Goal: Task Accomplishment & Management: Use online tool/utility

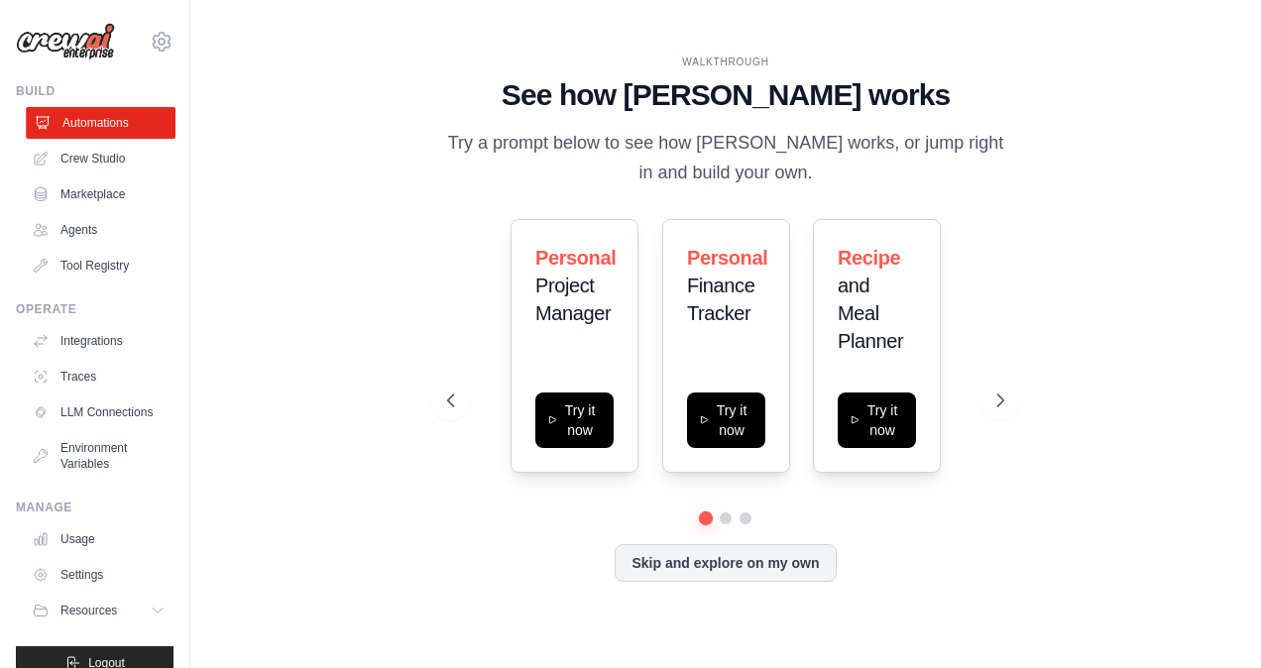
click at [84, 122] on link "Automations" at bounding box center [101, 123] width 150 height 32
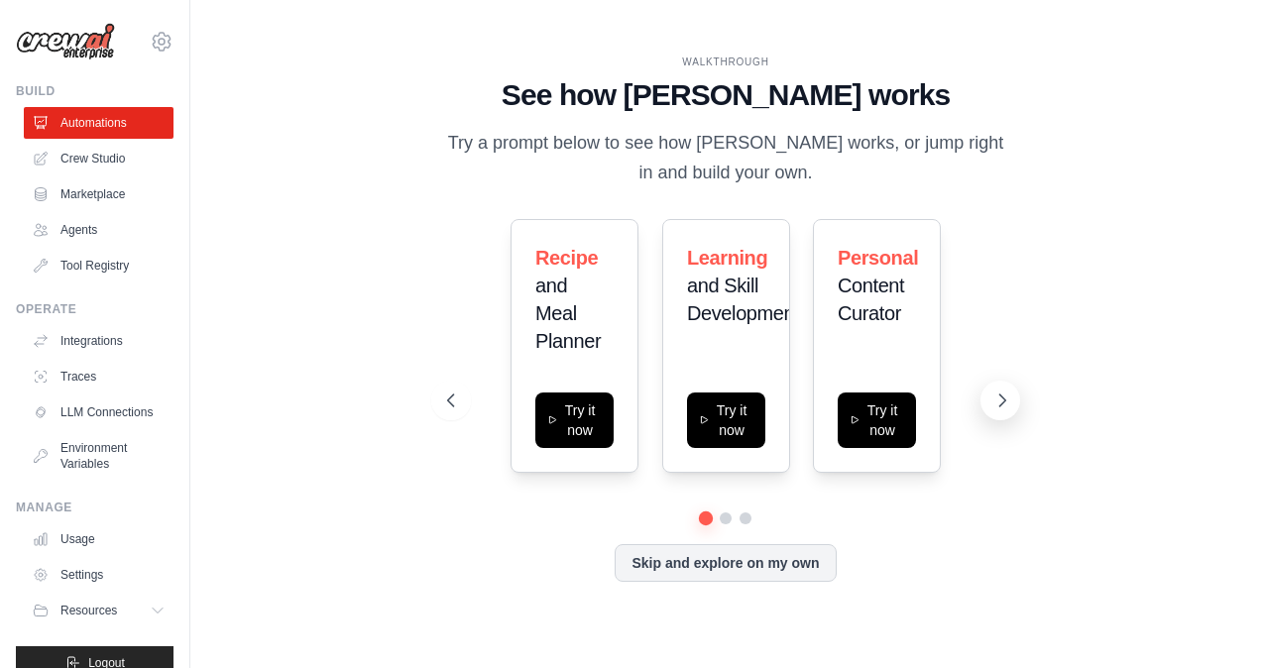
click at [1000, 399] on icon at bounding box center [1003, 401] width 20 height 20
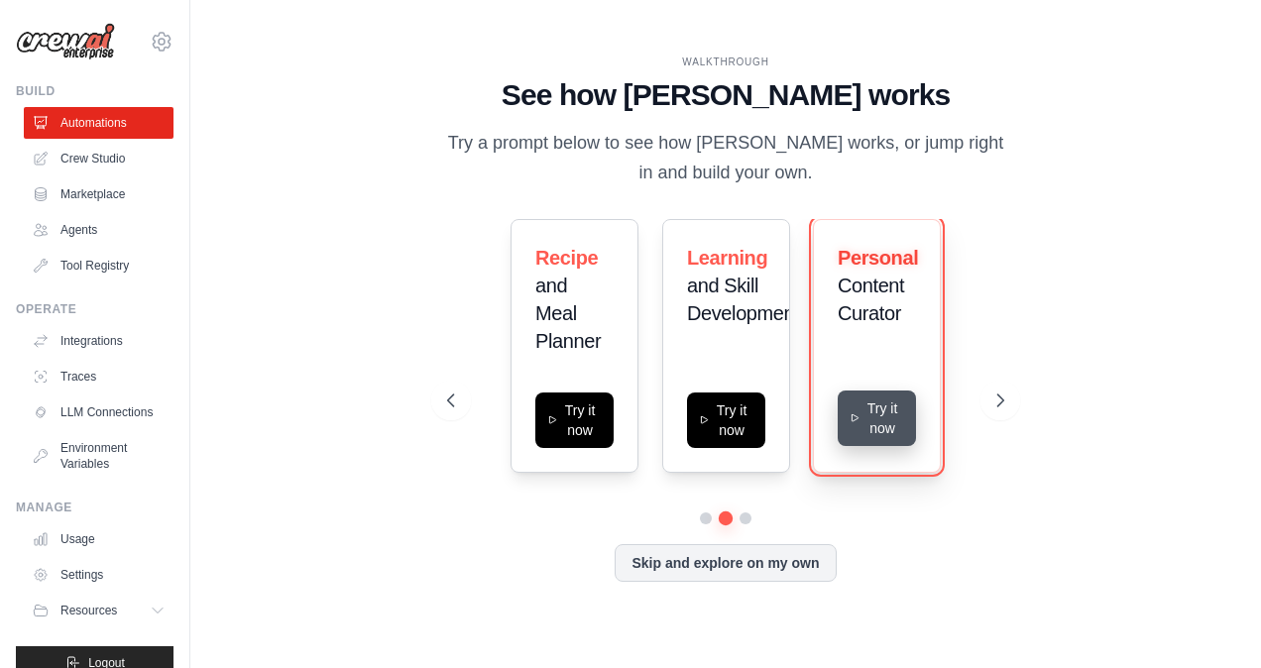
click at [877, 425] on button "Try it now" at bounding box center [877, 419] width 78 height 56
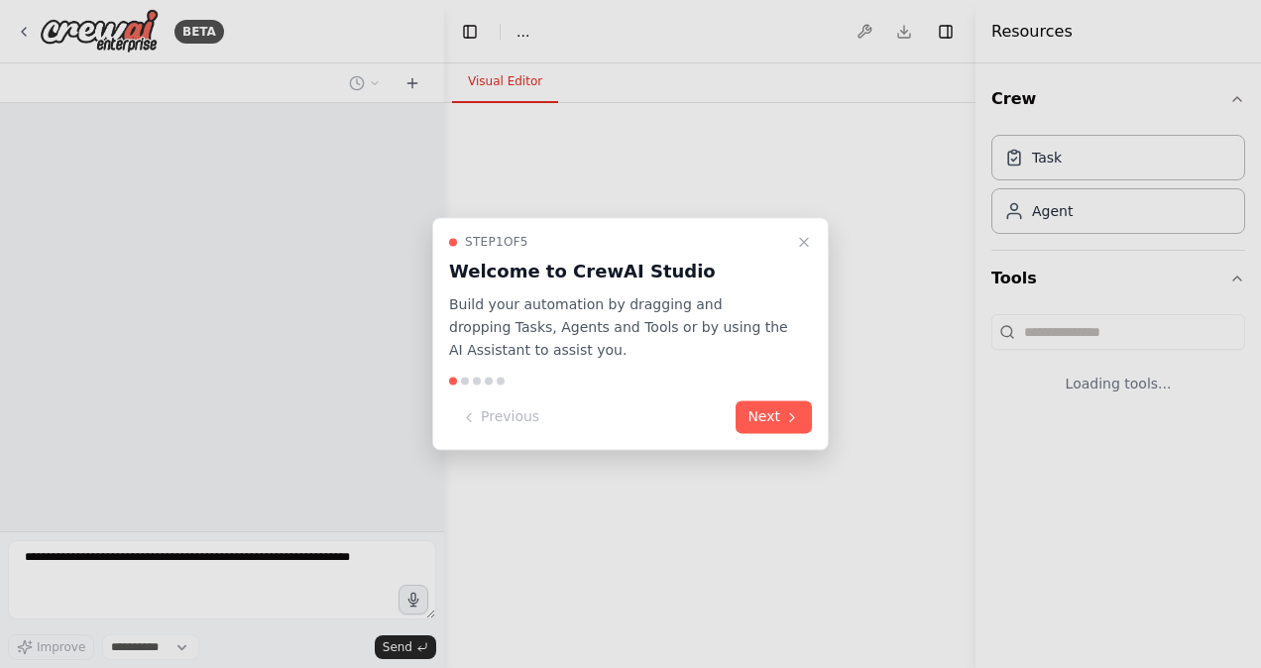
select select "****"
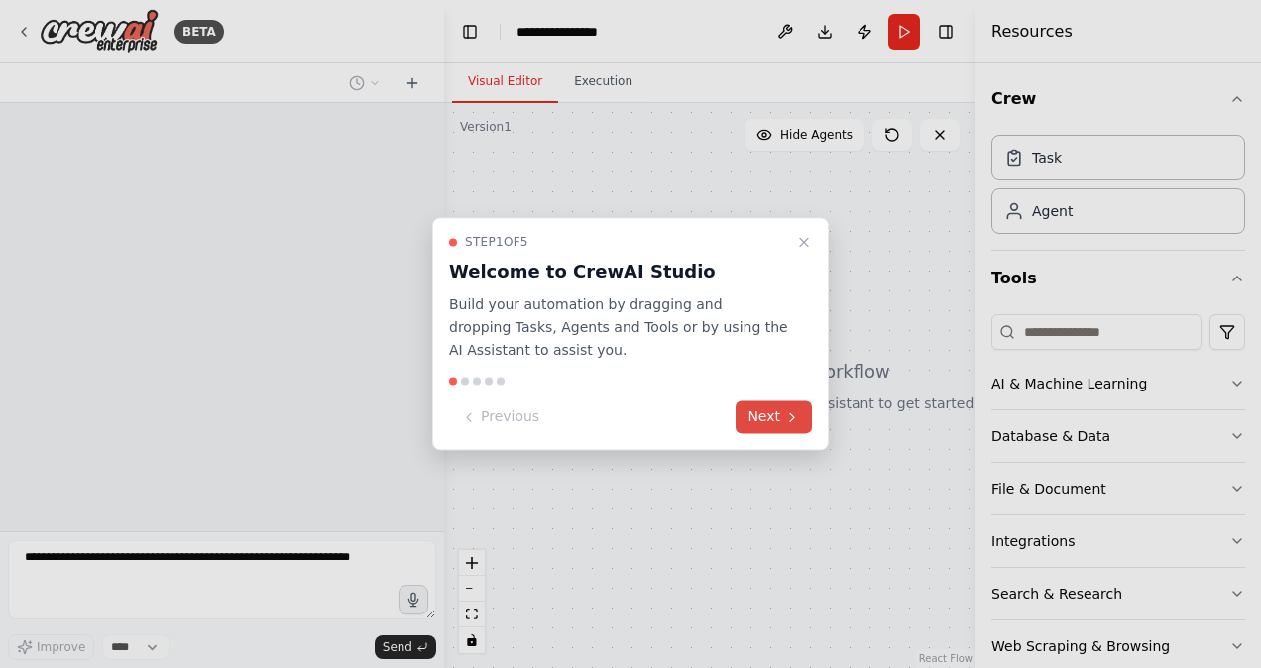
click at [788, 425] on icon at bounding box center [792, 418] width 16 height 16
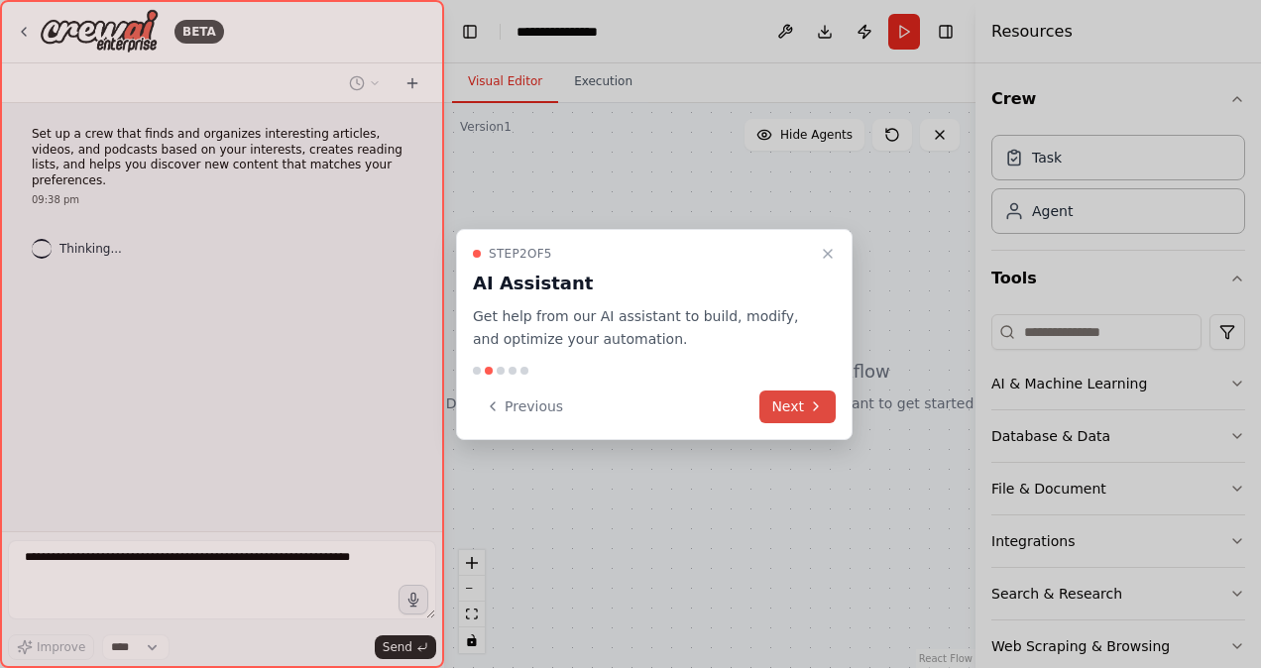
click at [791, 415] on button "Next" at bounding box center [798, 407] width 76 height 33
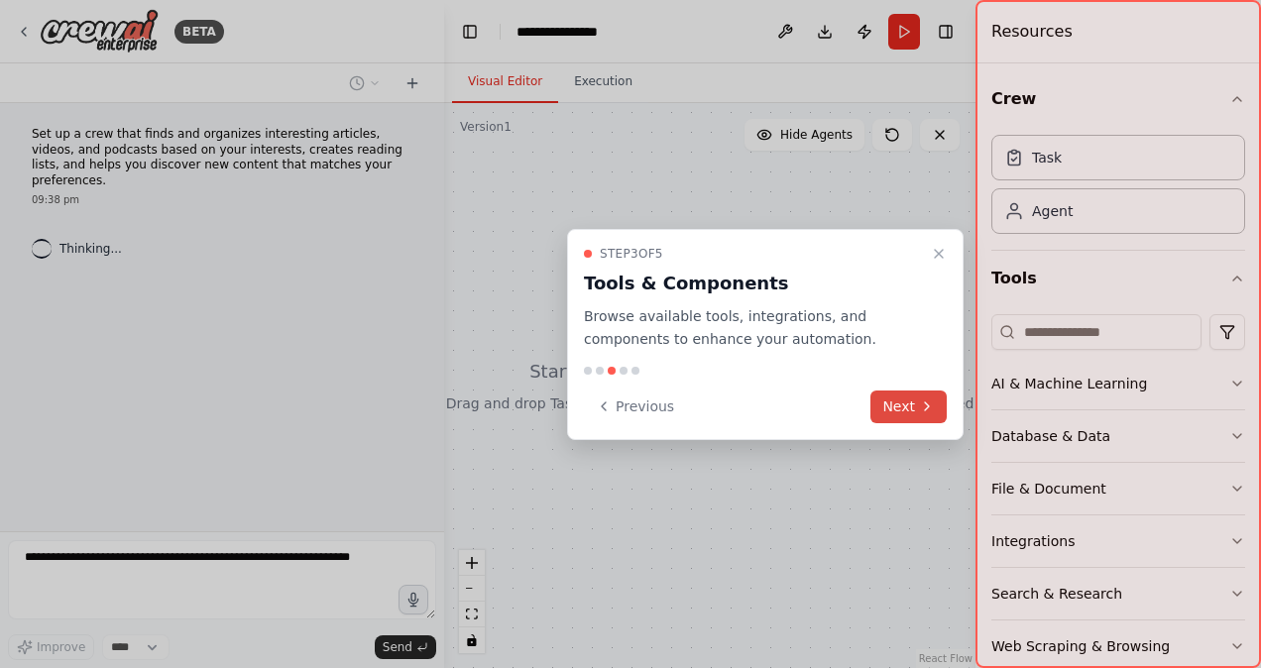
click at [897, 399] on button "Next" at bounding box center [909, 407] width 76 height 33
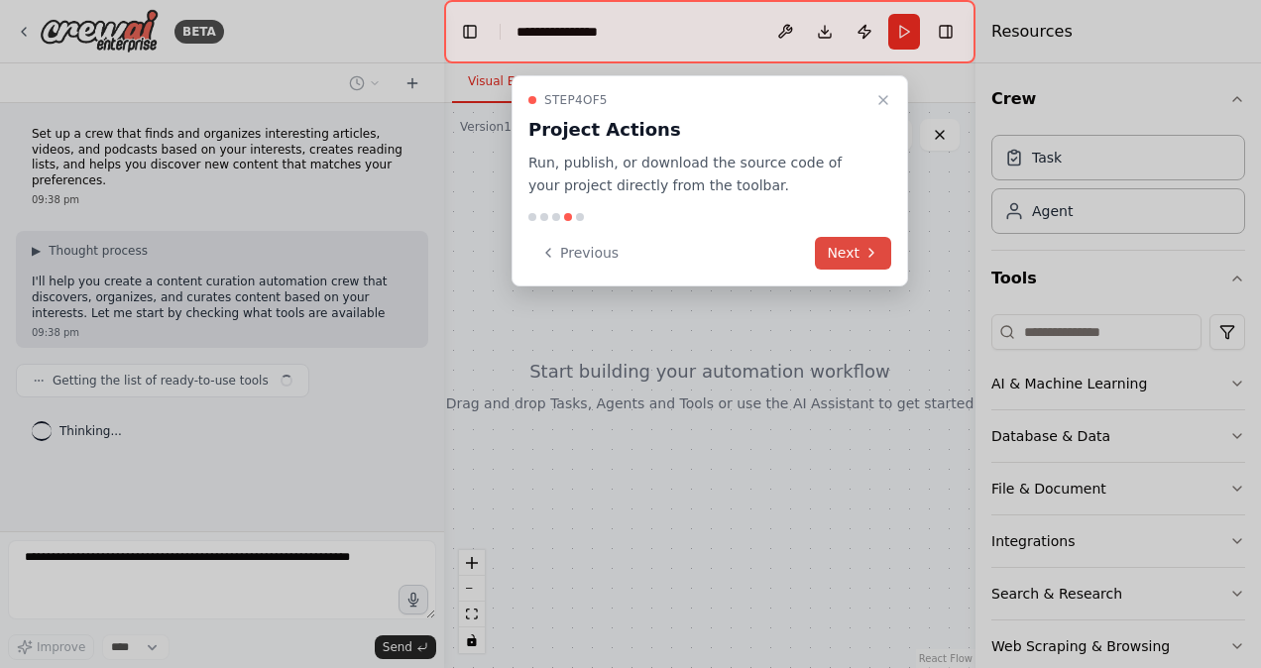
click at [853, 249] on button "Next" at bounding box center [853, 253] width 76 height 33
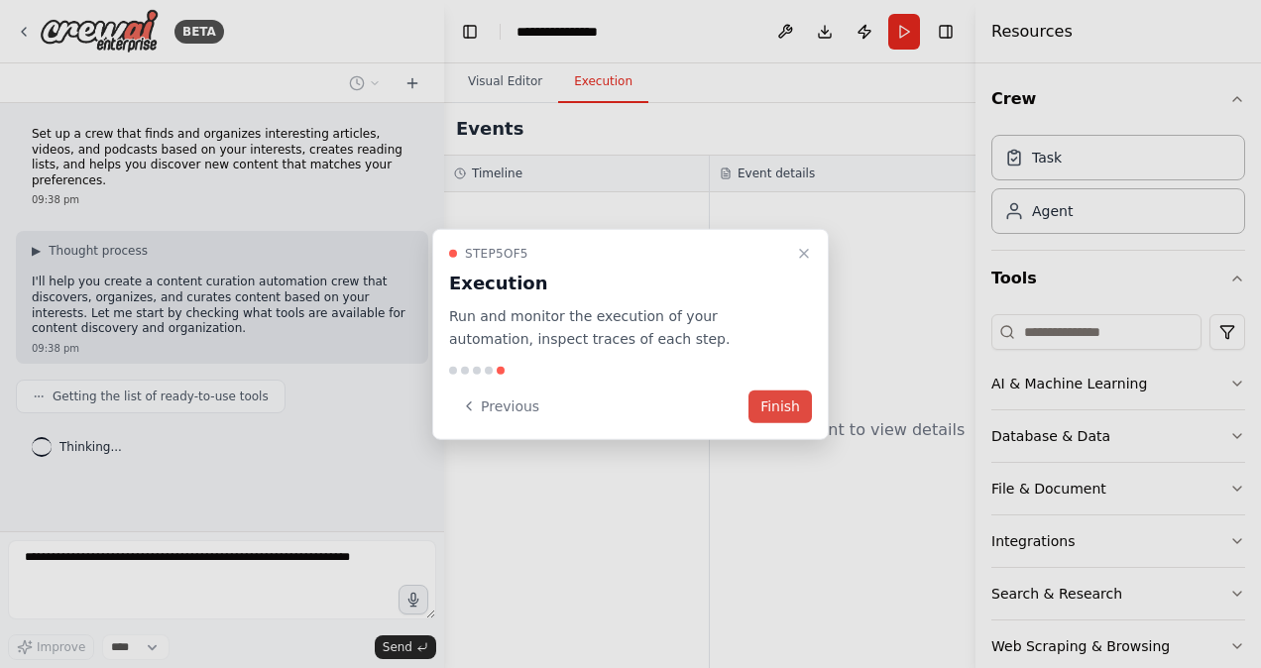
click at [785, 404] on button "Finish" at bounding box center [780, 406] width 63 height 33
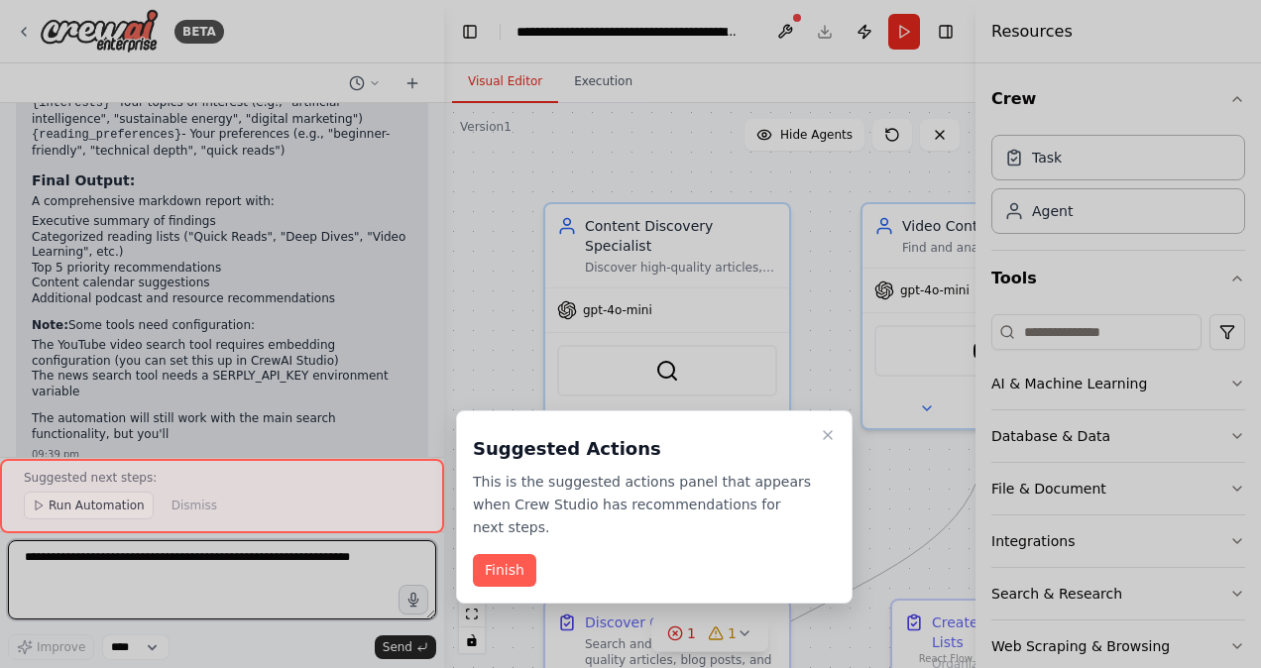
scroll to position [1966, 0]
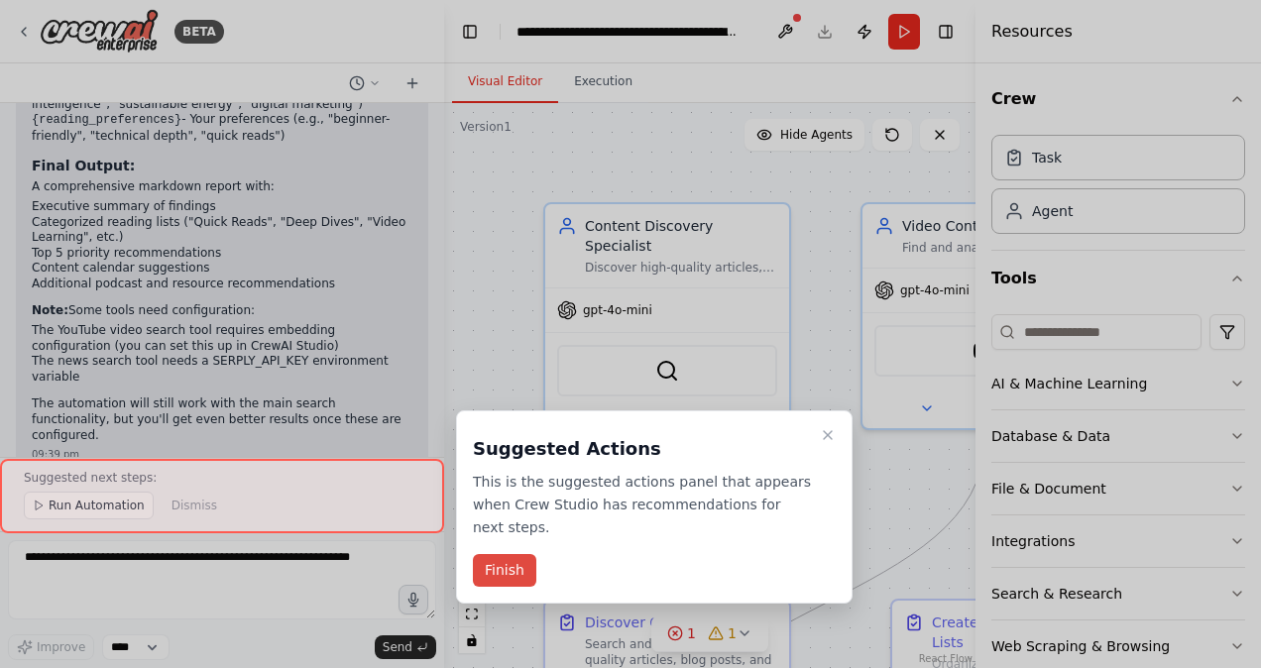
click at [487, 554] on button "Finish" at bounding box center [504, 570] width 63 height 33
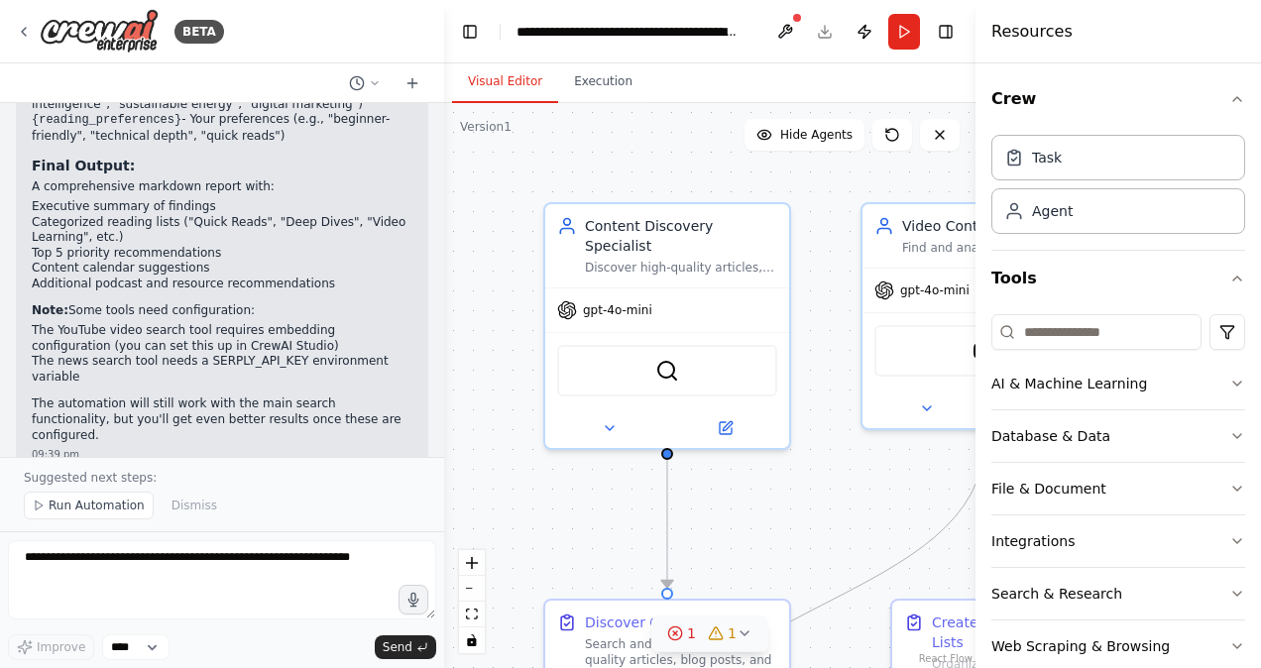
click at [691, 648] on button "1 1" at bounding box center [710, 634] width 117 height 37
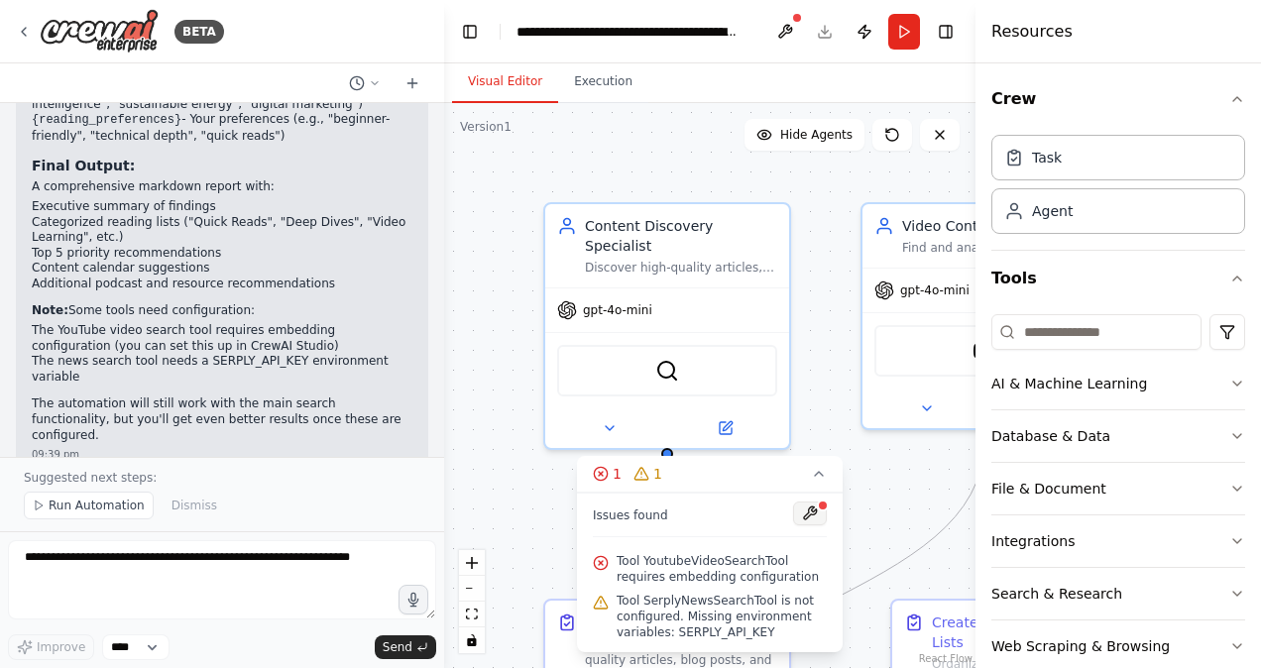
click at [806, 519] on button at bounding box center [810, 514] width 34 height 24
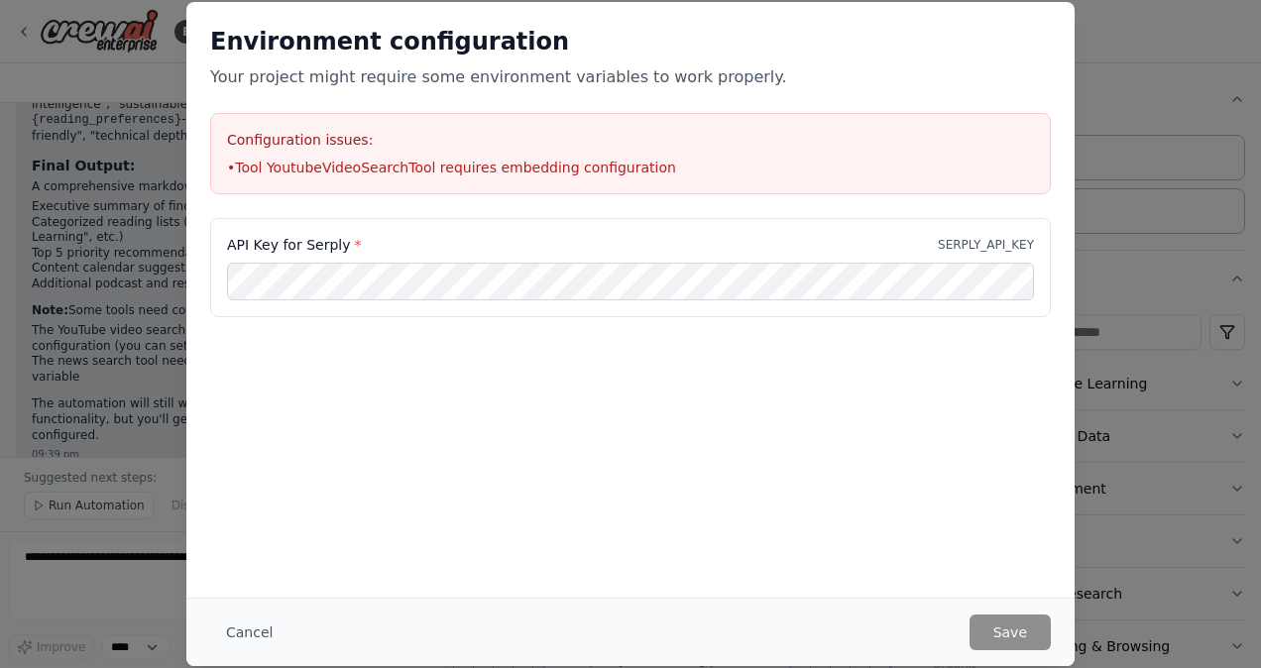
click at [982, 252] on p "SERPLY_API_KEY" at bounding box center [986, 245] width 96 height 16
click at [409, 165] on li "• Tool YoutubeVideoSearchTool requires embedding configuration" at bounding box center [630, 168] width 807 height 20
copy li "YoutubeVideoSearchTool"
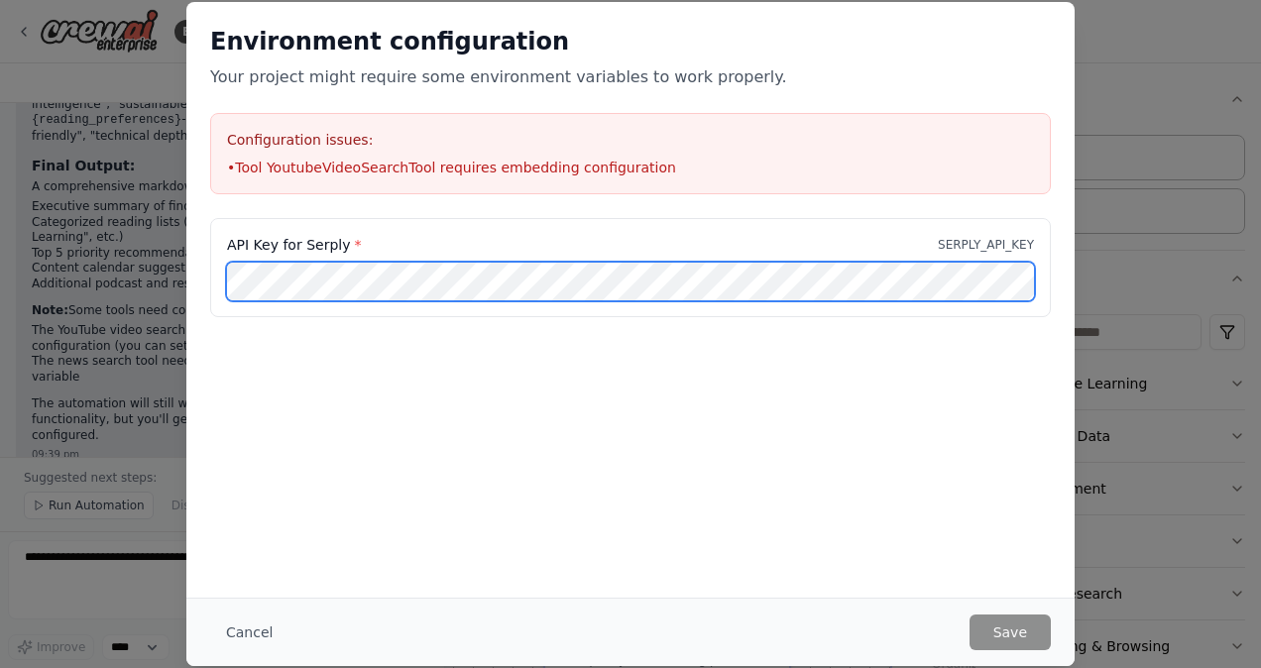
click at [621, 379] on div "API Key for Serply * SERPLY_API_KEY" at bounding box center [630, 317] width 889 height 198
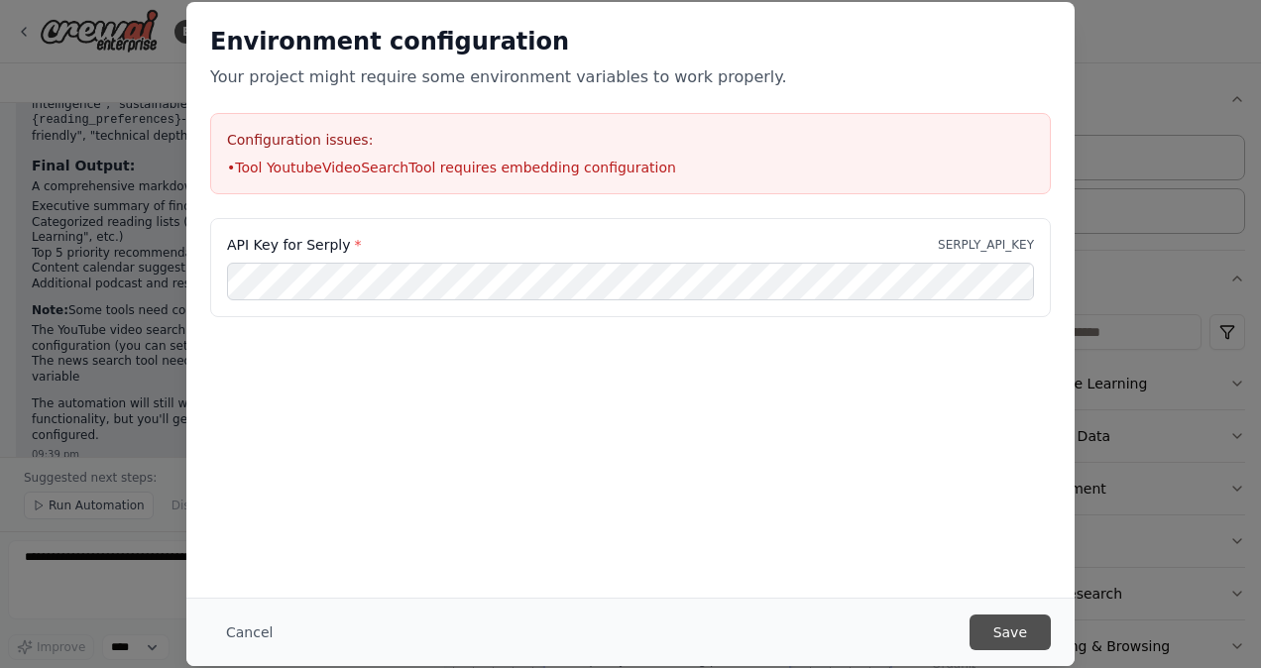
click at [1025, 625] on button "Save" at bounding box center [1010, 633] width 81 height 36
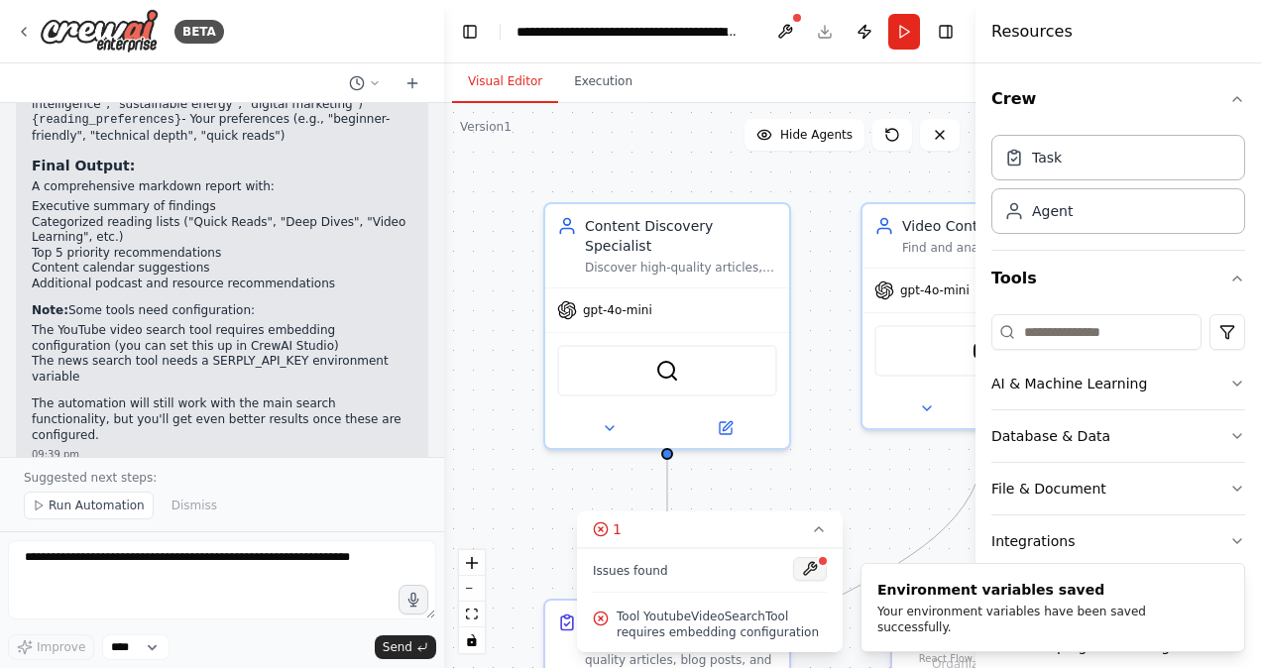
click at [815, 574] on button at bounding box center [810, 569] width 34 height 24
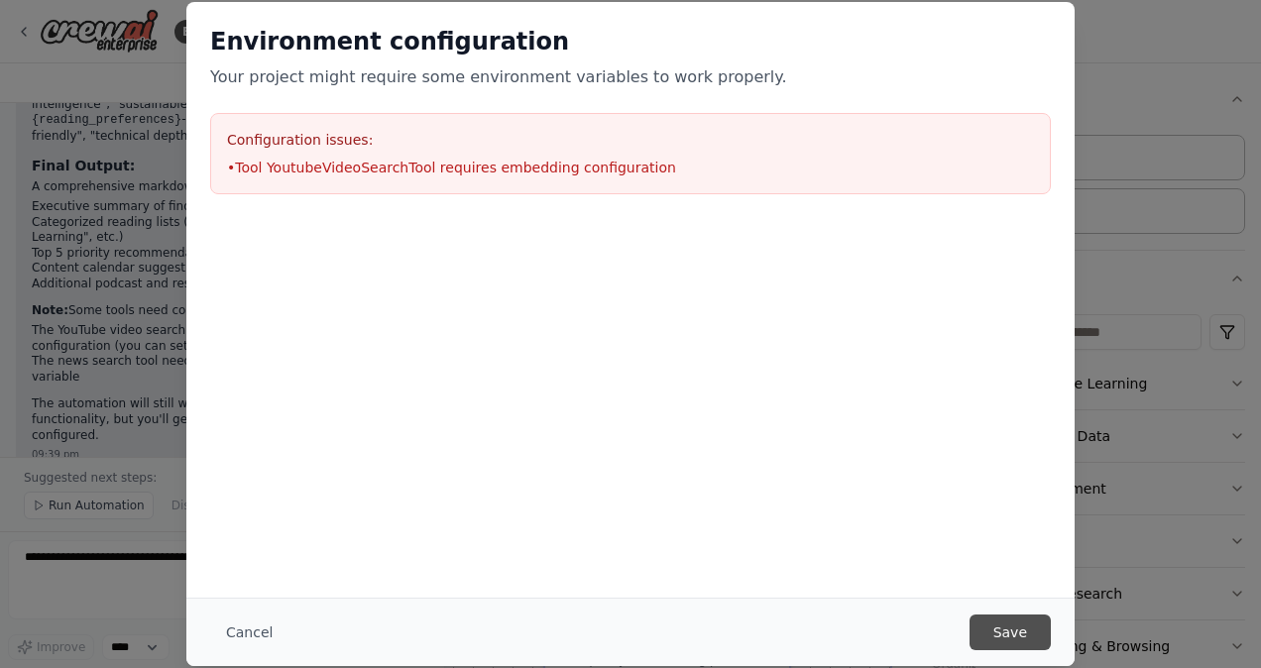
click at [1010, 633] on button "Save" at bounding box center [1010, 633] width 81 height 36
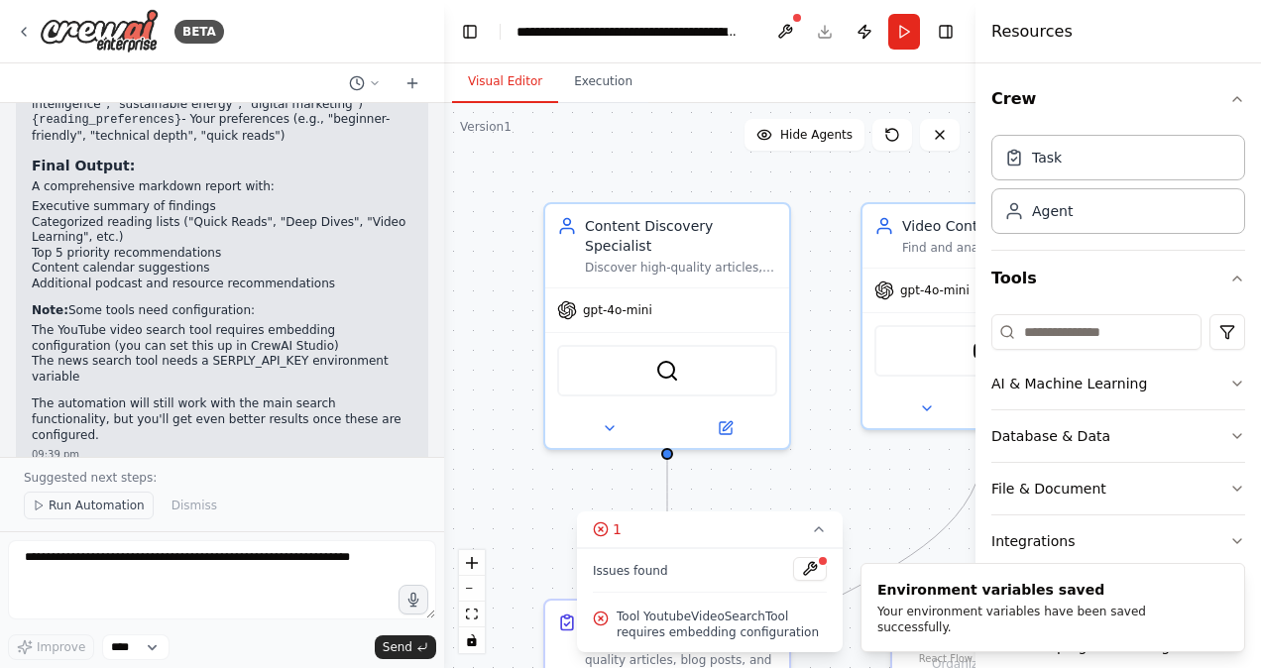
click at [35, 512] on icon at bounding box center [39, 506] width 12 height 12
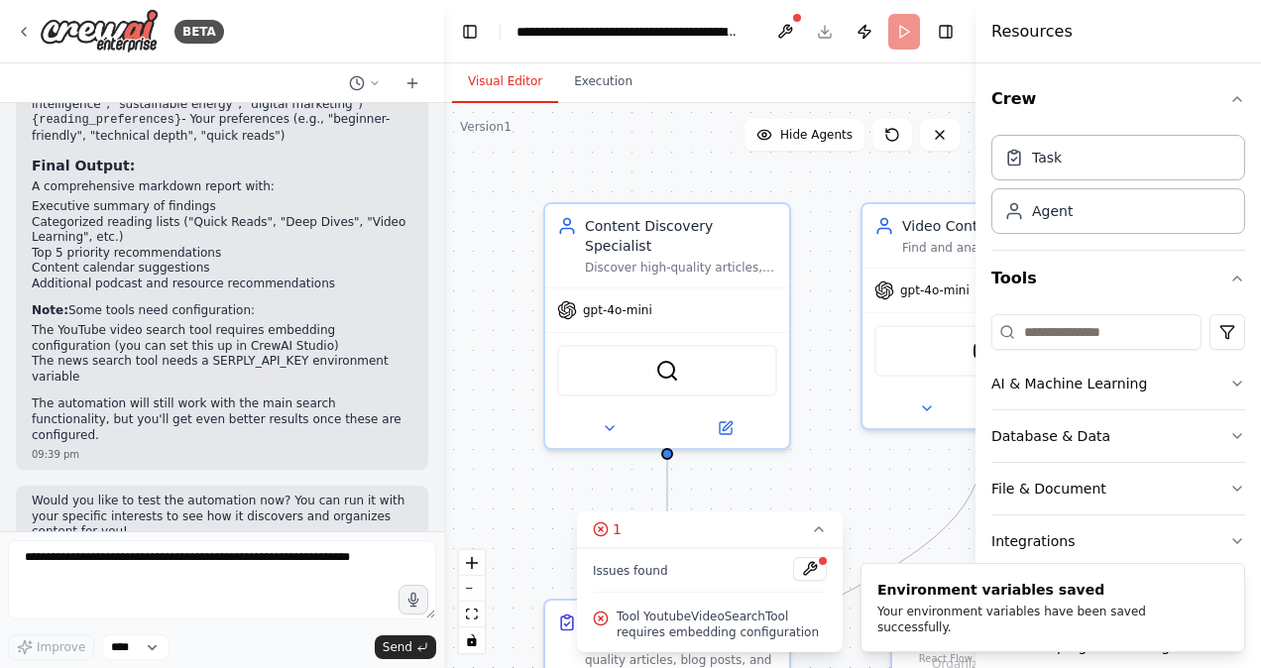
scroll to position [1892, 0]
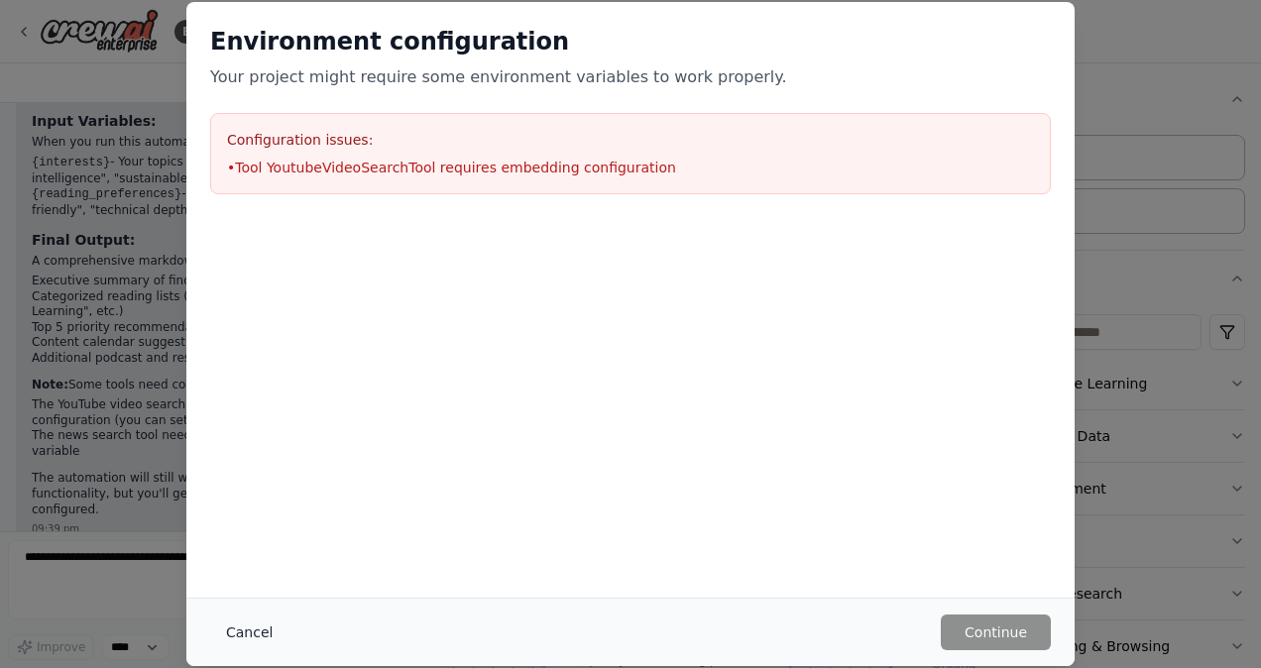
click at [248, 632] on button "Cancel" at bounding box center [249, 633] width 78 height 36
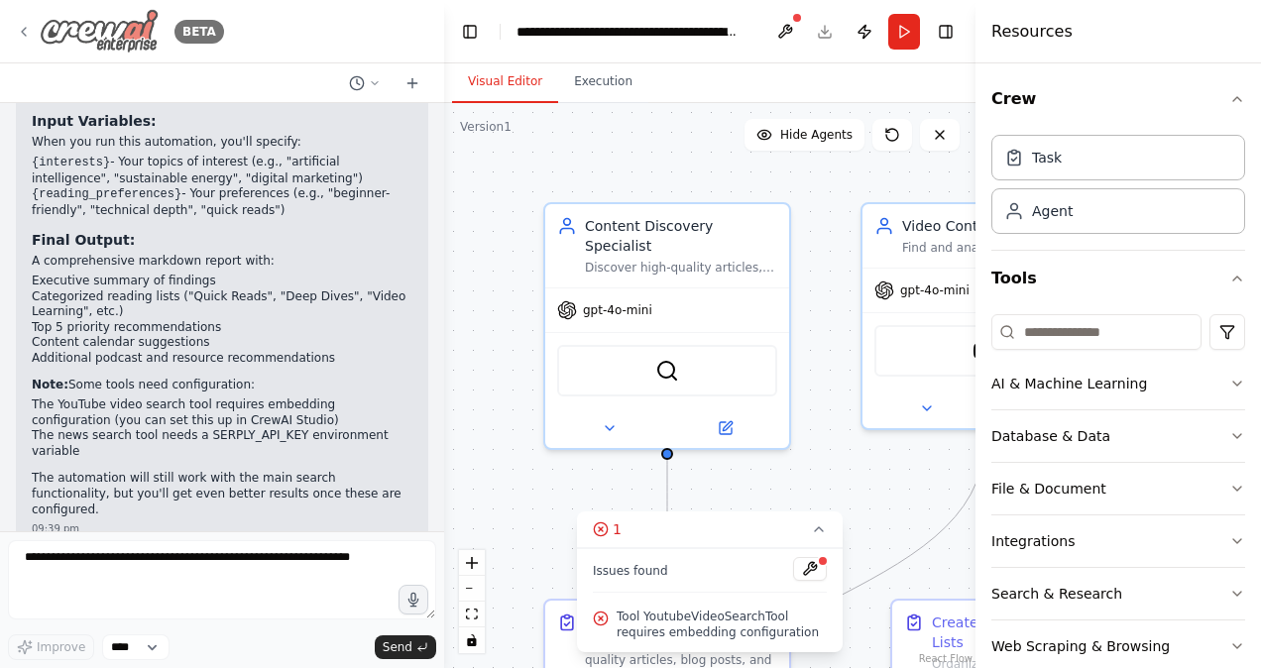
click at [35, 25] on div "BETA" at bounding box center [120, 31] width 208 height 45
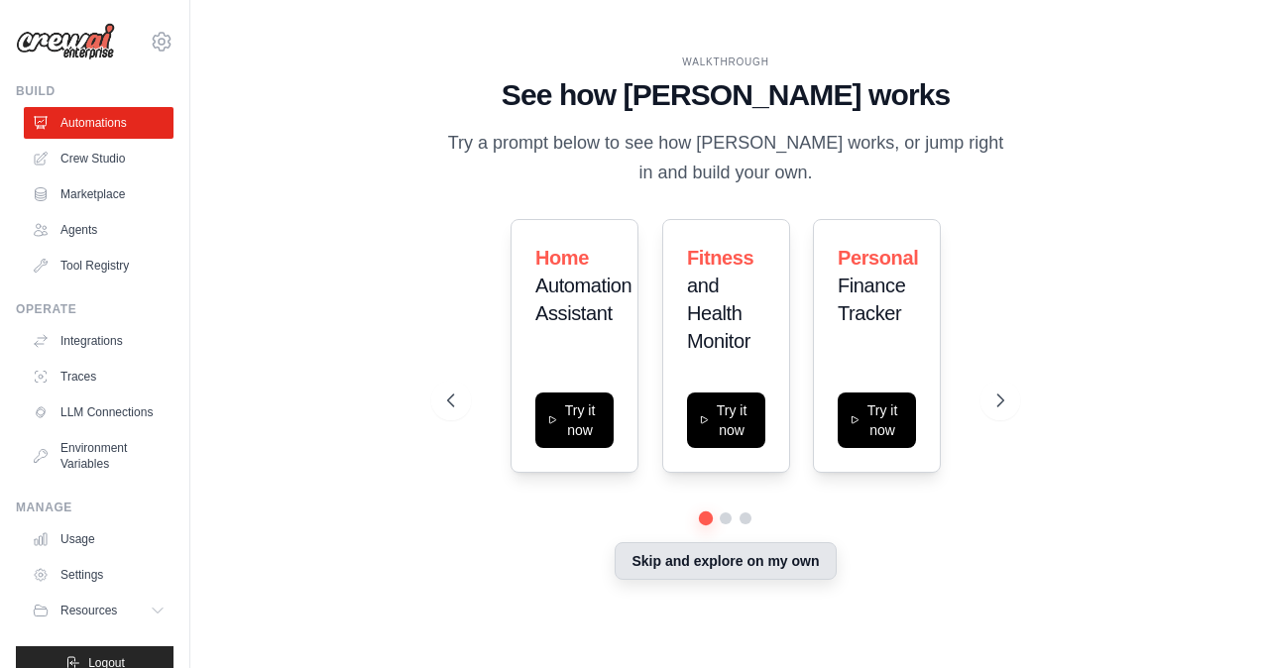
click at [716, 572] on button "Skip and explore on my own" at bounding box center [725, 561] width 221 height 38
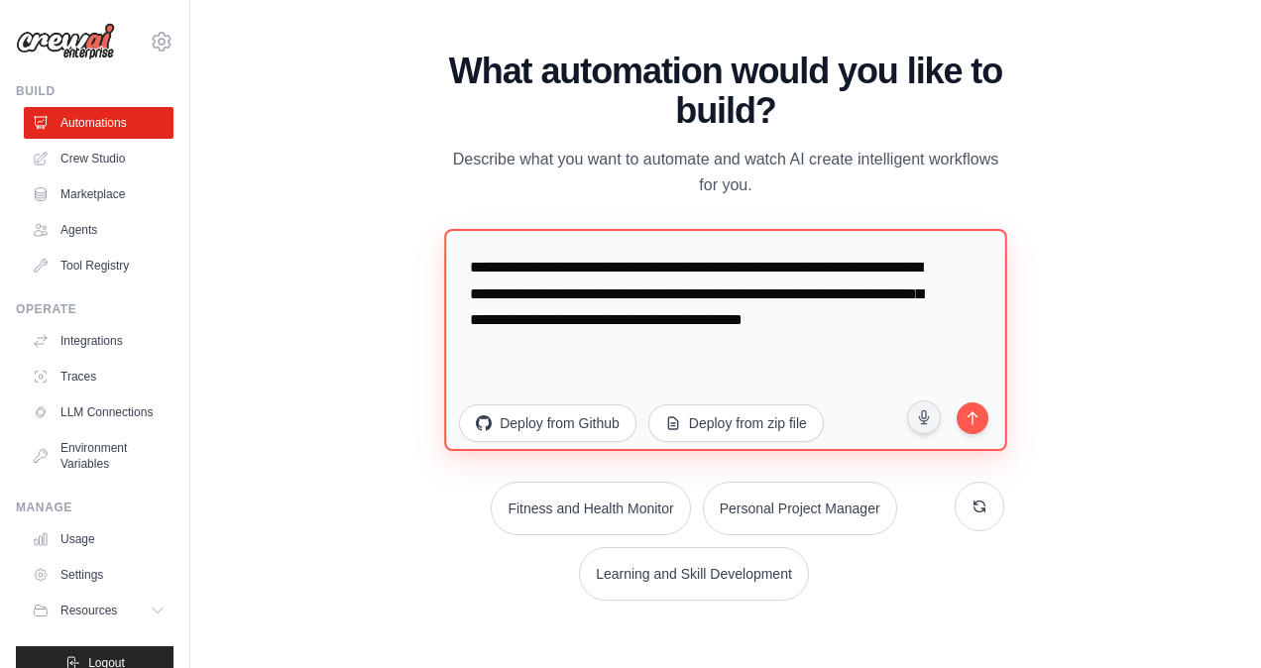
click at [569, 271] on textarea "**********" at bounding box center [725, 340] width 562 height 222
click at [961, 325] on textarea "**********" at bounding box center [725, 340] width 562 height 222
click at [645, 267] on textarea "**********" at bounding box center [725, 340] width 562 height 222
drag, startPoint x: 934, startPoint y: 335, endPoint x: 647, endPoint y: 273, distance: 294.3
click at [647, 273] on textarea "**********" at bounding box center [725, 340] width 562 height 222
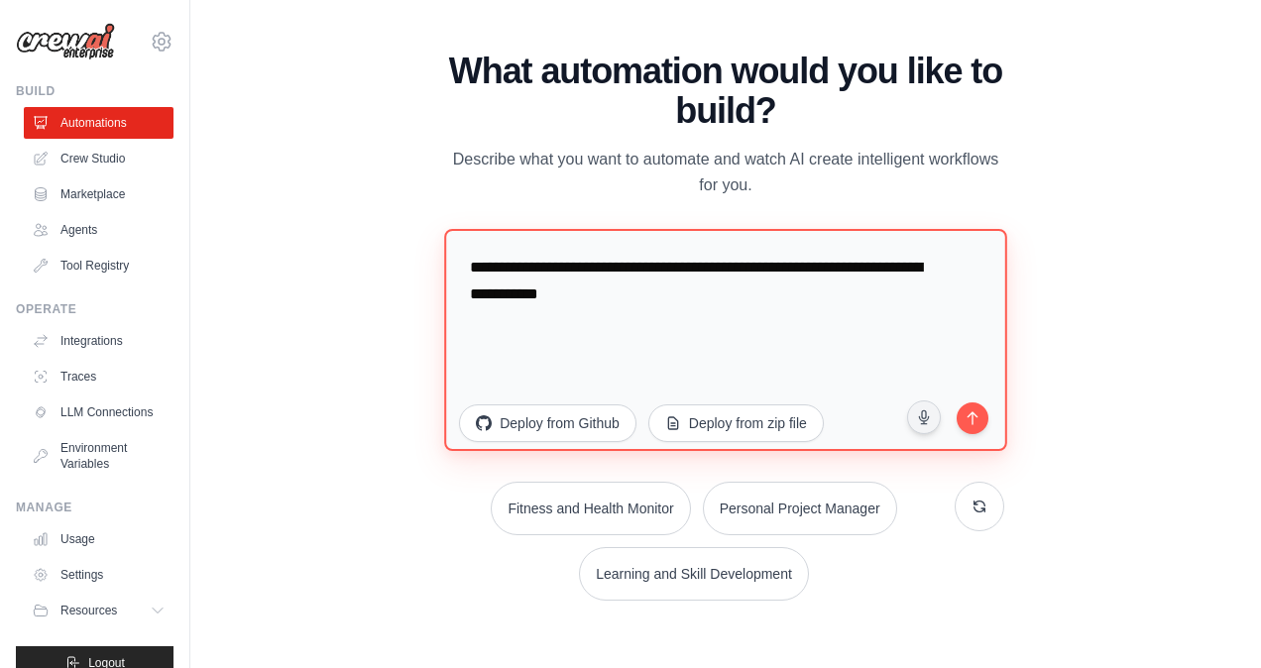
click at [621, 296] on textarea "**********" at bounding box center [725, 340] width 562 height 222
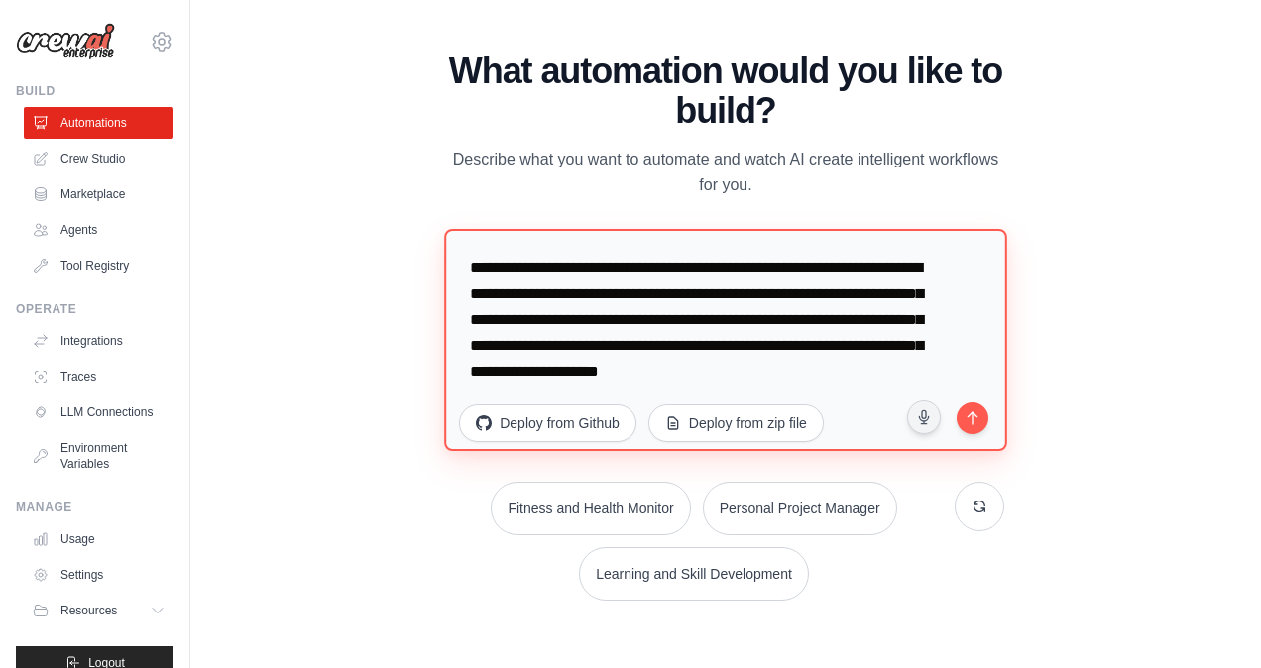
click at [910, 375] on textarea "**********" at bounding box center [725, 340] width 562 height 222
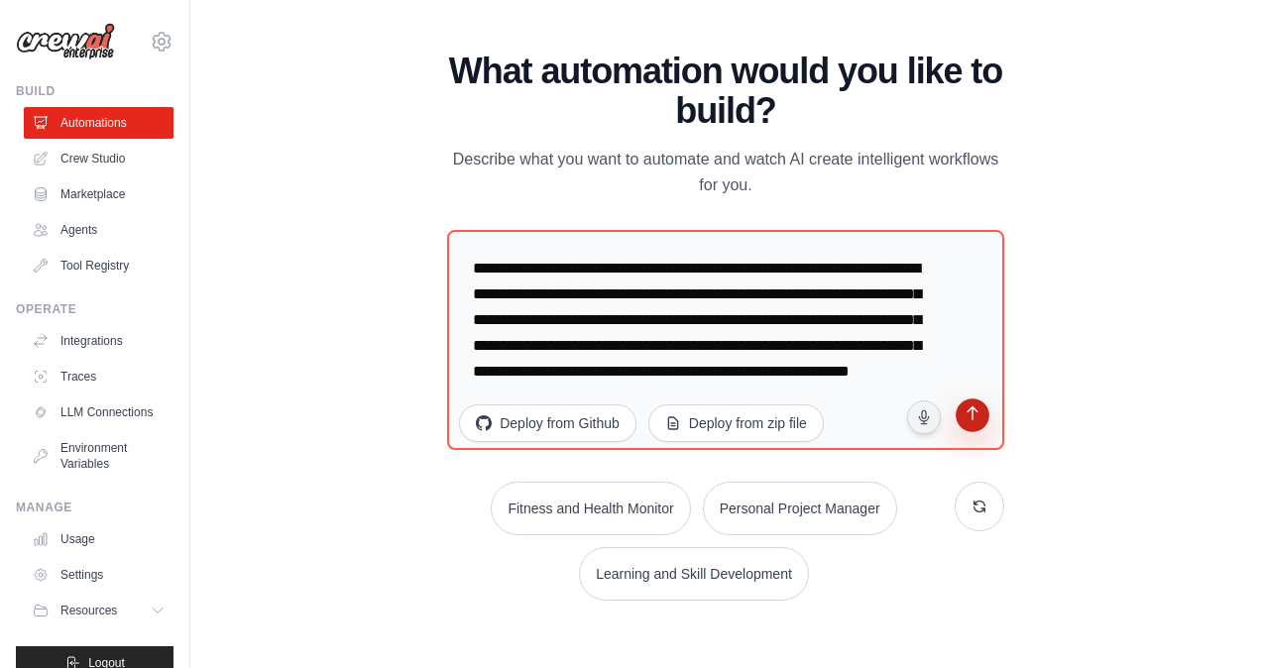
click at [966, 414] on icon "submit" at bounding box center [972, 416] width 19 height 19
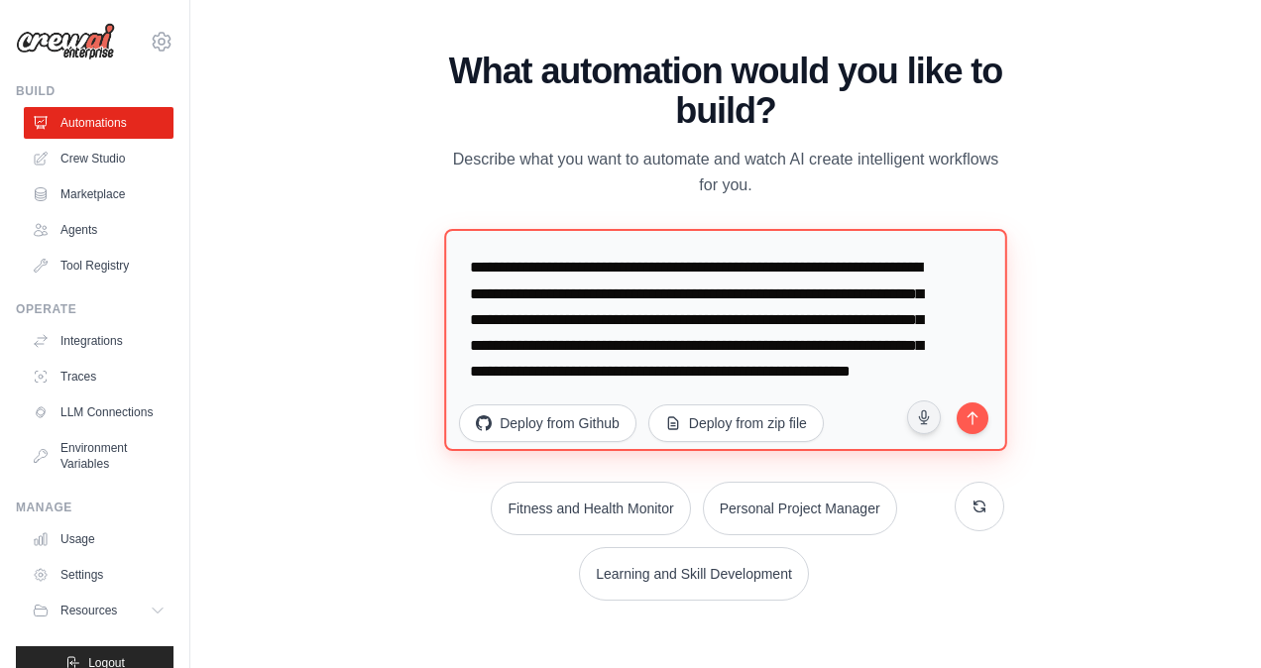
click at [728, 298] on textarea "**********" at bounding box center [725, 340] width 562 height 222
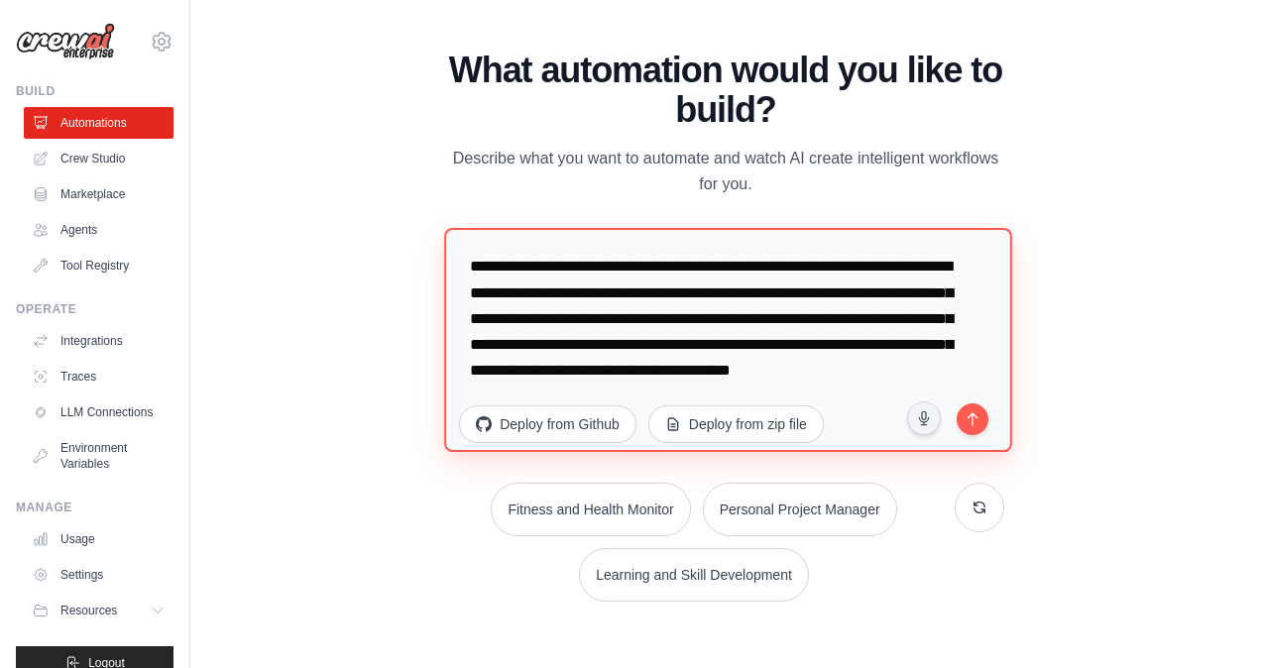
drag, startPoint x: 602, startPoint y: 263, endPoint x: 1061, endPoint y: 691, distance: 627.9
click at [1061, 667] on html "shashank.mitra.265@gmail.com Settings Build Automations Crew Studio Resources" at bounding box center [630, 334] width 1261 height 668
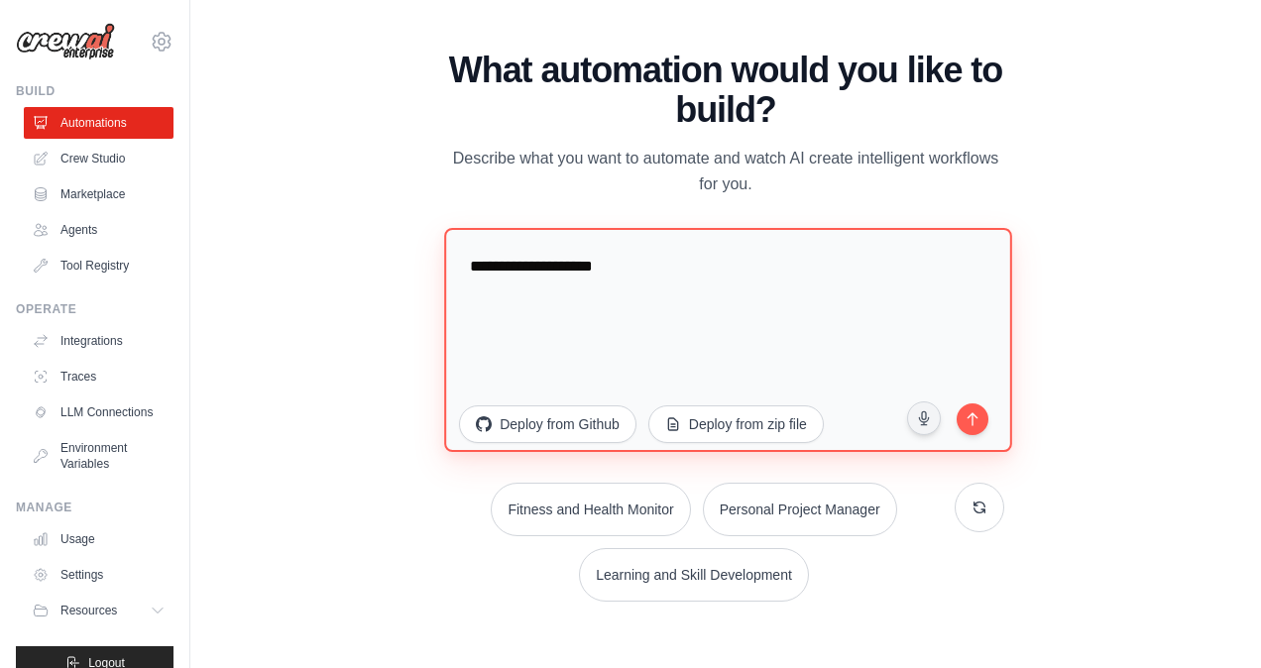
scroll to position [0, 0]
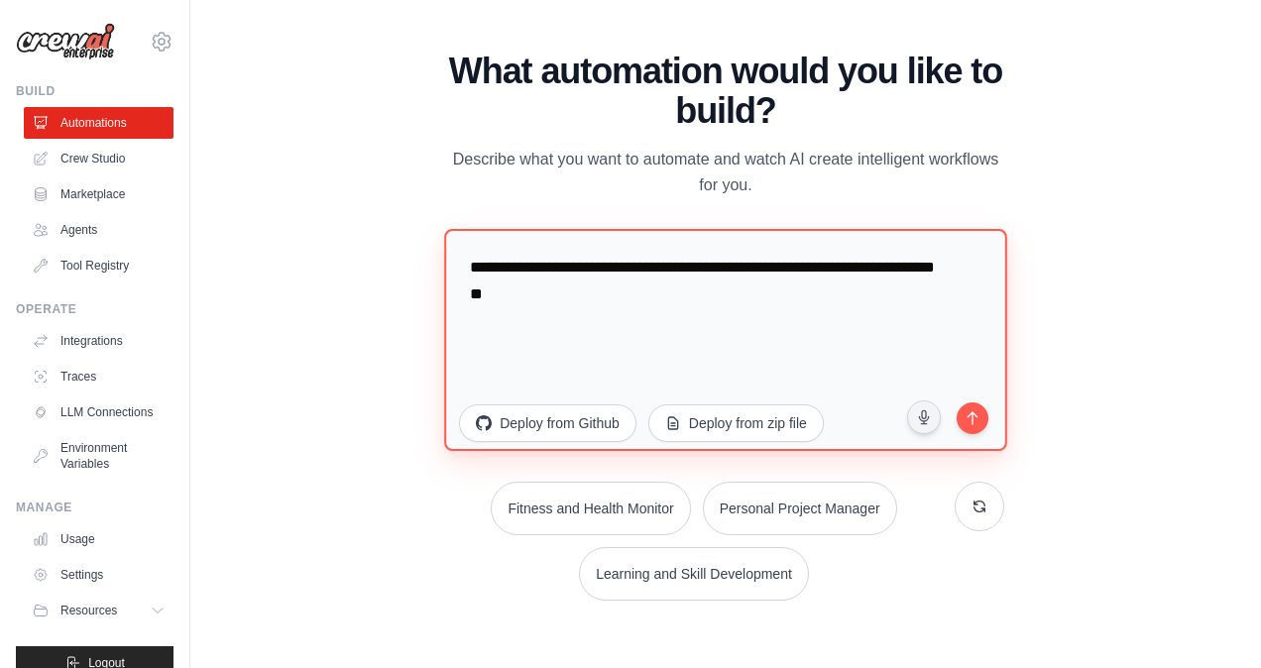
click at [737, 301] on textarea "**********" at bounding box center [725, 340] width 562 height 222
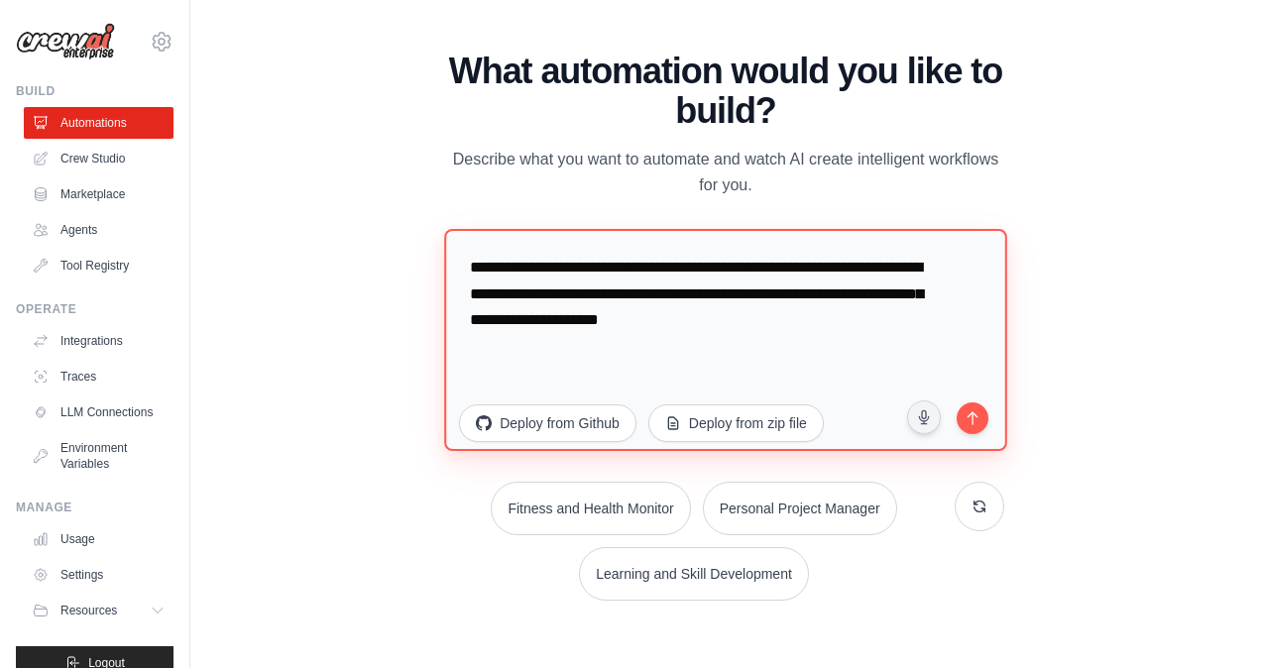
click at [839, 327] on textarea "**********" at bounding box center [725, 340] width 562 height 222
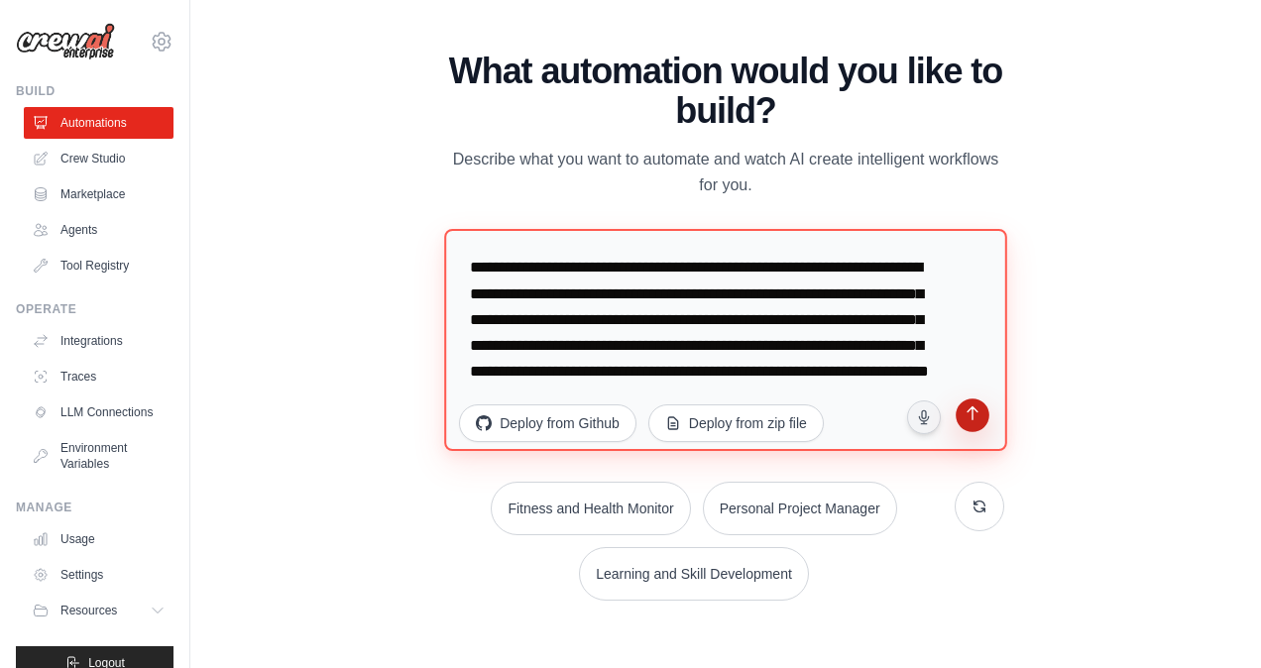
type textarea "**********"
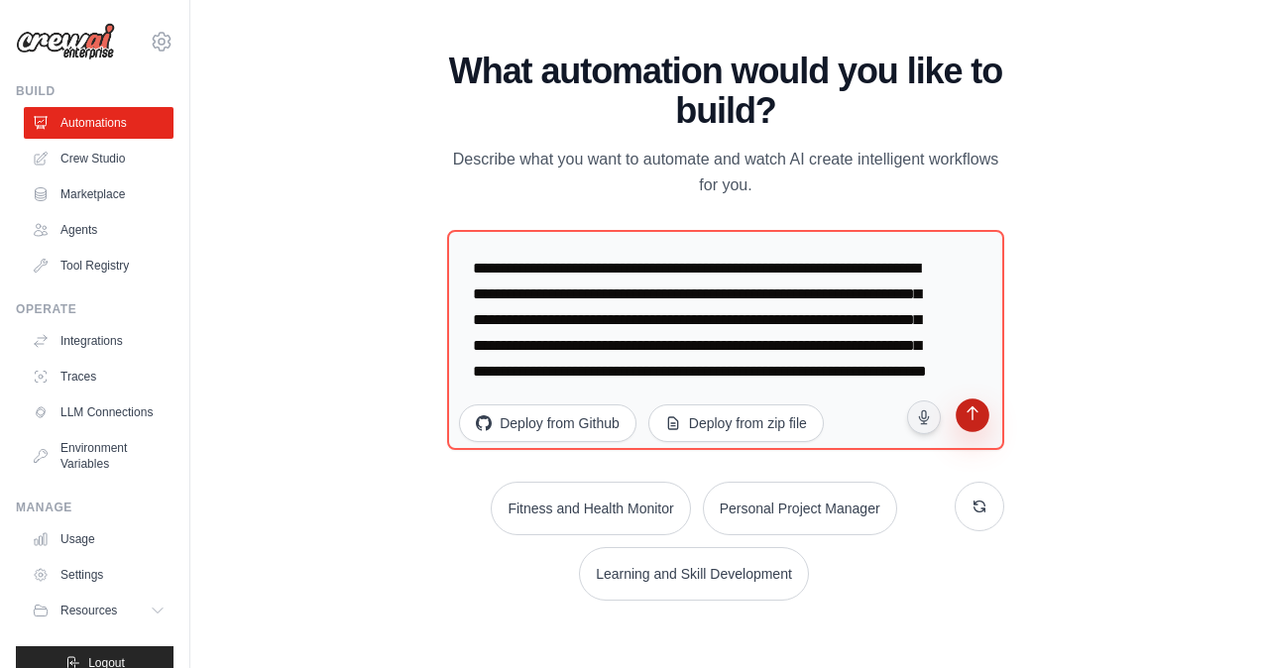
click at [973, 402] on button "submit" at bounding box center [972, 419] width 39 height 39
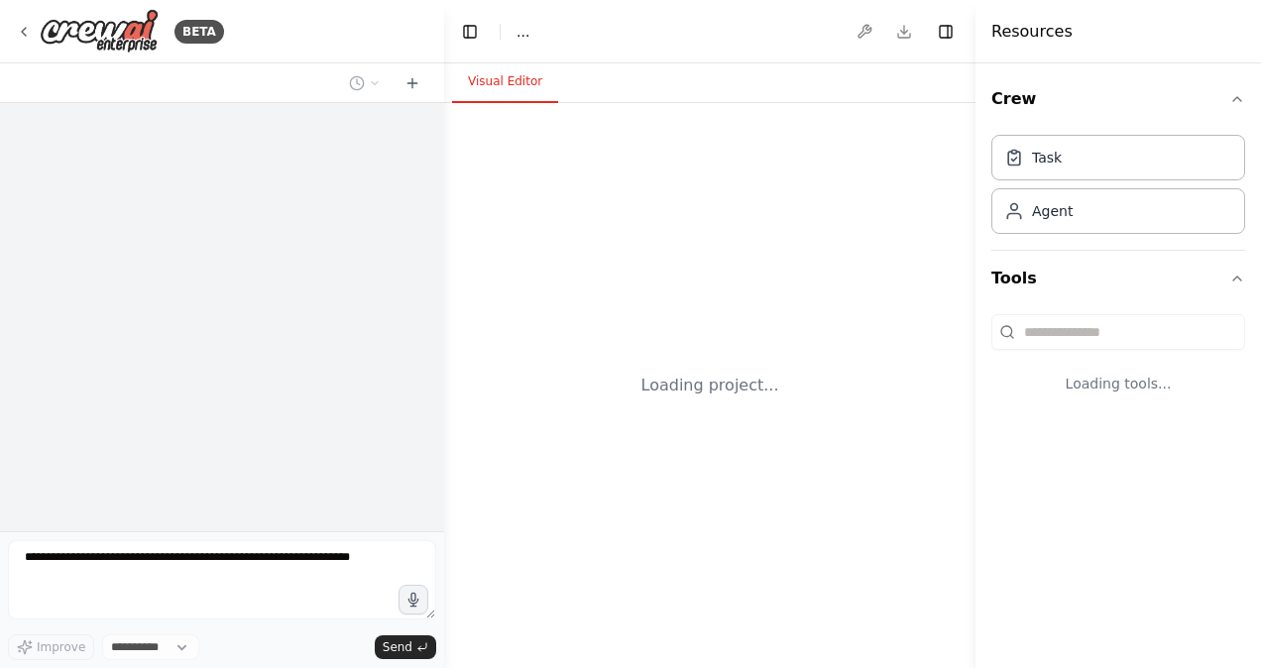
select select "****"
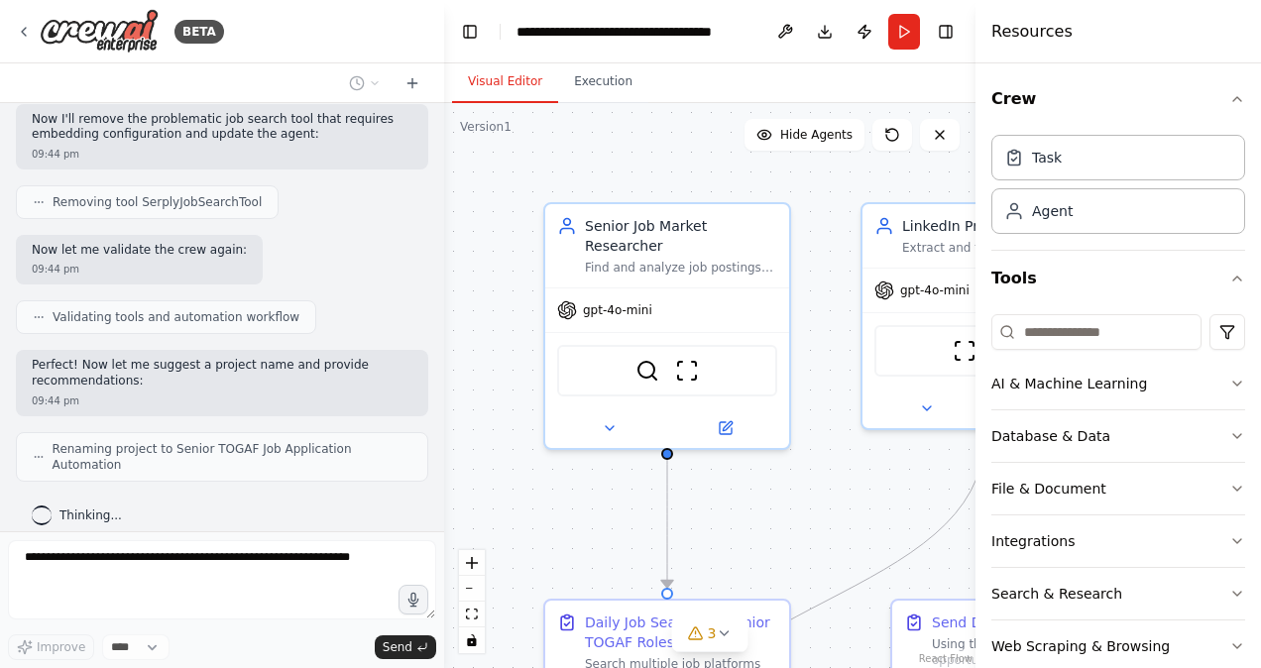
scroll to position [1785, 0]
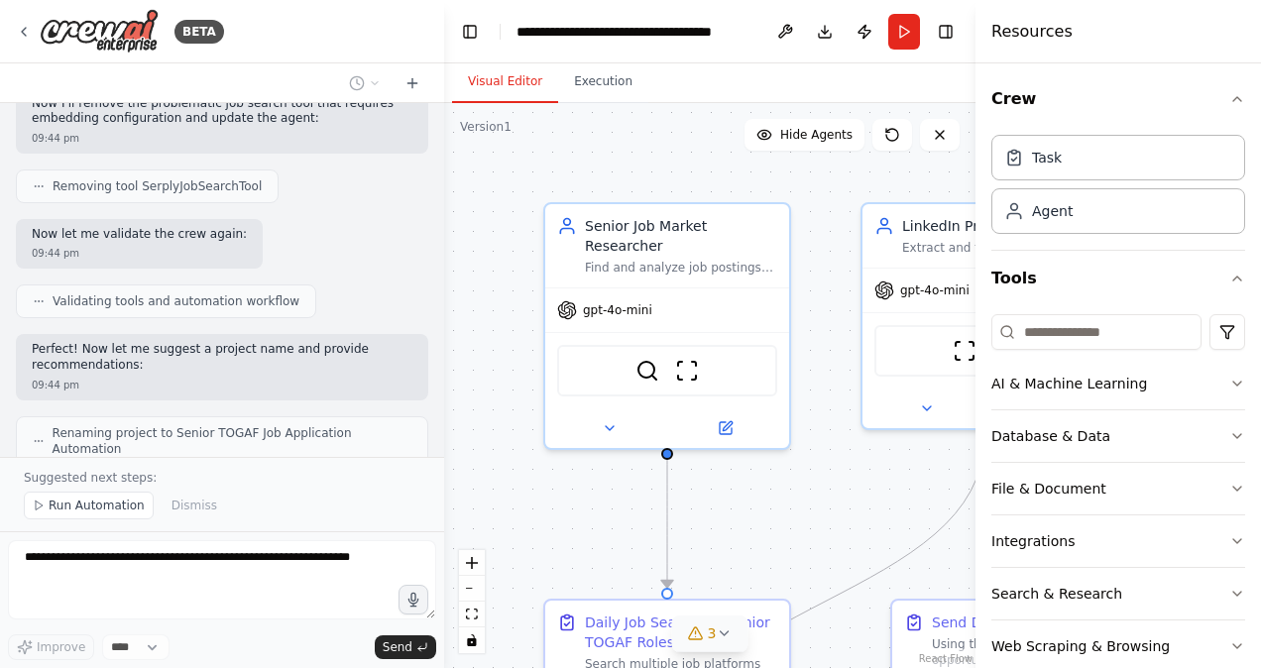
click at [724, 637] on icon at bounding box center [724, 634] width 16 height 16
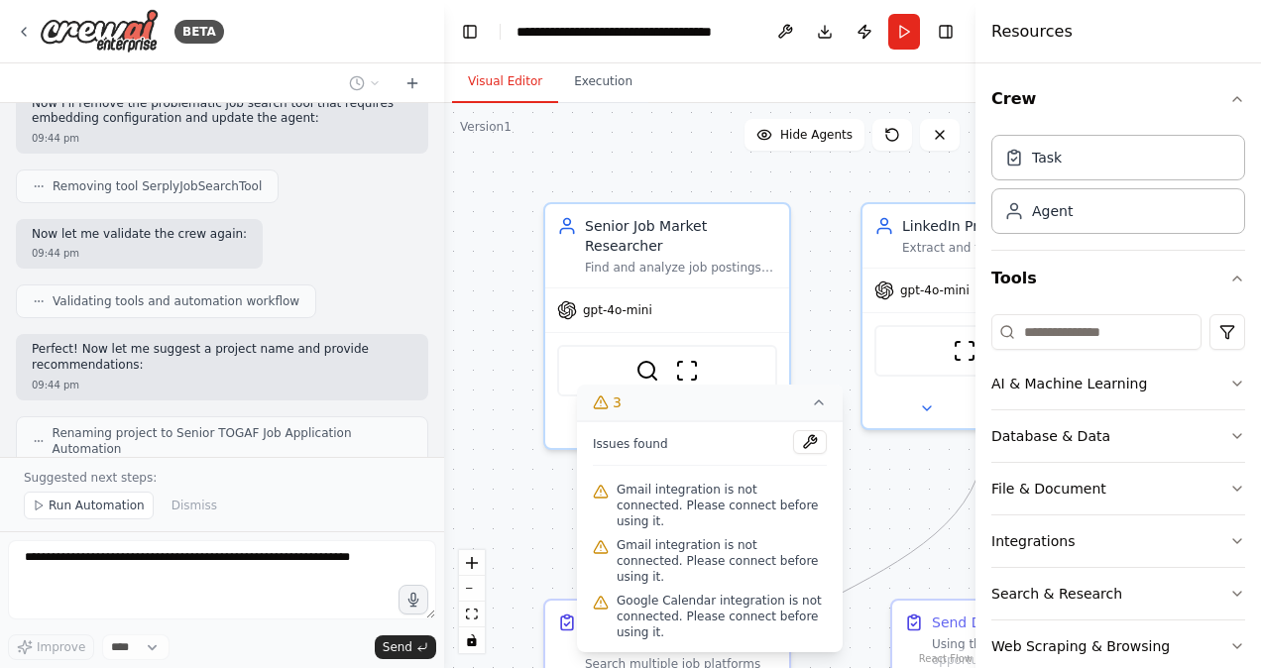
click at [666, 530] on span "Gmail integration is not connected. Please connect before using it." at bounding box center [722, 506] width 210 height 48
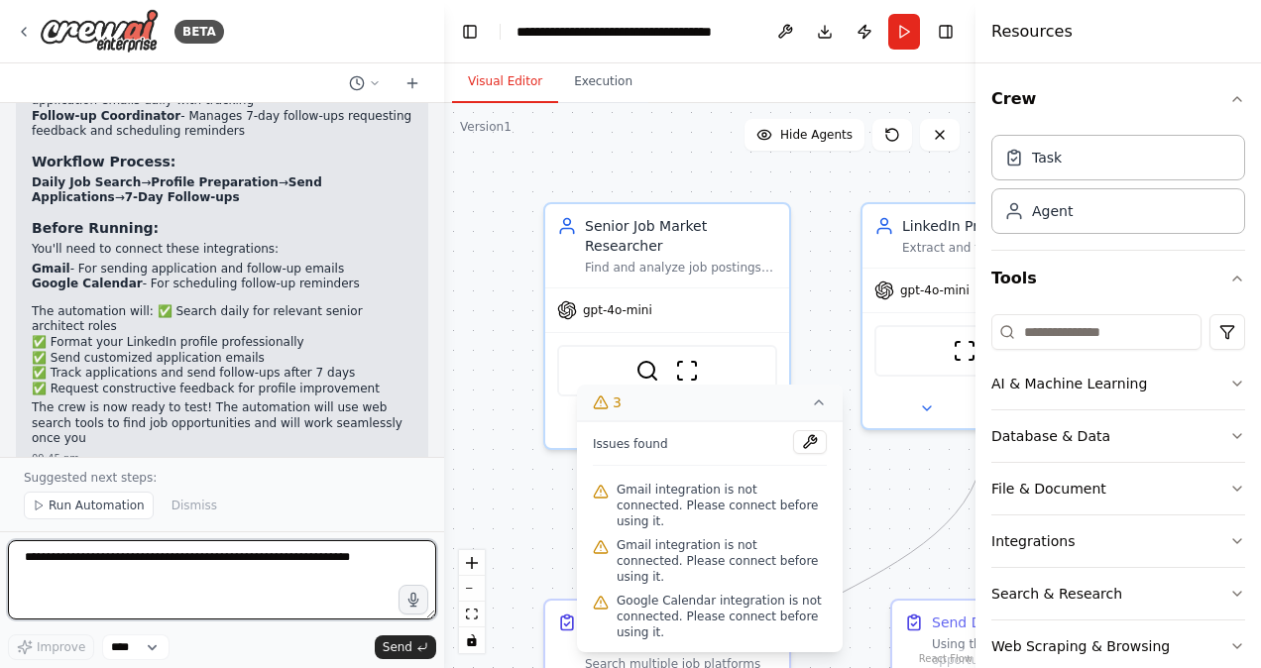
scroll to position [2371, 0]
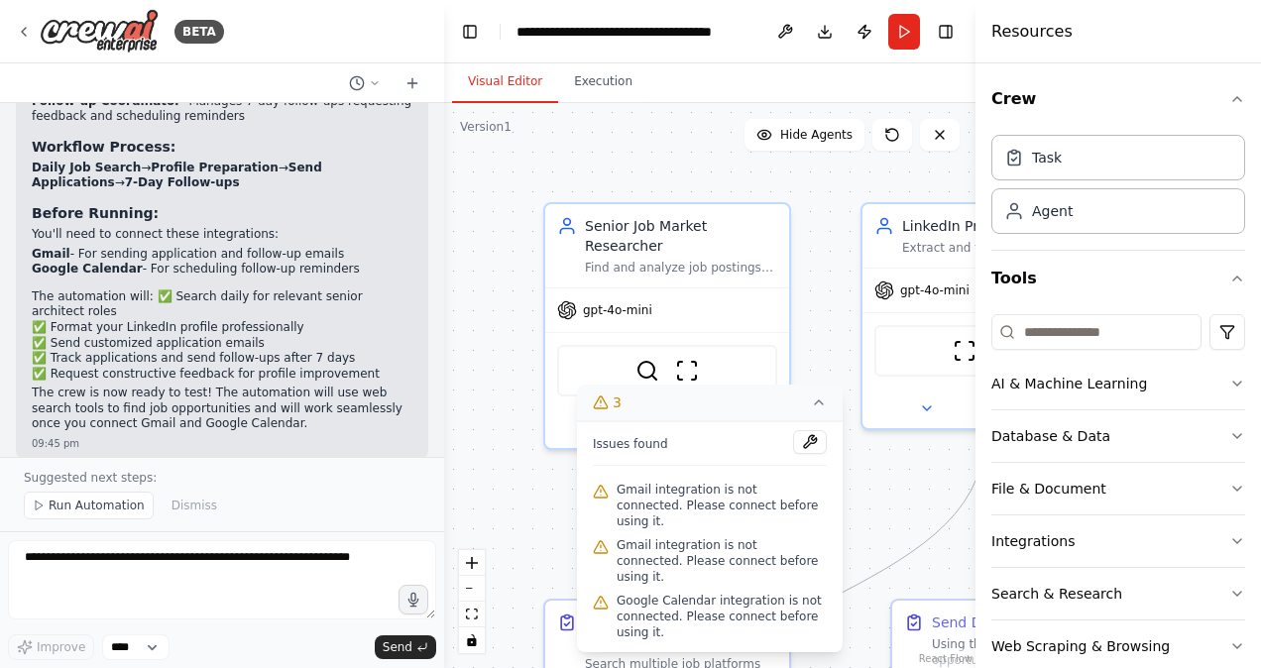
click at [928, 497] on div ".deletable-edge-delete-btn { width: 20px; height: 20px; border: 0px solid #ffff…" at bounding box center [710, 385] width 532 height 565
click at [515, 553] on div ".deletable-edge-delete-btn { width: 20px; height: 20px; border: 0px solid #ffff…" at bounding box center [710, 385] width 532 height 565
click at [816, 411] on icon at bounding box center [819, 403] width 16 height 16
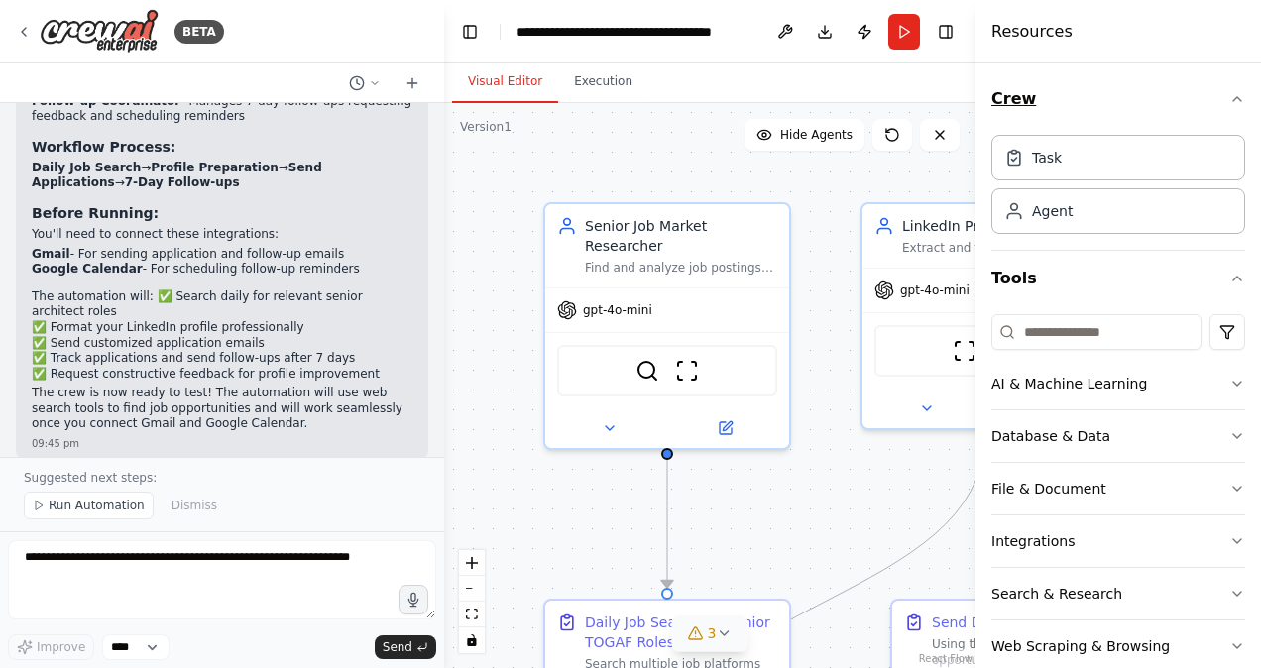
click at [1230, 100] on icon "button" at bounding box center [1238, 99] width 16 height 16
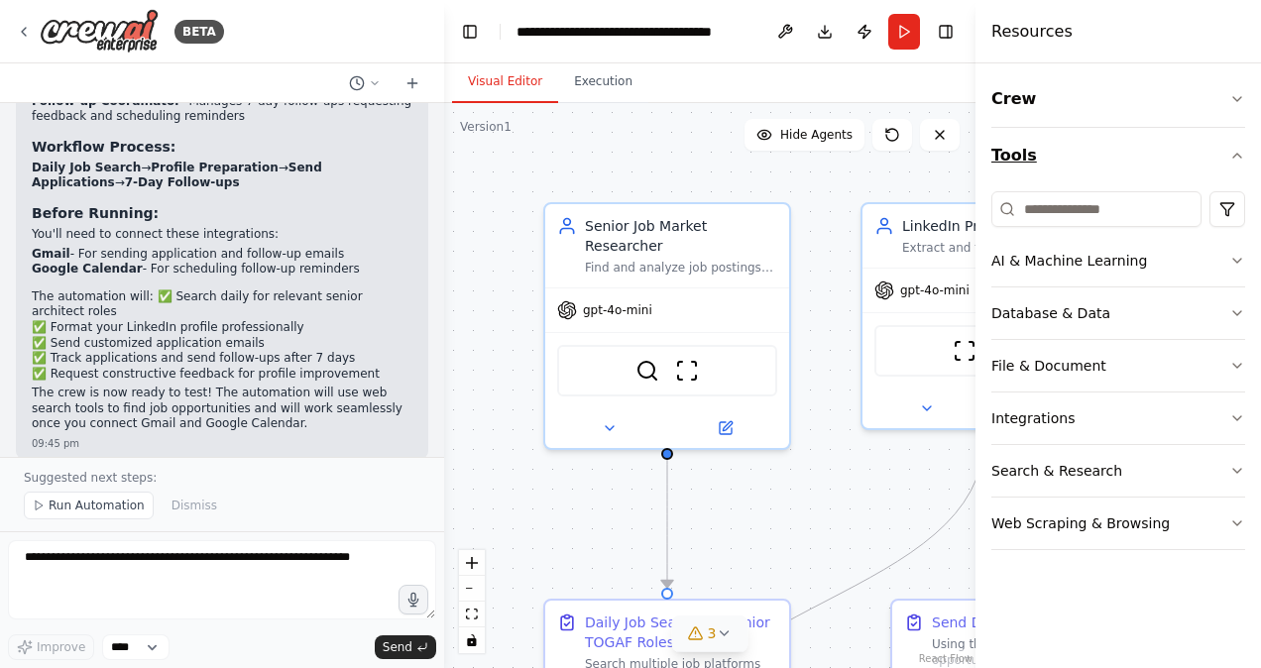
click at [1233, 164] on button "Tools" at bounding box center [1119, 156] width 254 height 56
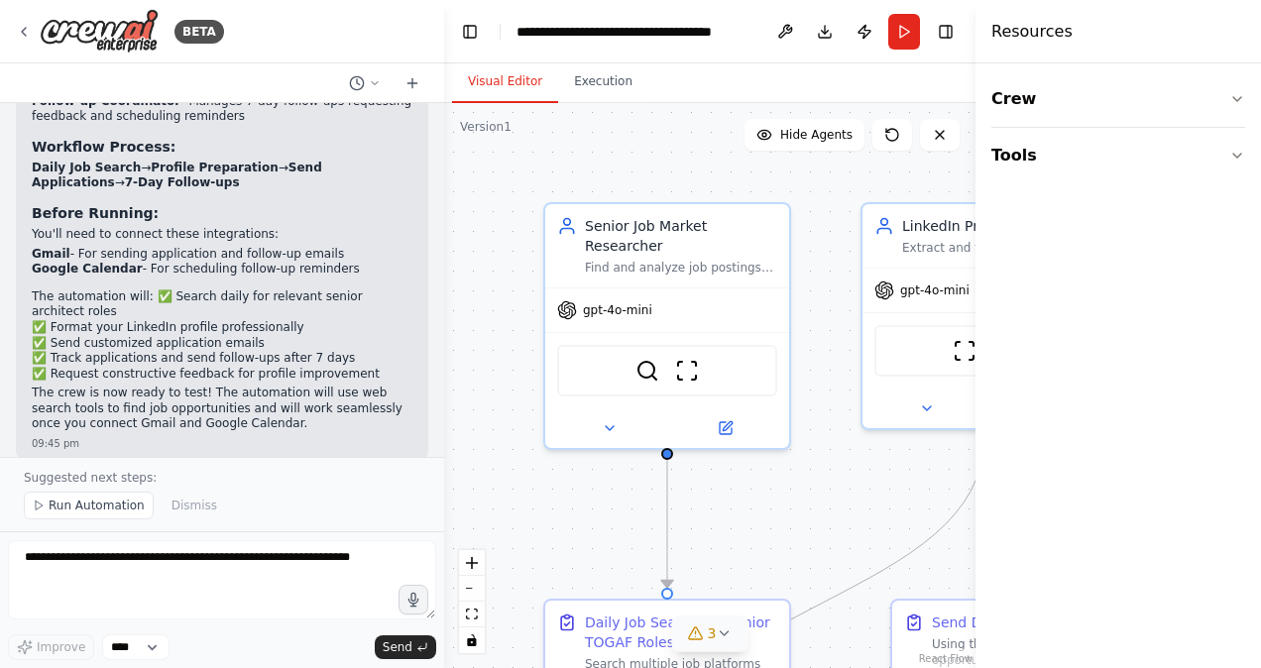
click at [820, 506] on div ".deletable-edge-delete-btn { width: 20px; height: 20px; border: 0px solid #ffff…" at bounding box center [710, 385] width 532 height 565
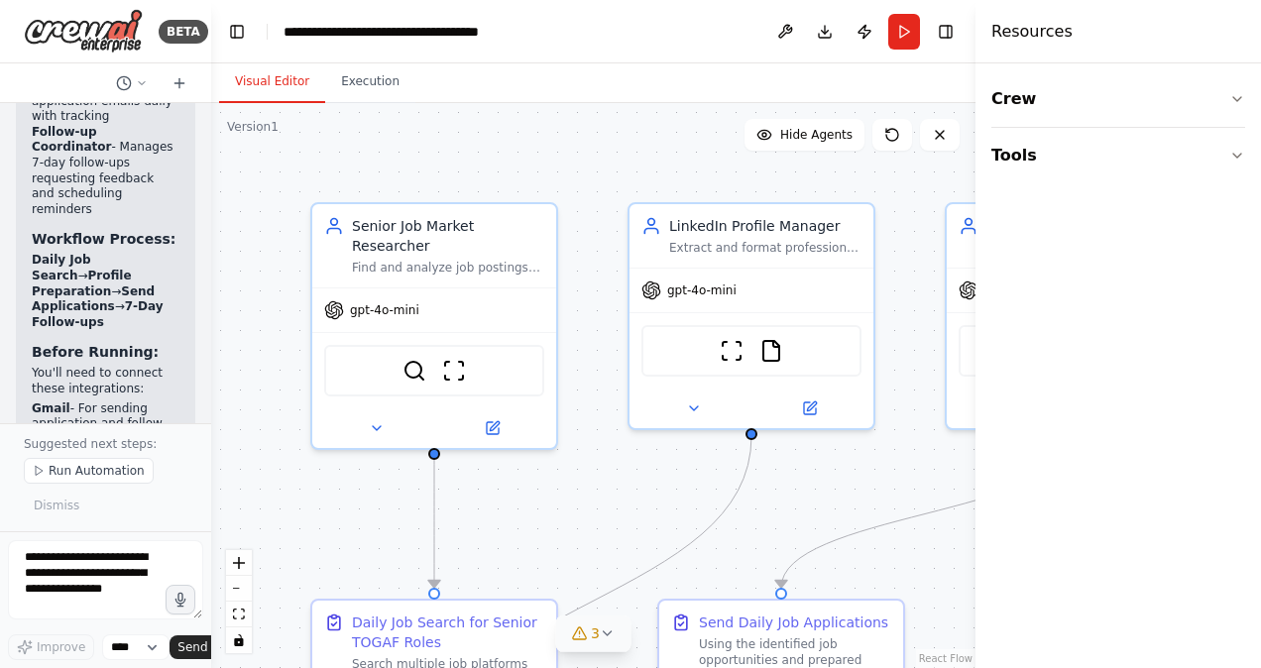
drag, startPoint x: 442, startPoint y: 347, endPoint x: 213, endPoint y: 332, distance: 229.6
click at [213, 332] on div "BETA Set up a crew that finds all jobs across different job platform posted dai…" at bounding box center [630, 334] width 1261 height 668
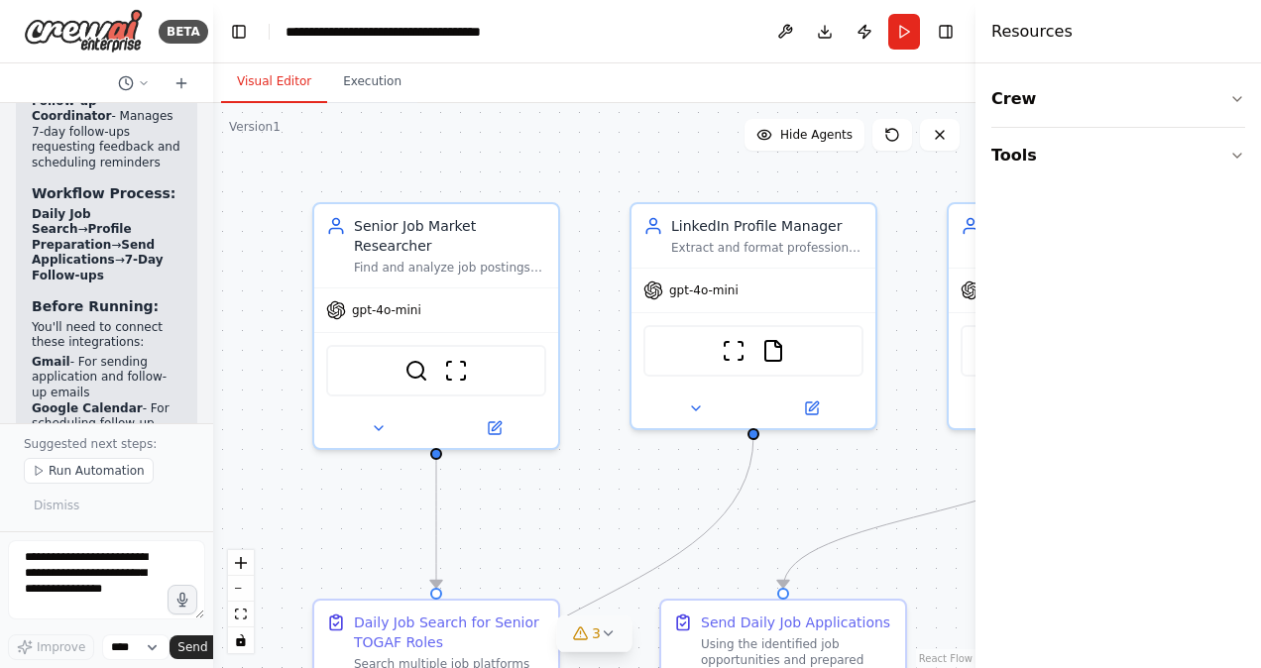
scroll to position [3734, 0]
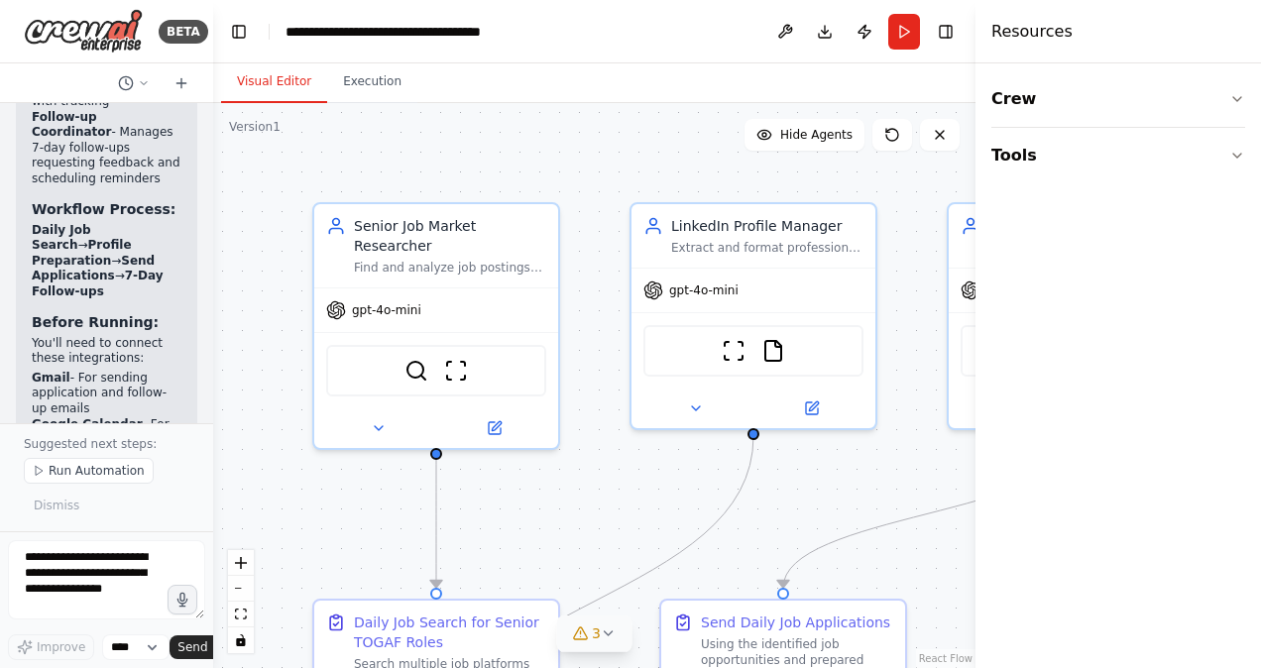
click at [593, 627] on span "3" at bounding box center [596, 634] width 9 height 20
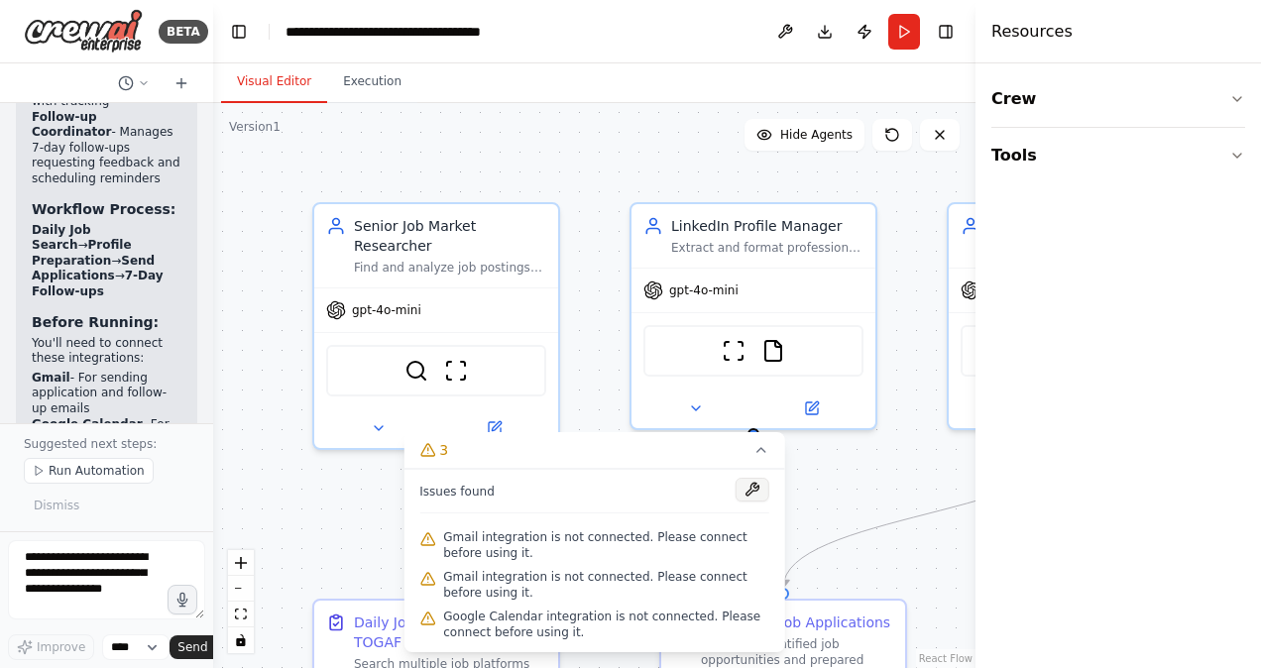
click at [762, 492] on button at bounding box center [753, 490] width 34 height 24
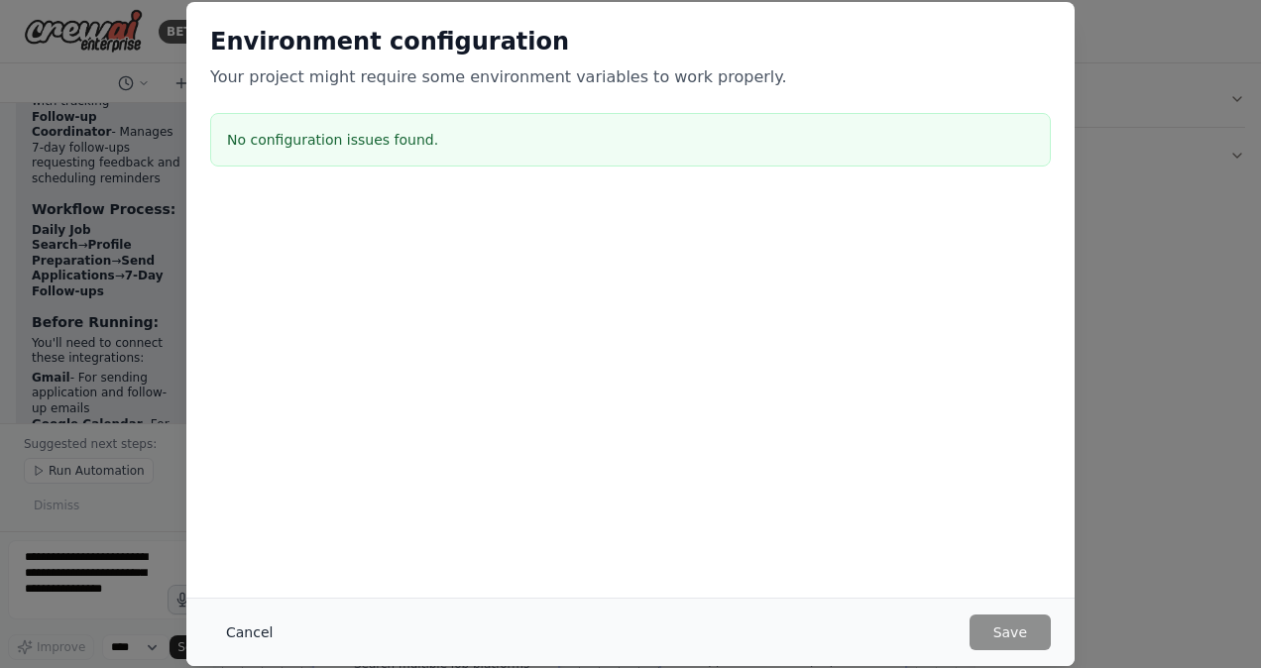
click at [249, 635] on button "Cancel" at bounding box center [249, 633] width 78 height 36
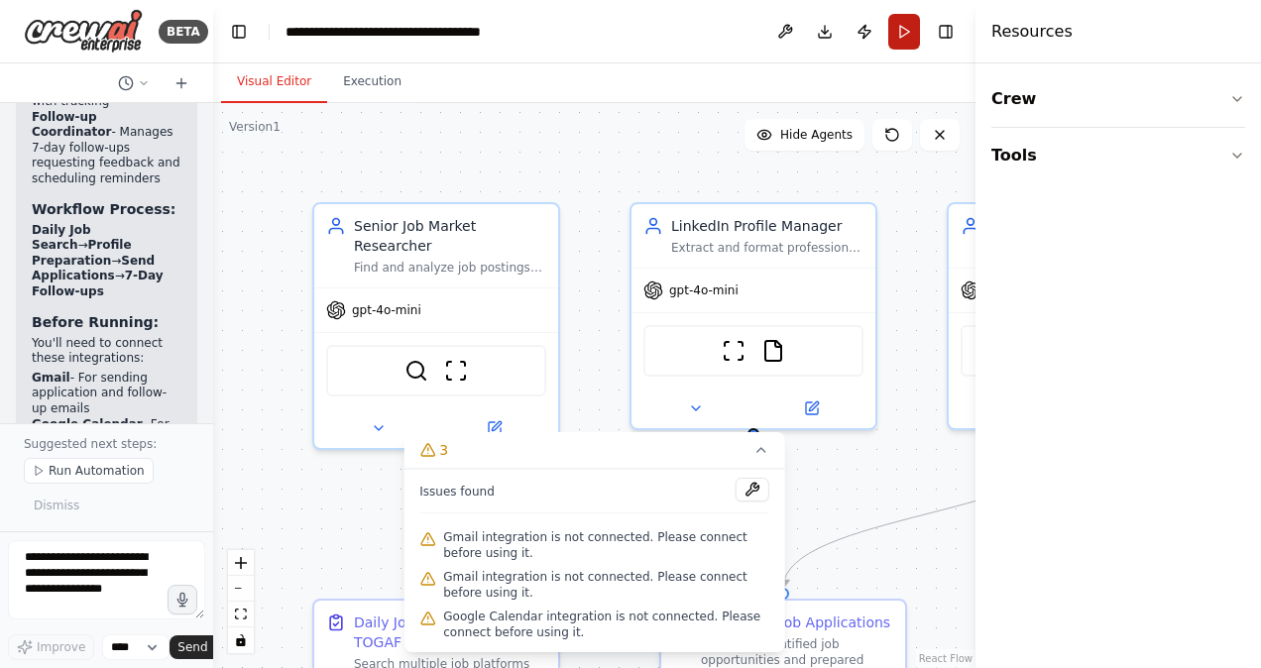
click at [901, 29] on button "Run" at bounding box center [905, 32] width 32 height 36
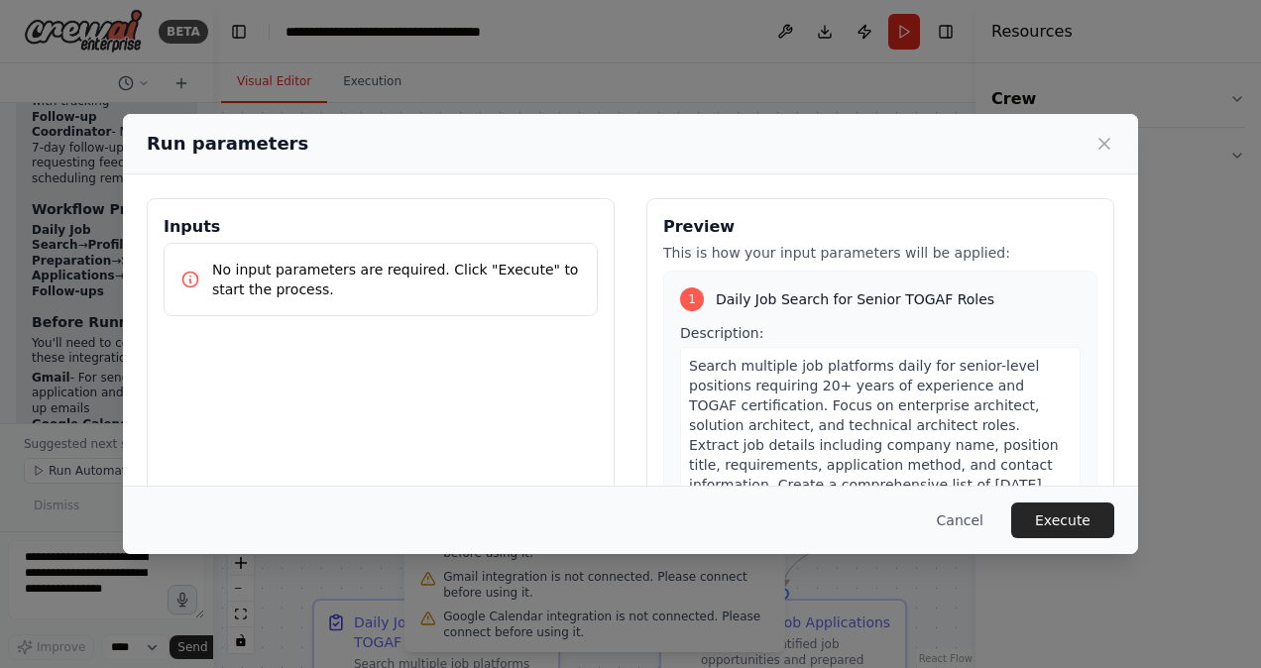
click at [1080, 538] on div "Cancel Execute" at bounding box center [630, 520] width 1015 height 68
click at [1072, 531] on button "Execute" at bounding box center [1062, 521] width 103 height 36
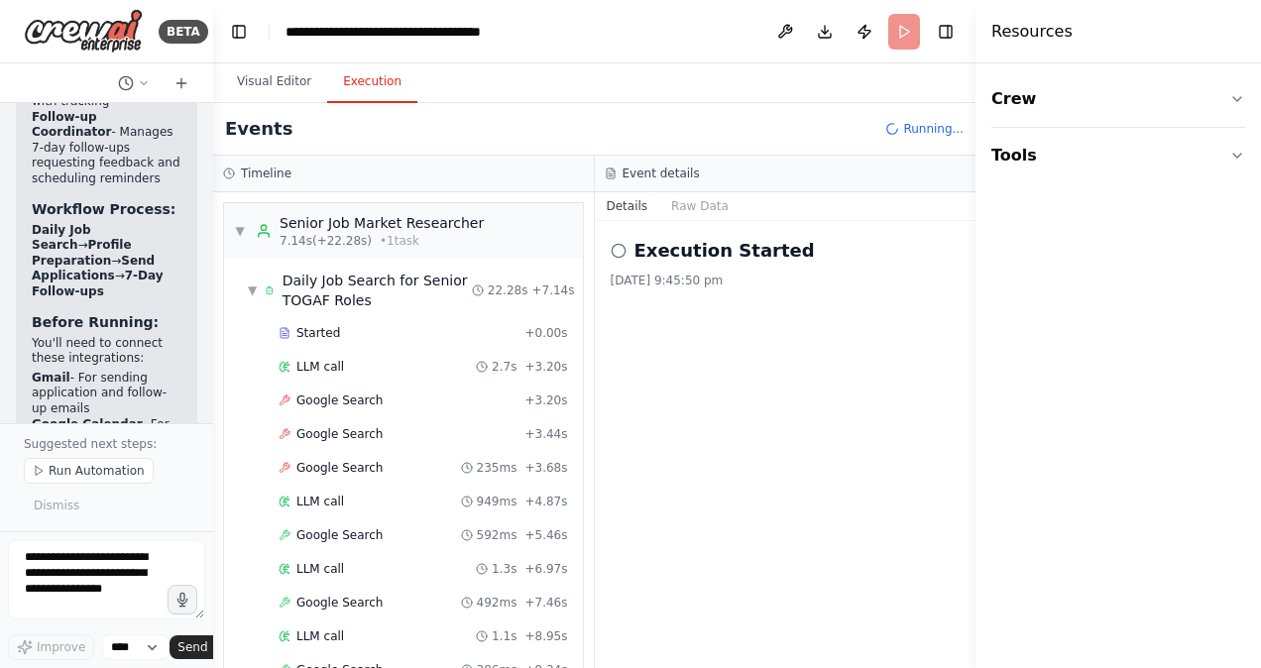
click at [350, 93] on button "Execution" at bounding box center [372, 82] width 90 height 42
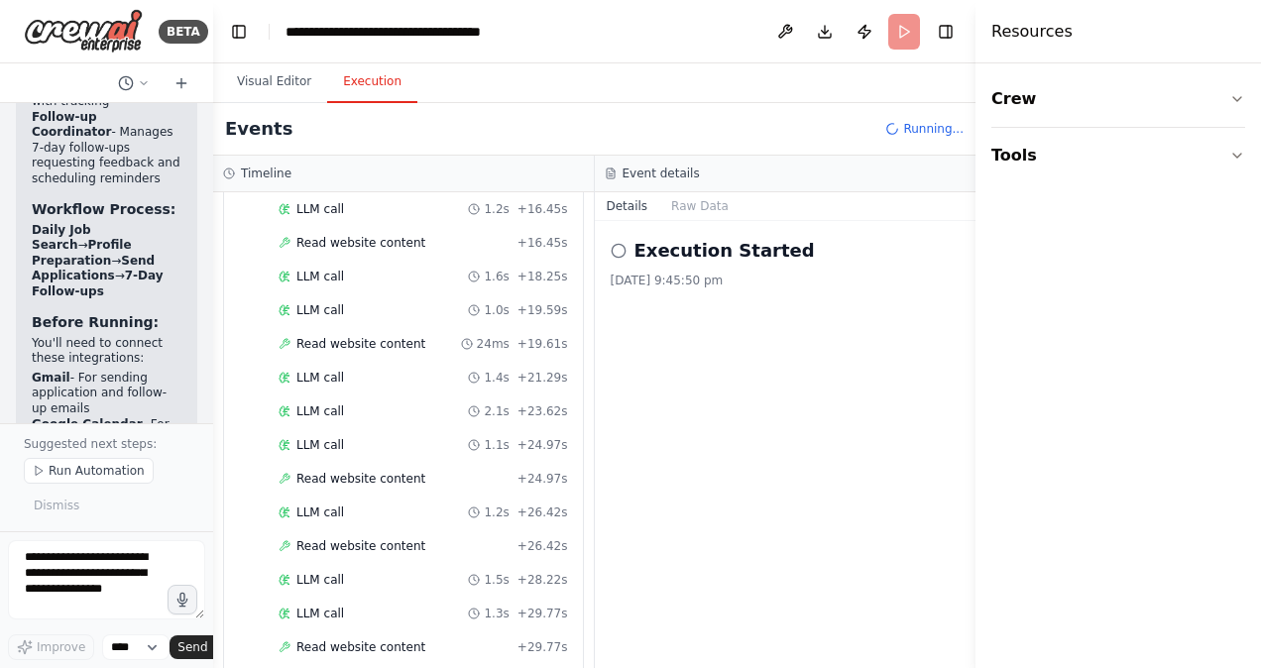
scroll to position [1678, 0]
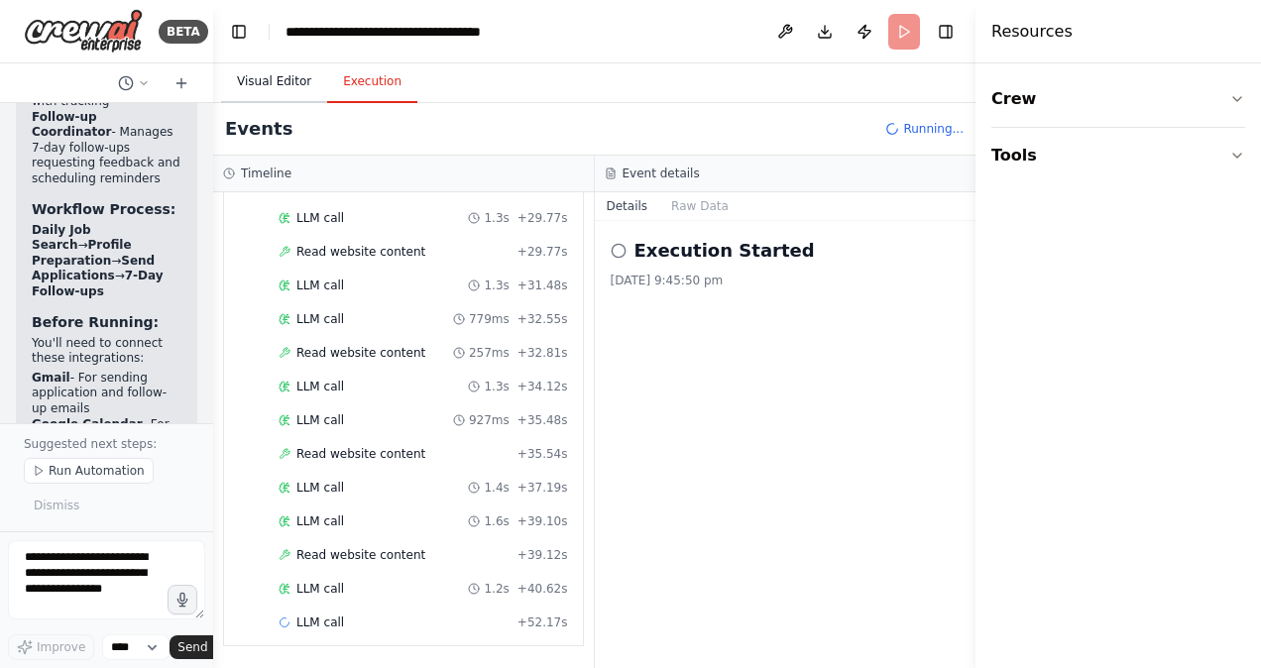
click at [268, 66] on button "Visual Editor" at bounding box center [274, 82] width 106 height 42
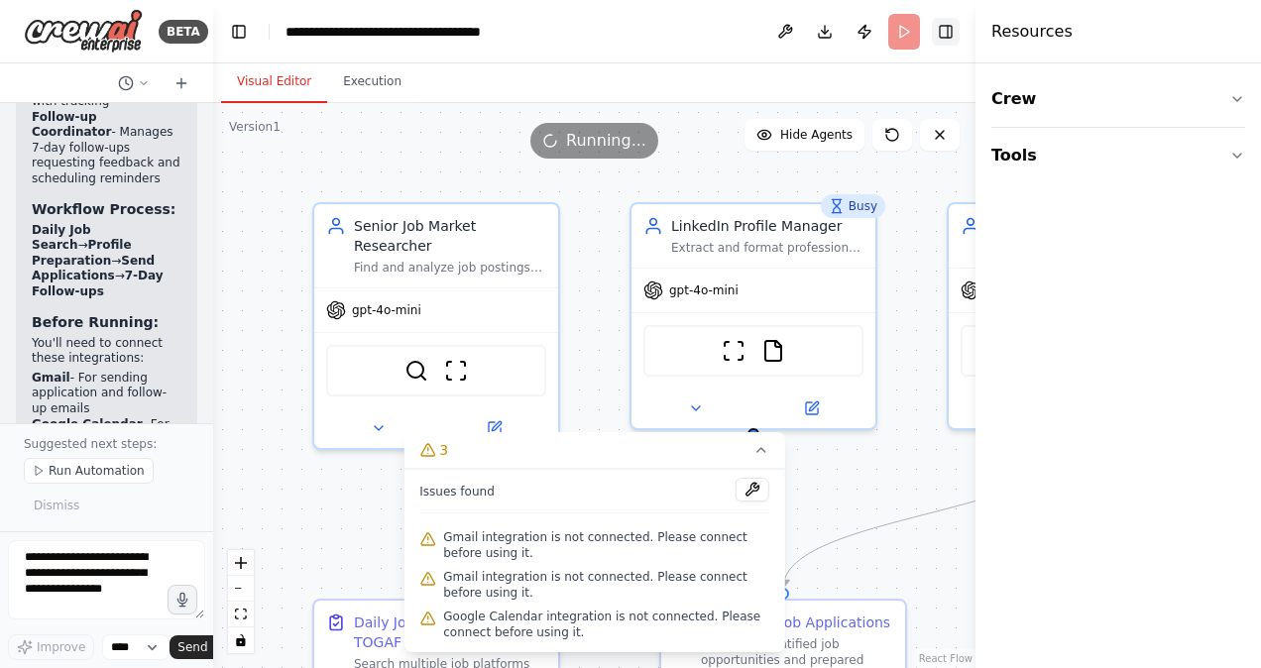
click at [951, 33] on button "Toggle Right Sidebar" at bounding box center [946, 32] width 28 height 28
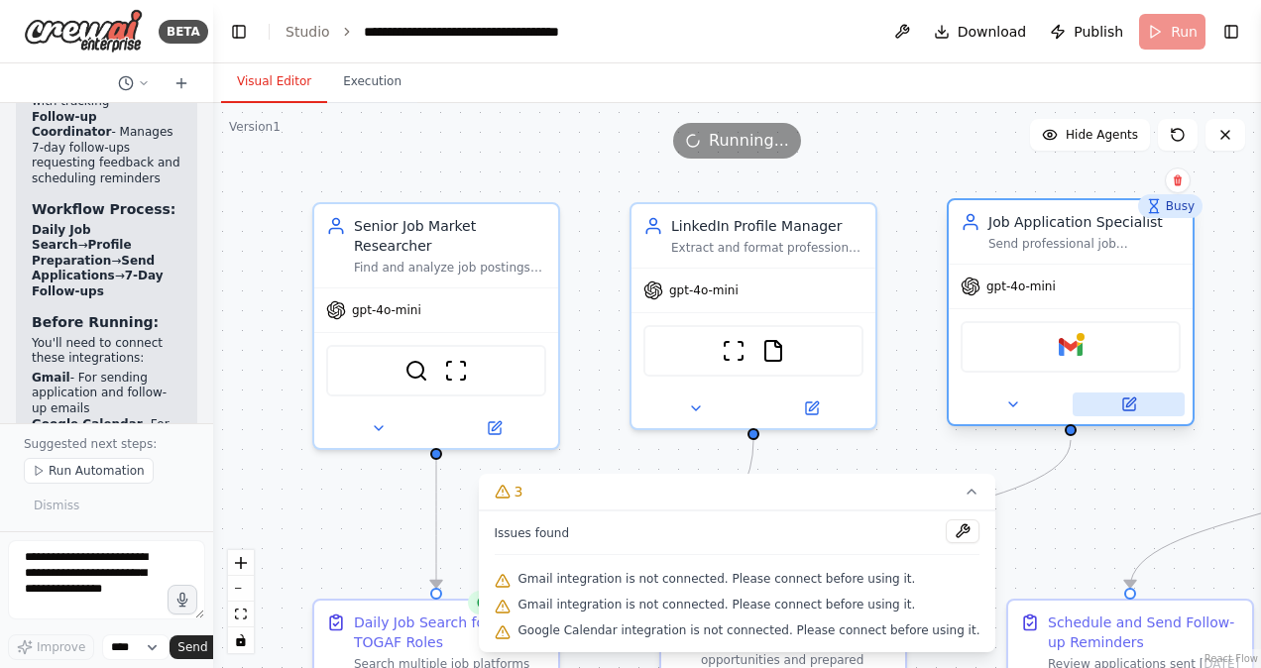
click at [1131, 408] on icon at bounding box center [1130, 405] width 12 height 12
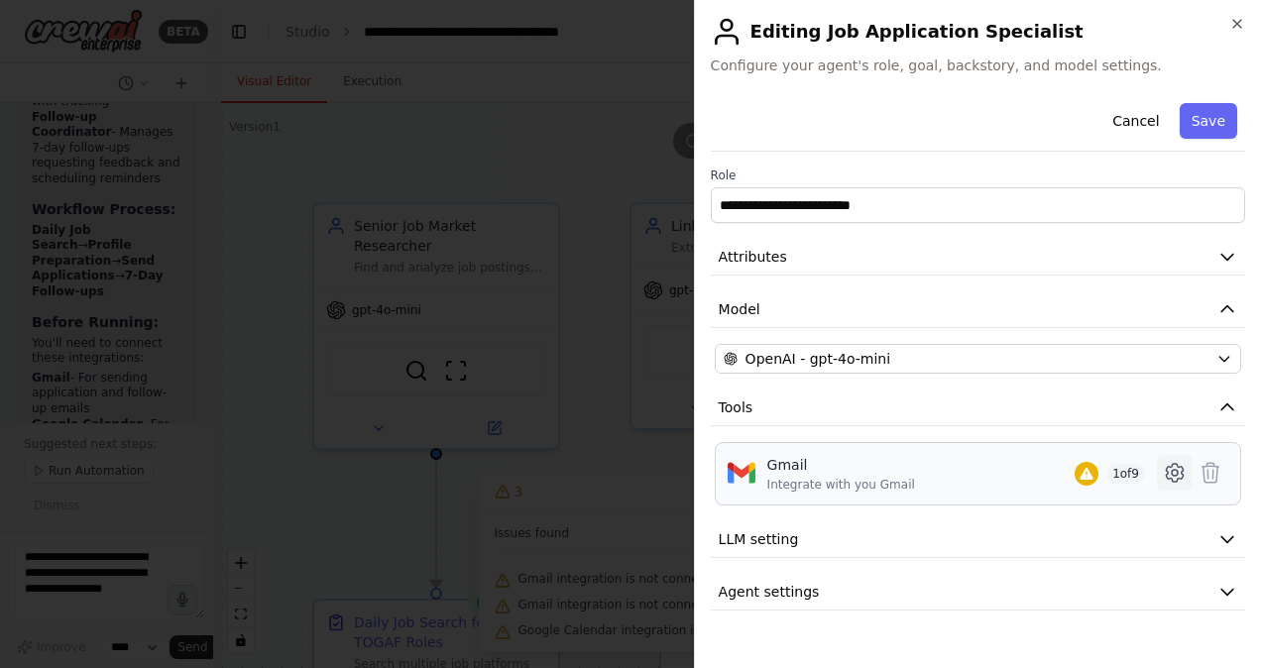
click at [1175, 465] on icon at bounding box center [1175, 473] width 24 height 24
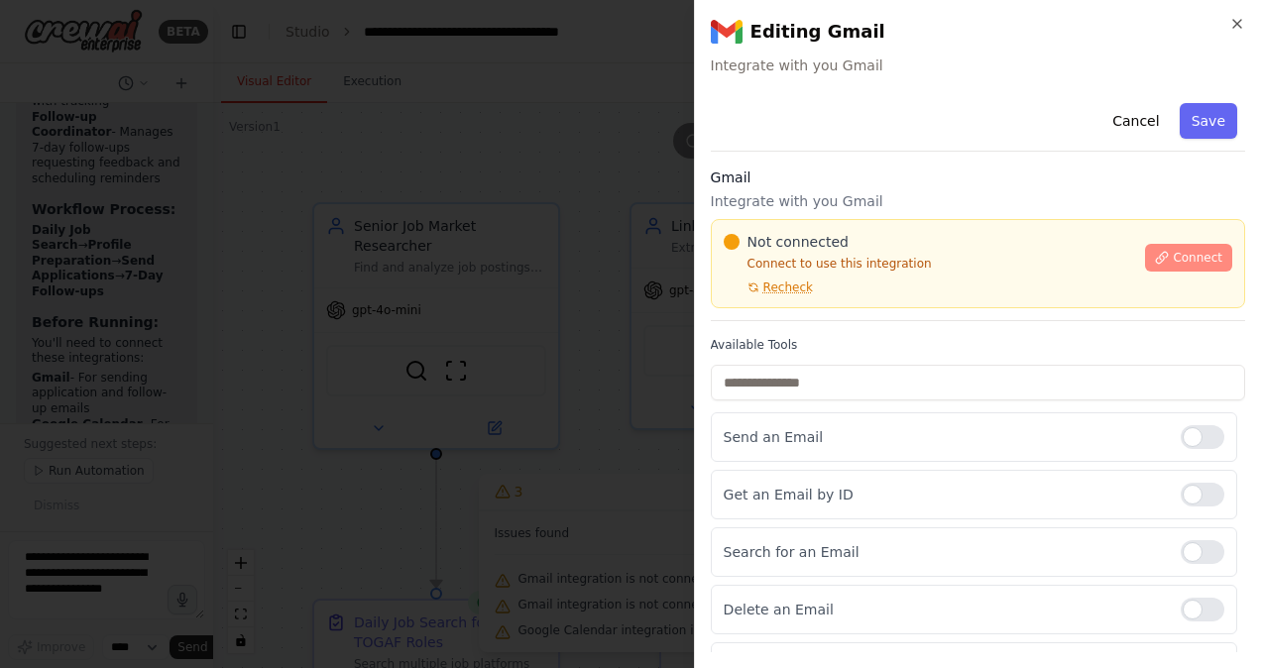
click at [1191, 270] on button "Connect" at bounding box center [1188, 258] width 87 height 28
click at [1186, 262] on span "Connect" at bounding box center [1198, 258] width 50 height 16
click at [487, 259] on div at bounding box center [630, 334] width 1261 height 668
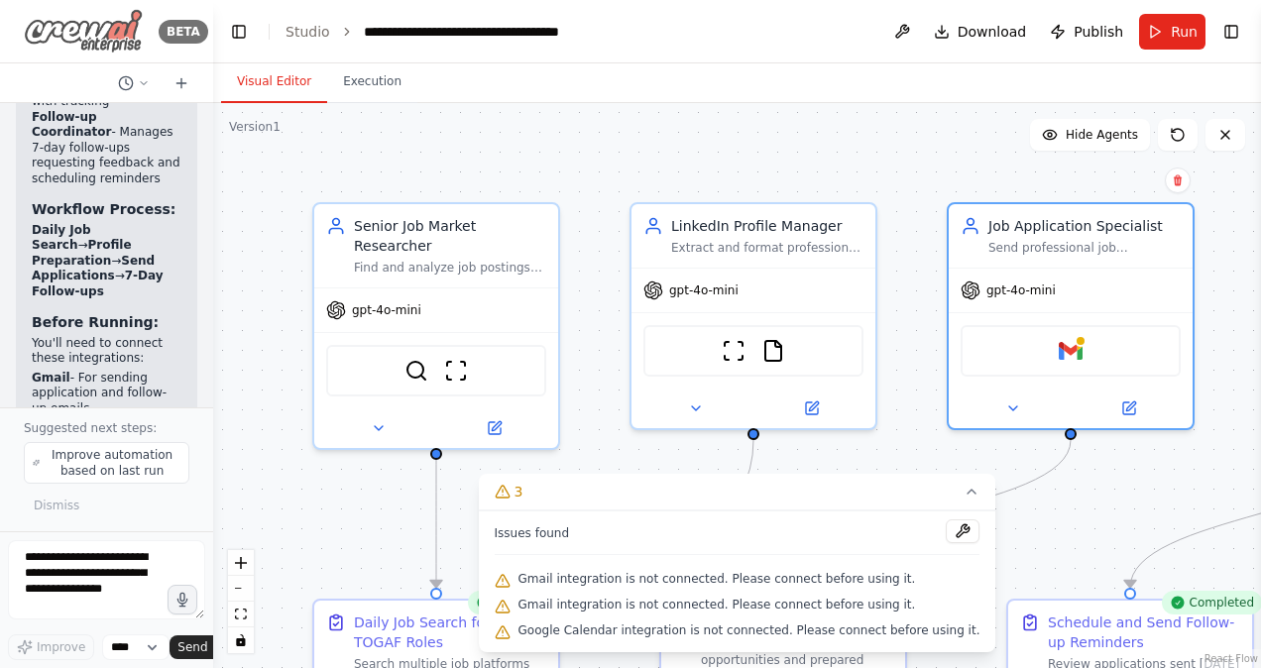
click at [92, 23] on img at bounding box center [83, 31] width 119 height 45
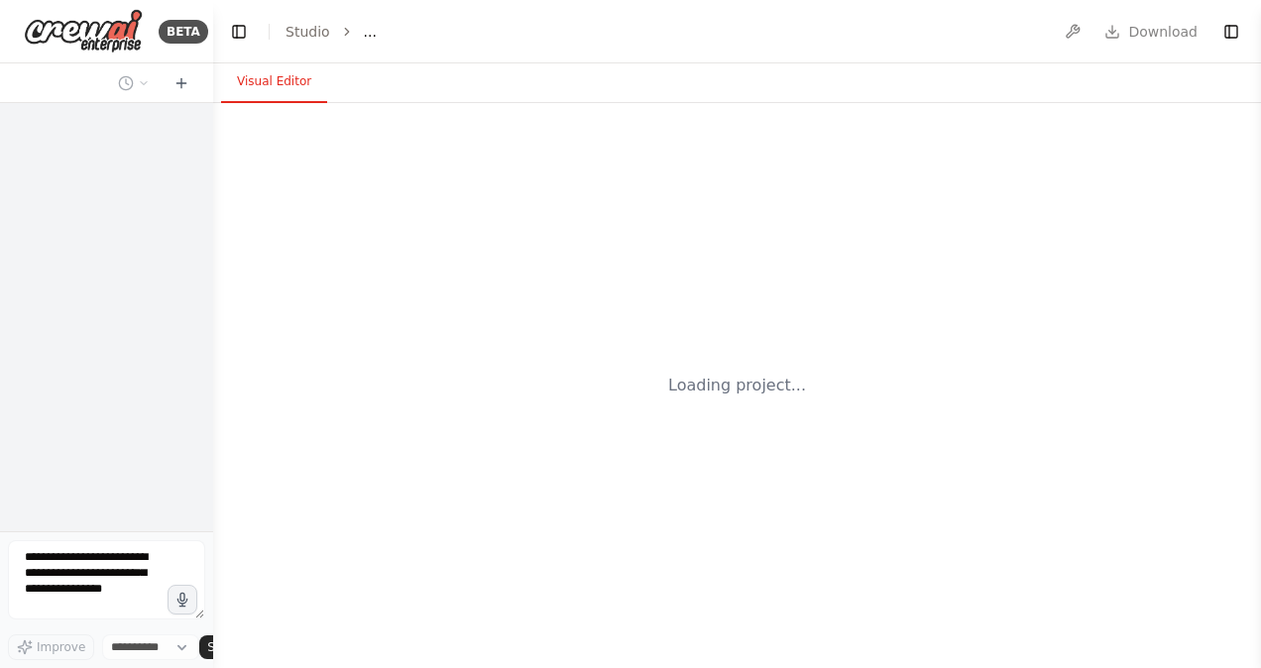
select select "****"
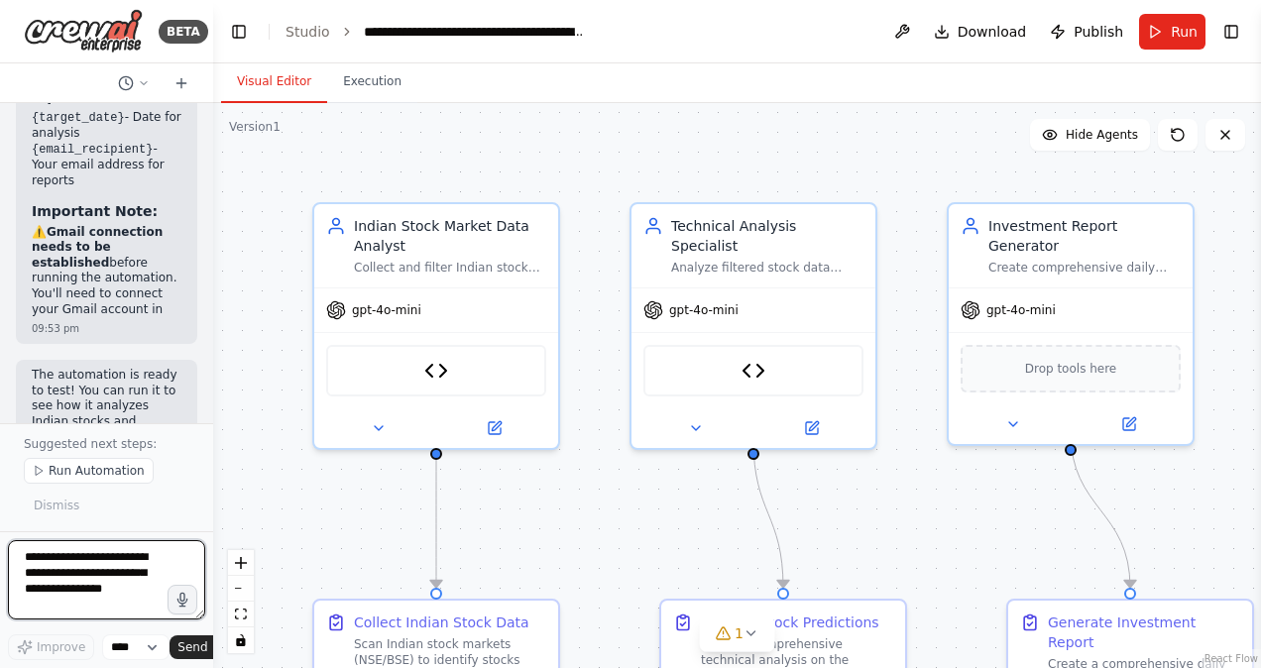
scroll to position [5650, 0]
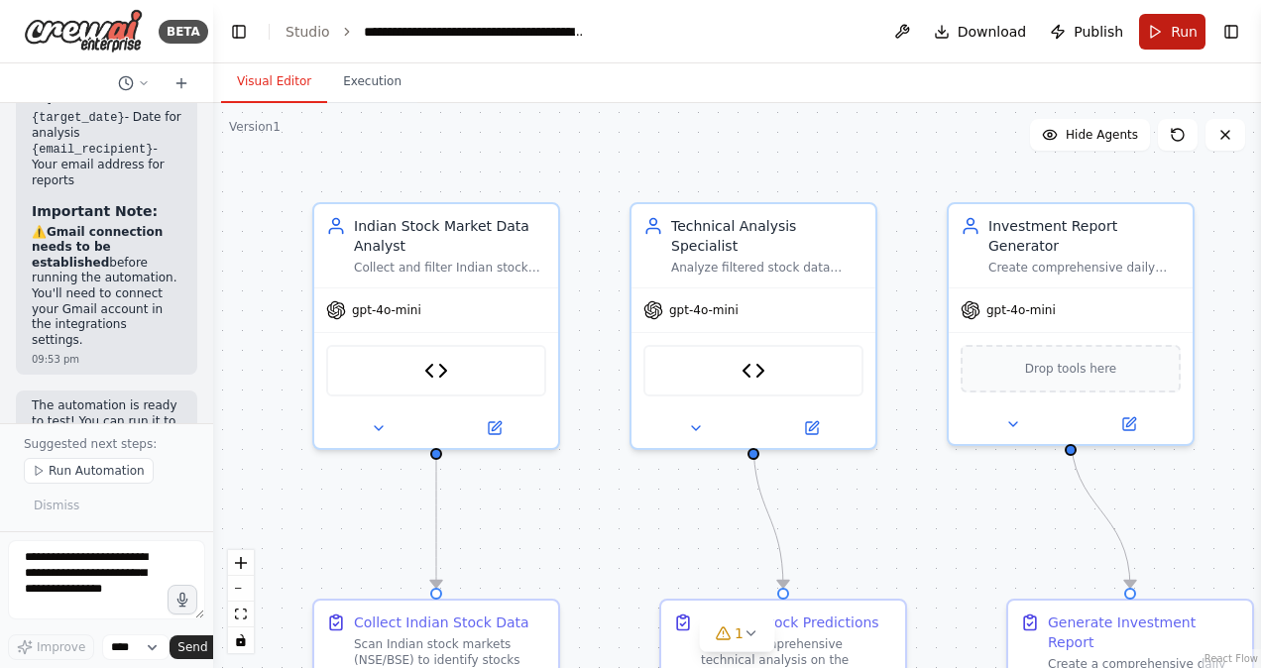
click at [1183, 25] on span "Run" at bounding box center [1184, 32] width 27 height 20
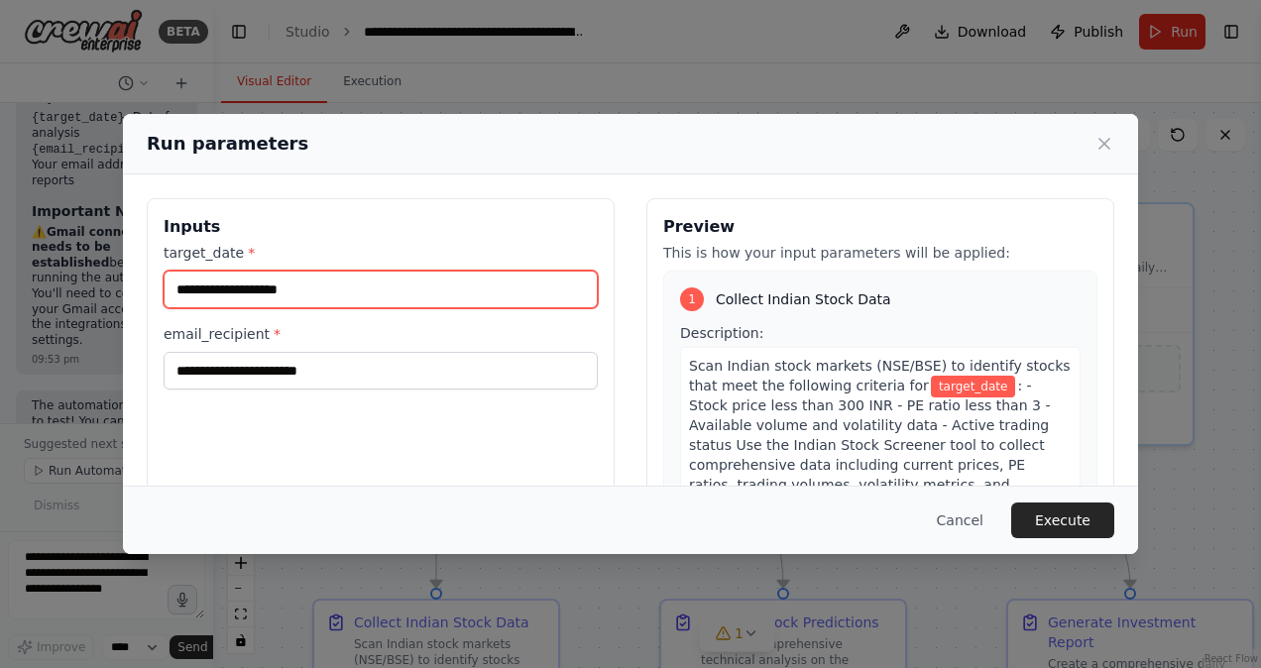
click at [246, 291] on input "target_date *" at bounding box center [381, 290] width 434 height 38
click at [338, 283] on input "target_date *" at bounding box center [381, 290] width 434 height 38
type input "**********"
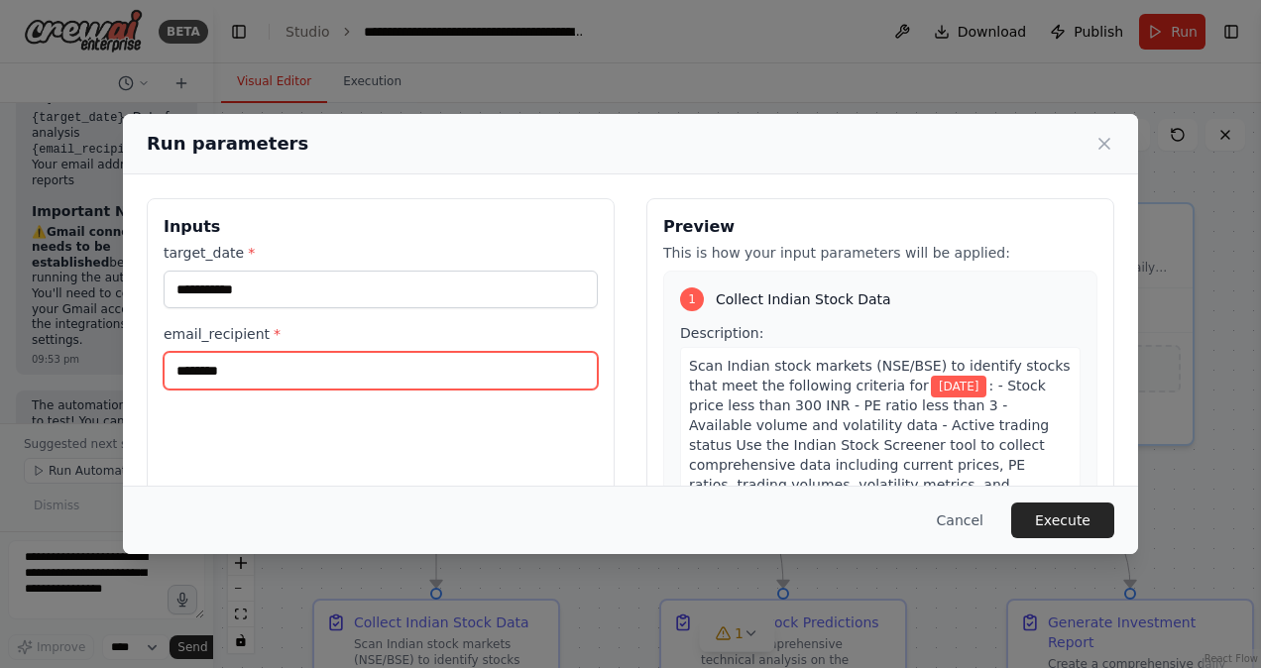
paste input "**********"
type input "**********"
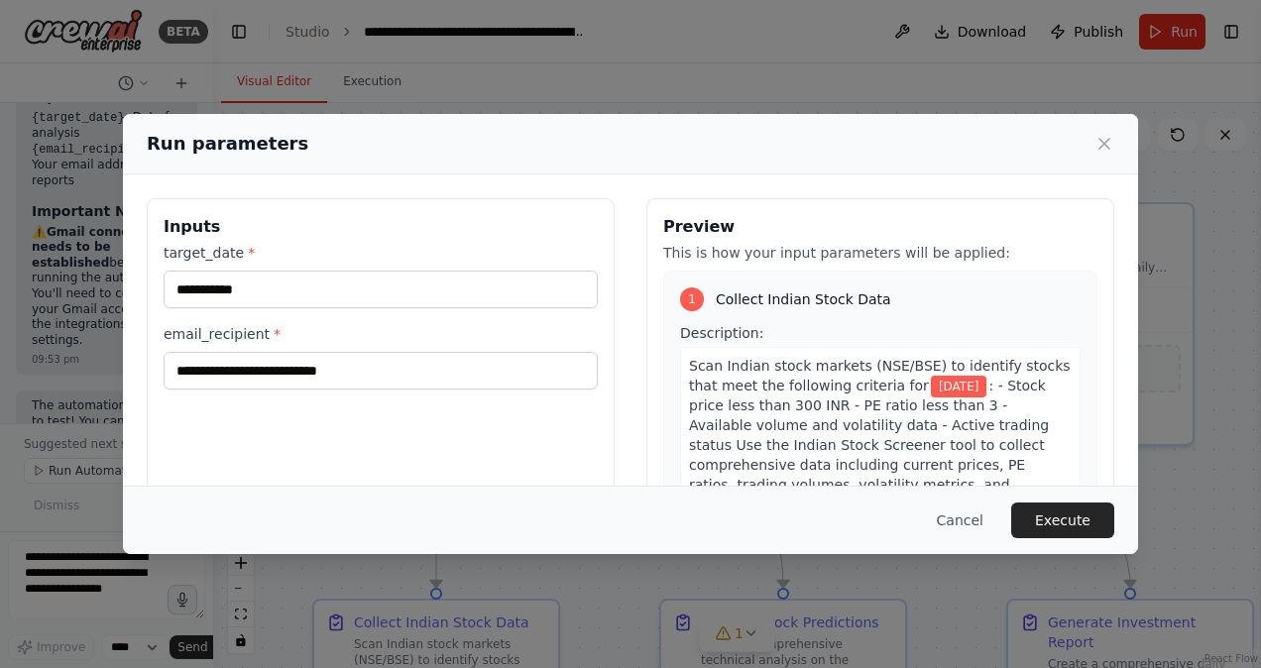
click at [578, 430] on div "**********" at bounding box center [381, 433] width 468 height 470
click at [1089, 533] on button "Execute" at bounding box center [1062, 521] width 103 height 36
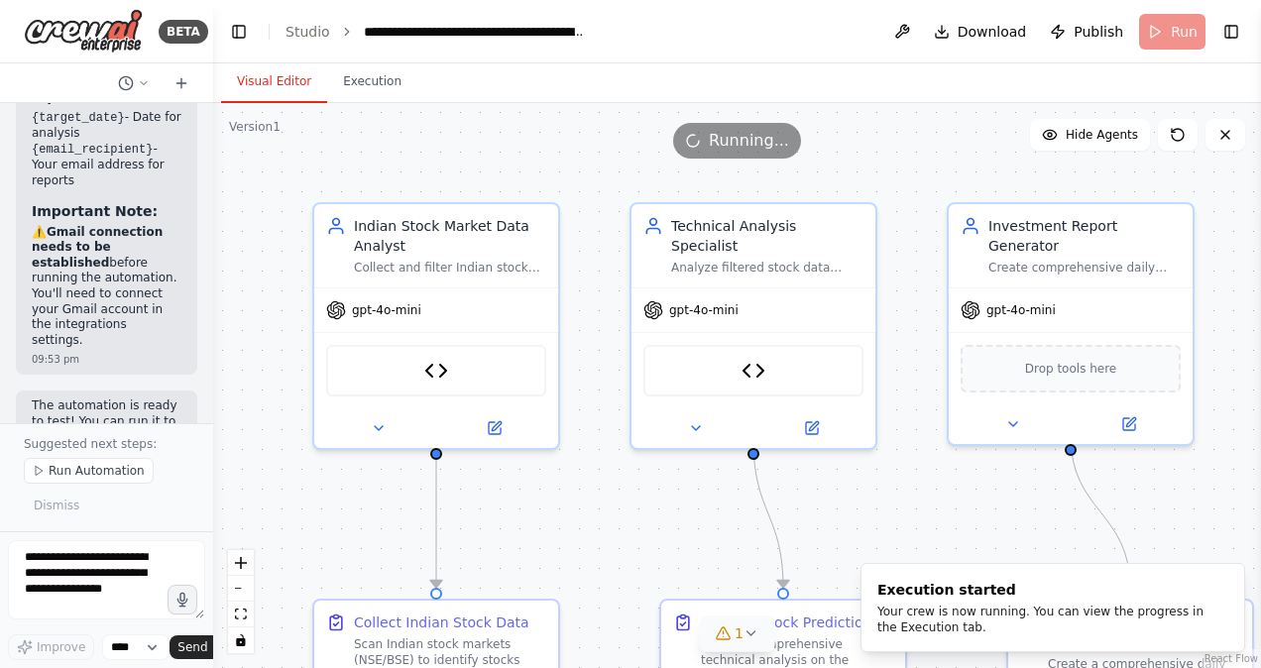
click at [744, 631] on icon at bounding box center [752, 634] width 16 height 16
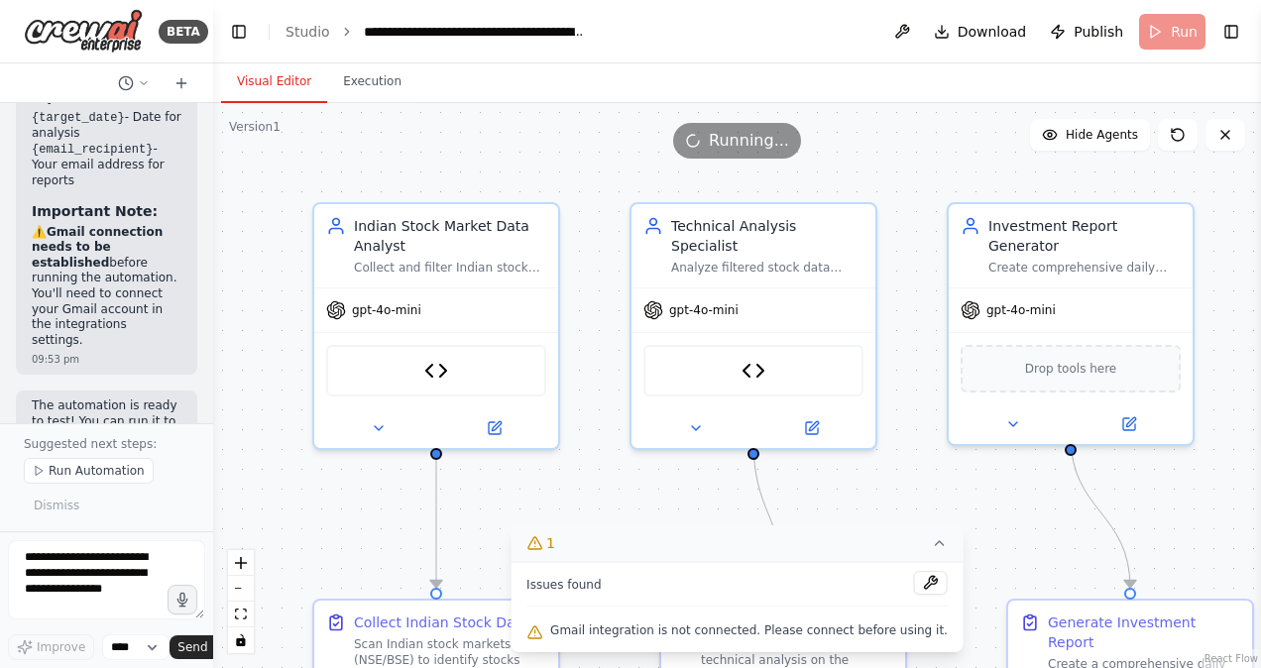
click at [886, 504] on div ".deletable-edge-delete-btn { width: 20px; height: 20px; border: 0px solid #ffff…" at bounding box center [737, 385] width 1048 height 565
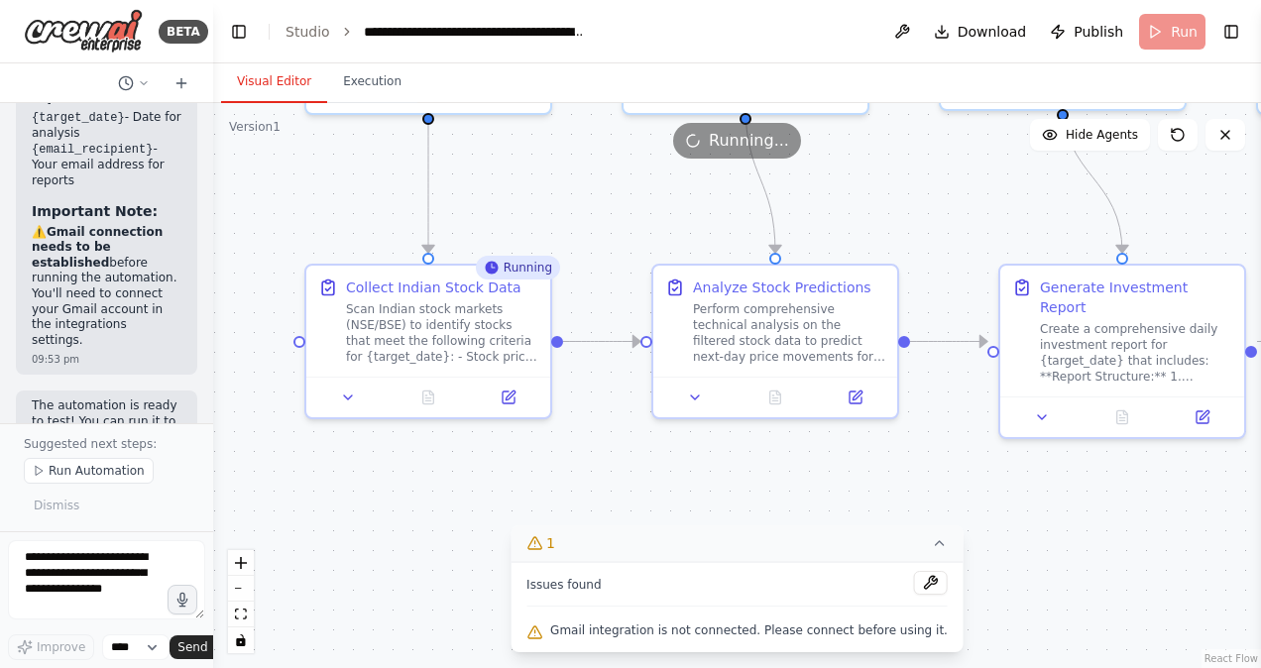
drag, startPoint x: 274, startPoint y: 521, endPoint x: 266, endPoint y: 185, distance: 335.3
click at [266, 185] on div ".deletable-edge-delete-btn { width: 20px; height: 20px; border: 0px solid #ffff…" at bounding box center [737, 385] width 1048 height 565
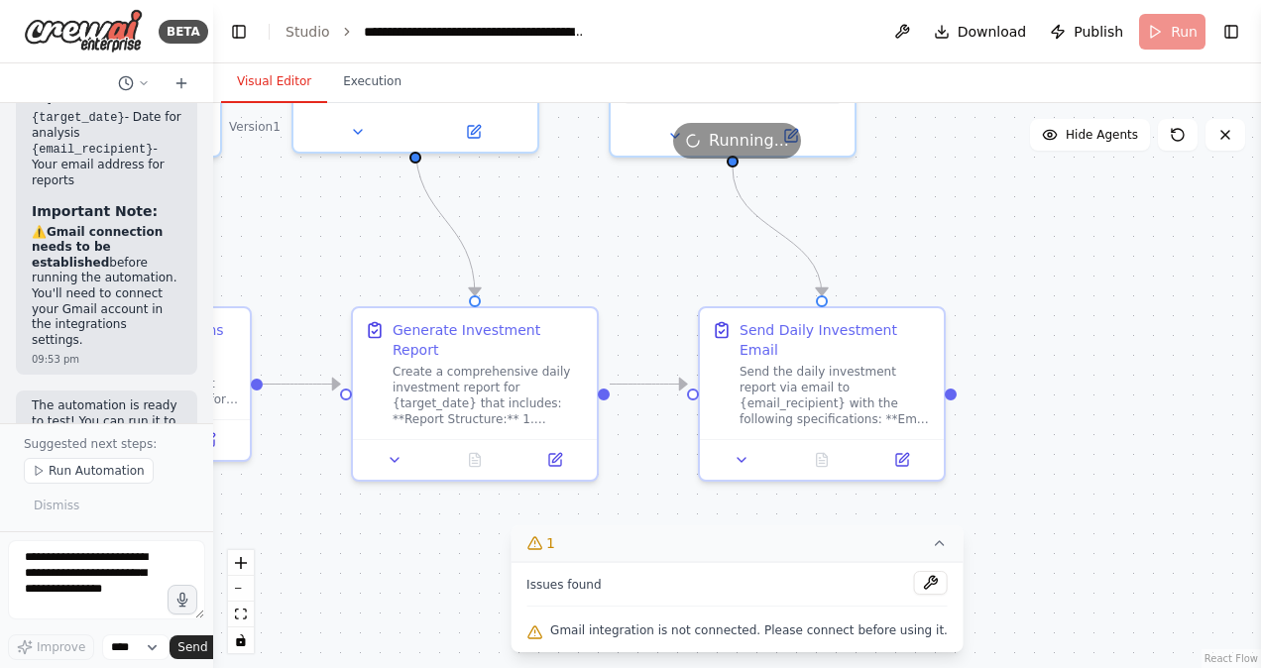
drag, startPoint x: 1143, startPoint y: 541, endPoint x: 496, endPoint y: 583, distance: 648.9
click at [496, 583] on div ".deletable-edge-delete-btn { width: 20px; height: 20px; border: 0px solid #ffff…" at bounding box center [737, 385] width 1048 height 565
click at [914, 587] on button at bounding box center [931, 583] width 34 height 24
click at [914, 587] on div at bounding box center [931, 584] width 34 height 27
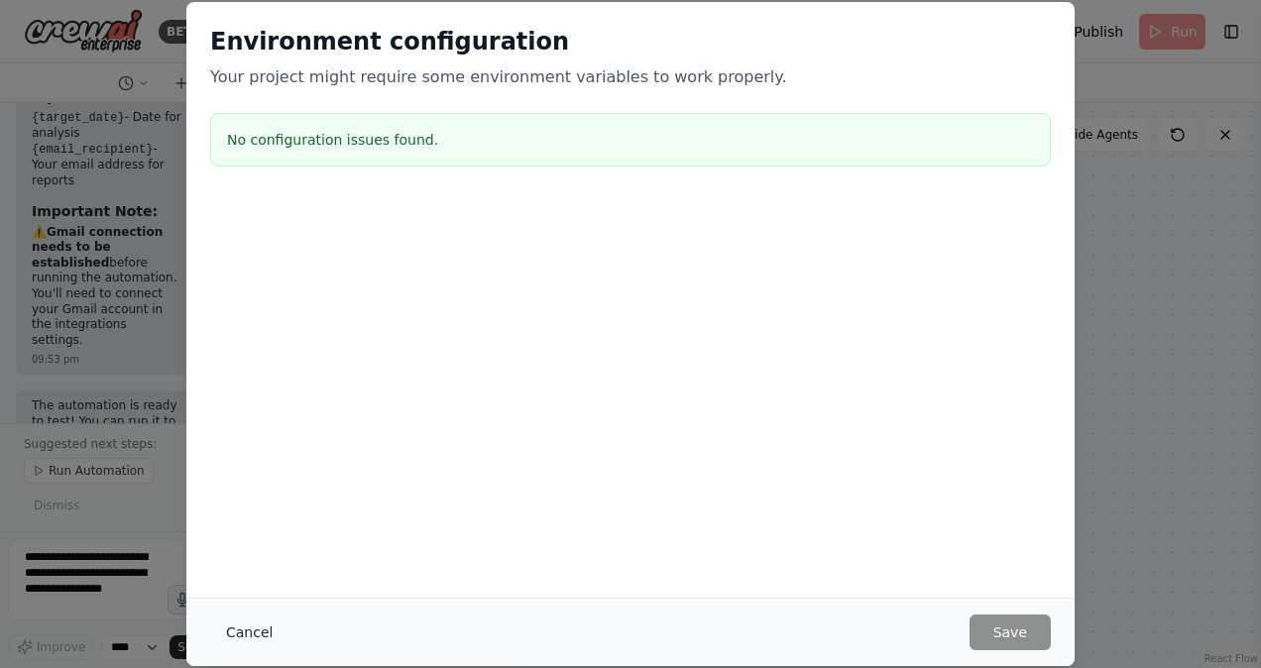
click at [244, 632] on button "Cancel" at bounding box center [249, 633] width 78 height 36
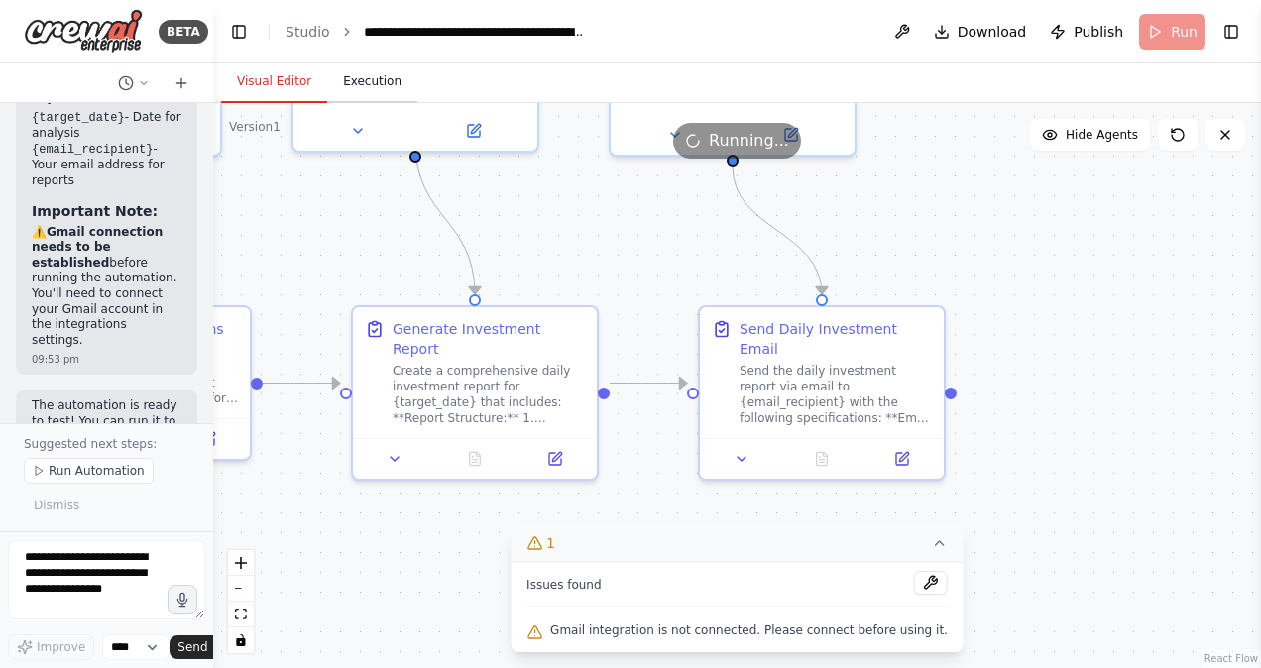
click at [353, 76] on button "Execution" at bounding box center [372, 82] width 90 height 42
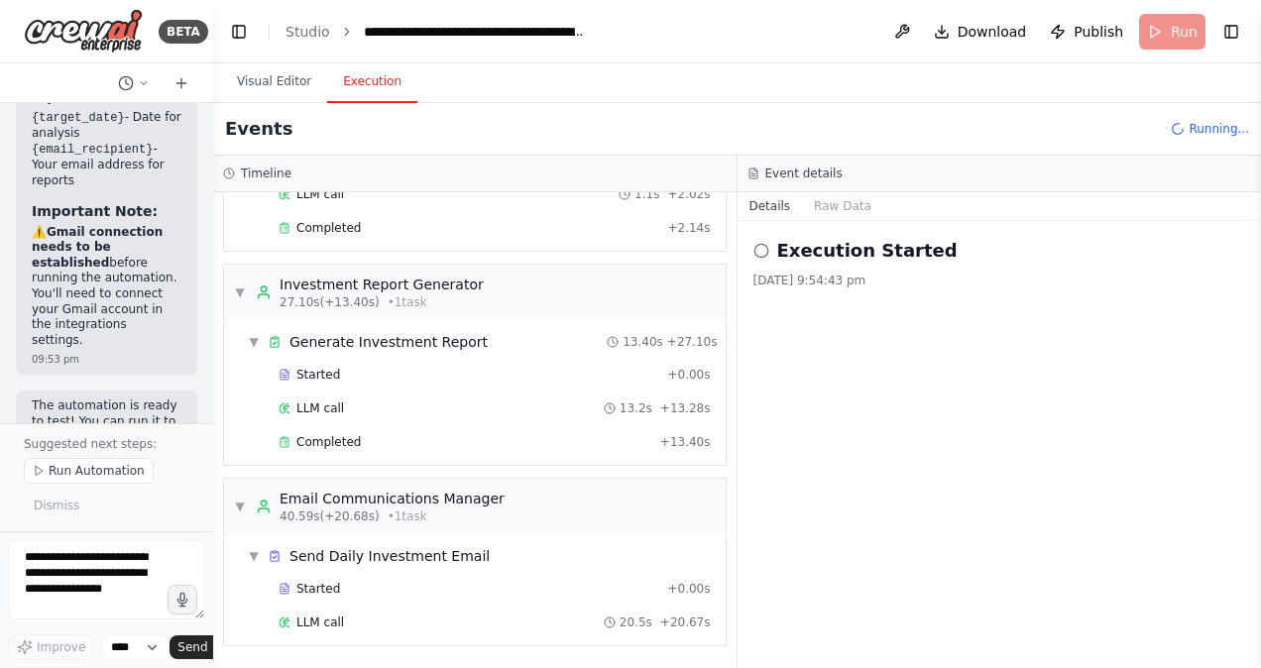
scroll to position [535, 0]
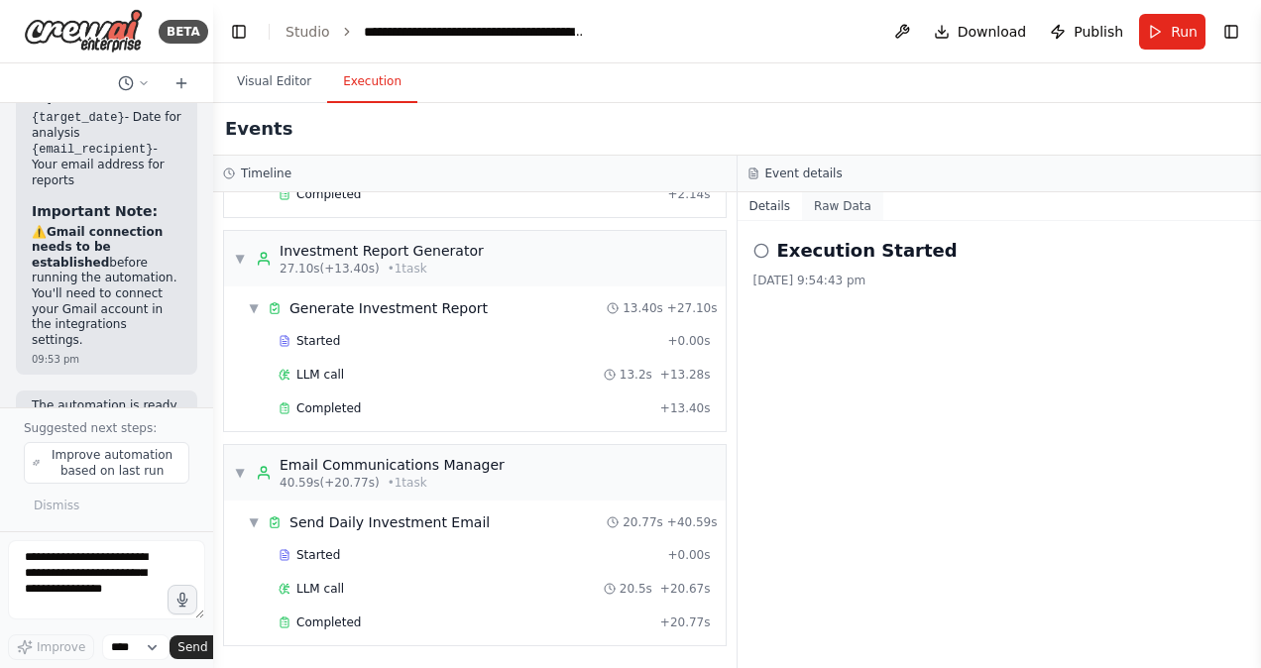
click at [851, 196] on button "Raw Data" at bounding box center [842, 206] width 81 height 28
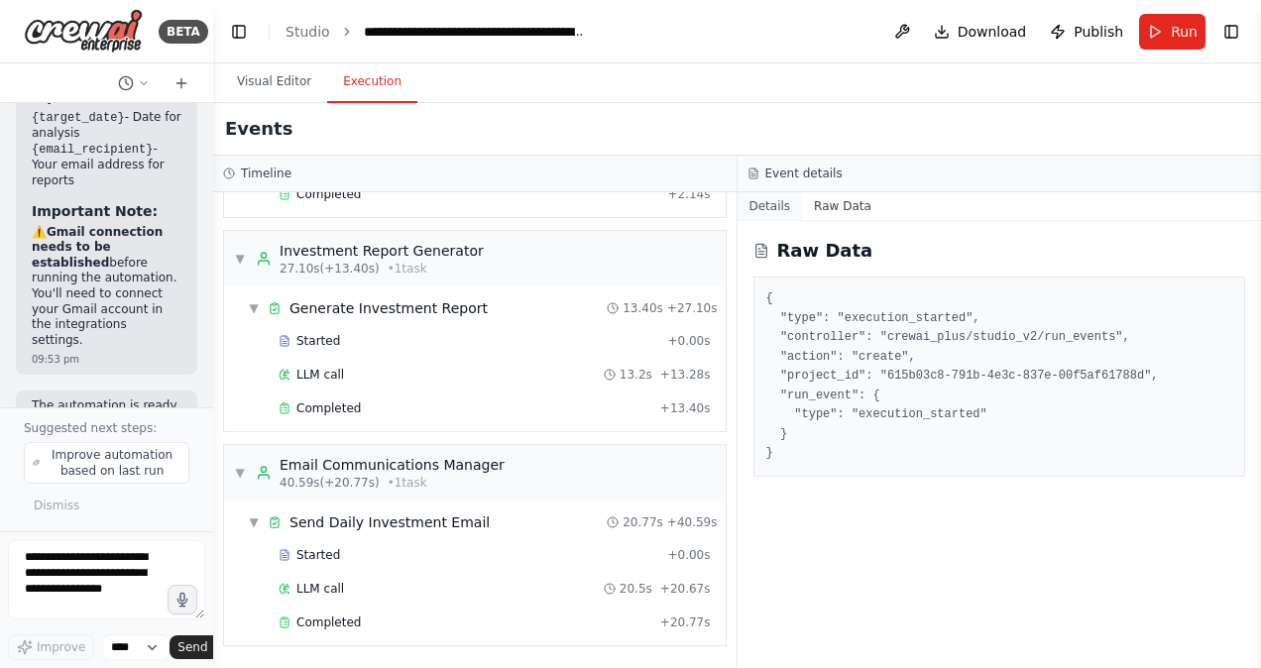
click at [776, 206] on button "Details" at bounding box center [770, 206] width 65 height 28
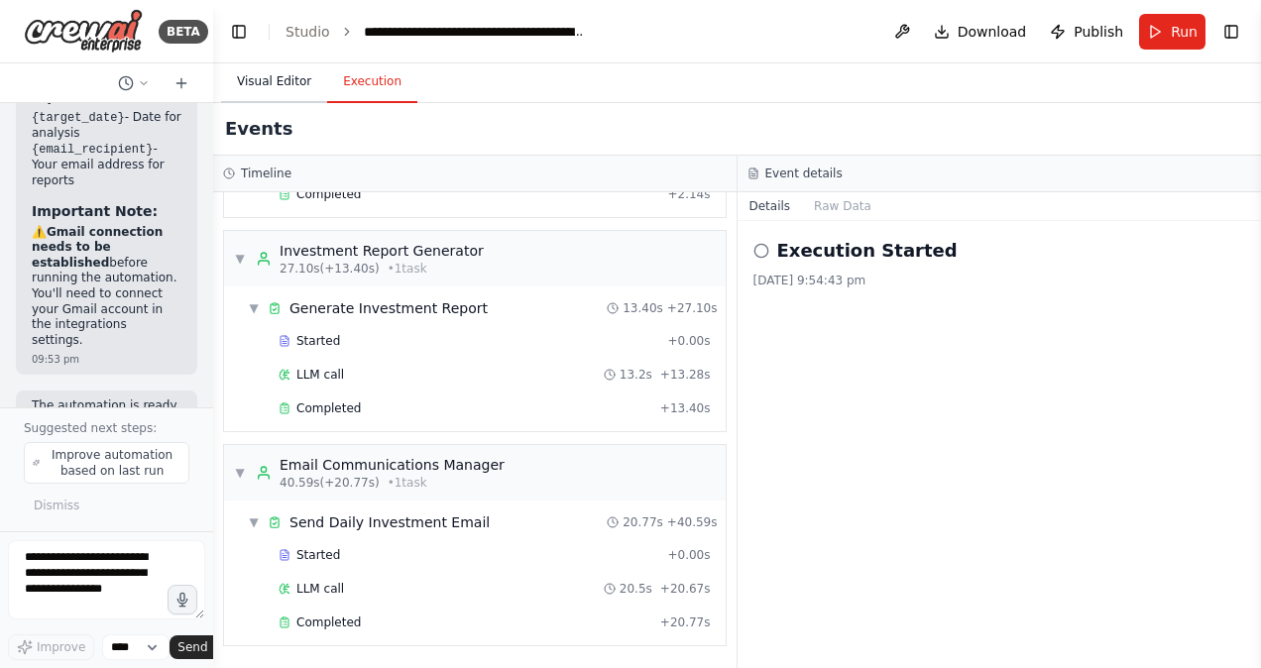
click at [279, 77] on button "Visual Editor" at bounding box center [274, 82] width 106 height 42
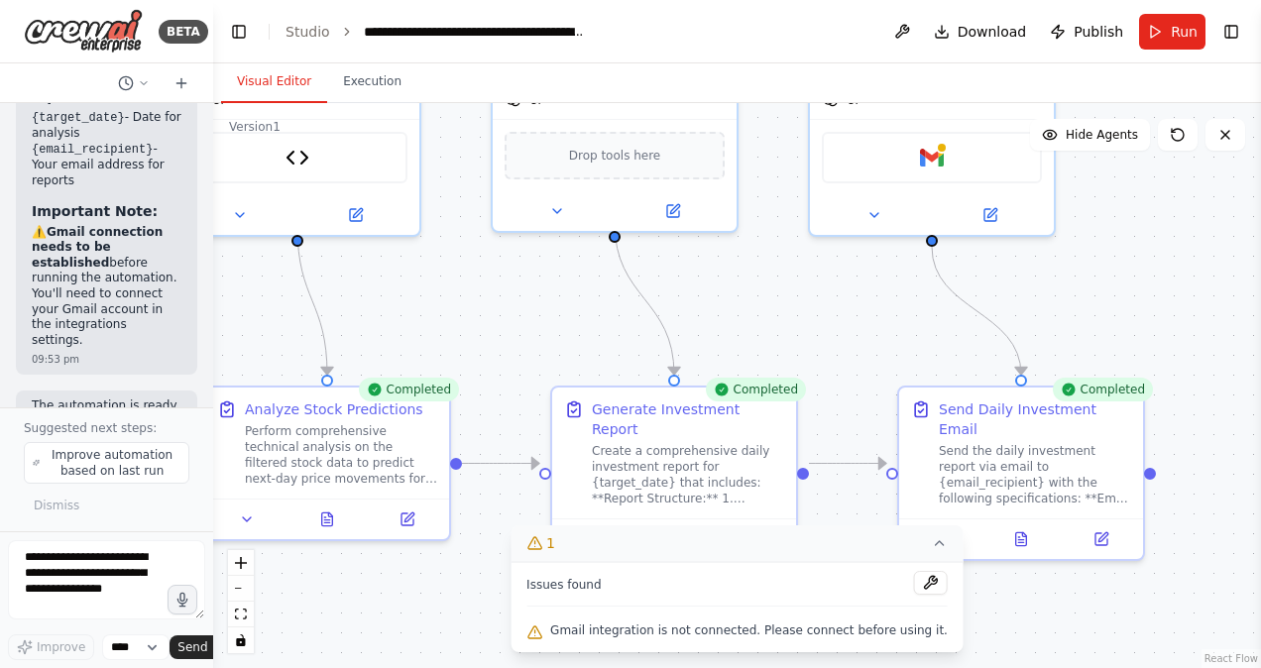
drag, startPoint x: 346, startPoint y: 596, endPoint x: 546, endPoint y: 676, distance: 215.8
click at [546, 667] on html "BETA Set up a crew that analyze the share market data for Indian shares and loo…" at bounding box center [630, 334] width 1261 height 668
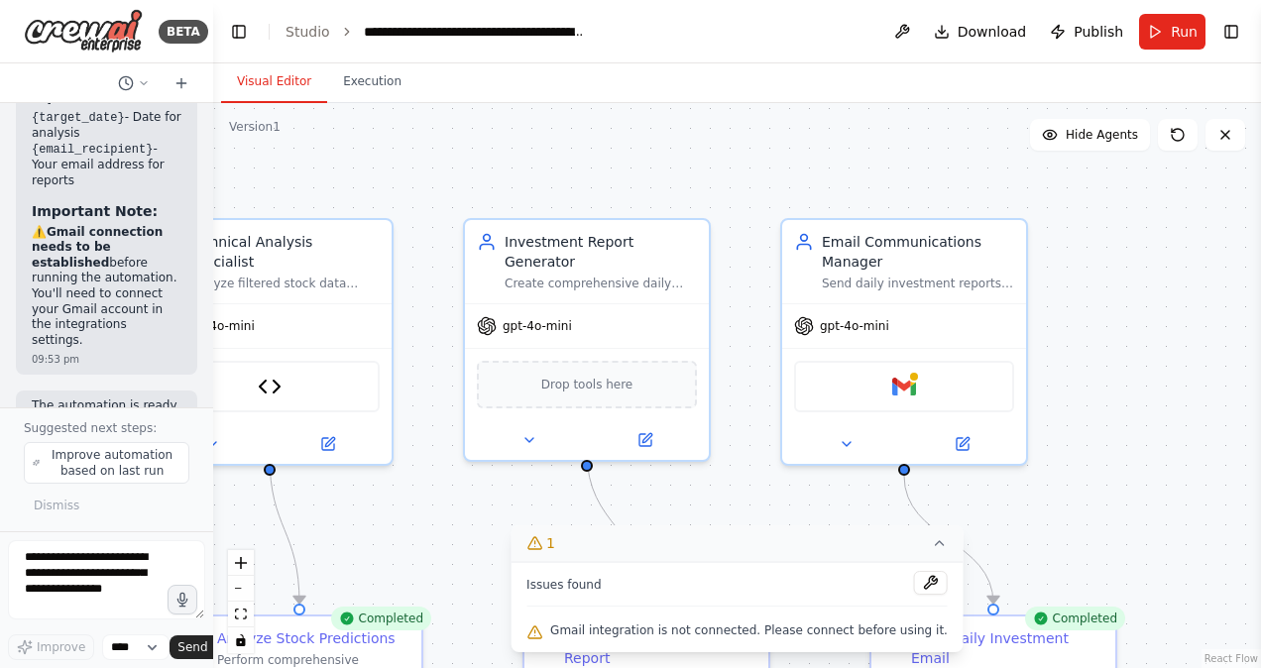
drag, startPoint x: 387, startPoint y: 302, endPoint x: 358, endPoint y: 531, distance: 229.9
click at [358, 531] on div ".deletable-edge-delete-btn { width: 20px; height: 20px; border: 0px solid #ffff…" at bounding box center [737, 385] width 1048 height 565
click at [914, 369] on div at bounding box center [914, 372] width 12 height 12
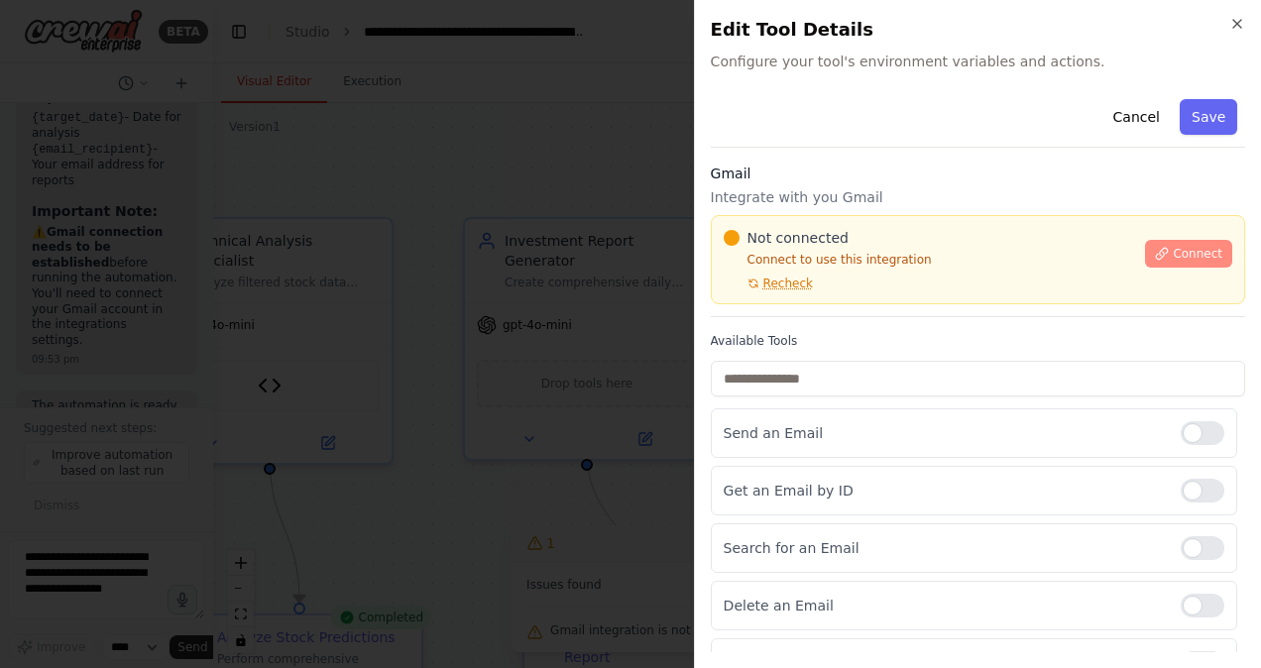
click at [1181, 246] on span "Connect" at bounding box center [1198, 254] width 50 height 16
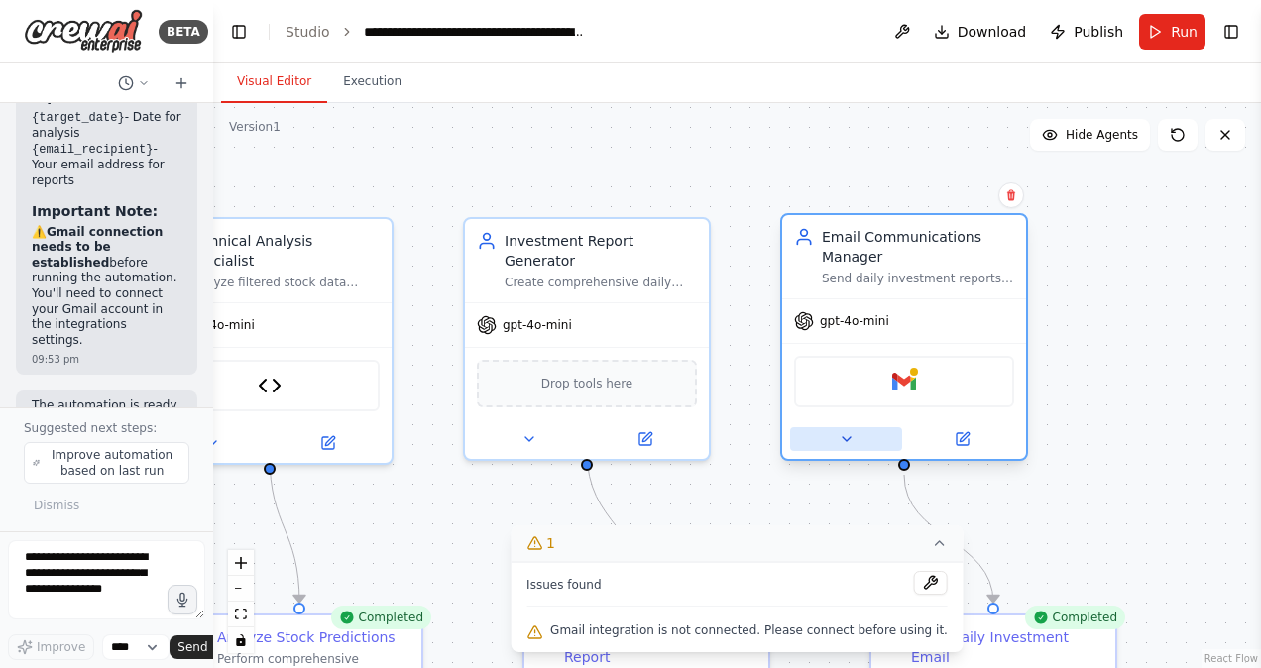
click at [863, 439] on button at bounding box center [846, 439] width 112 height 24
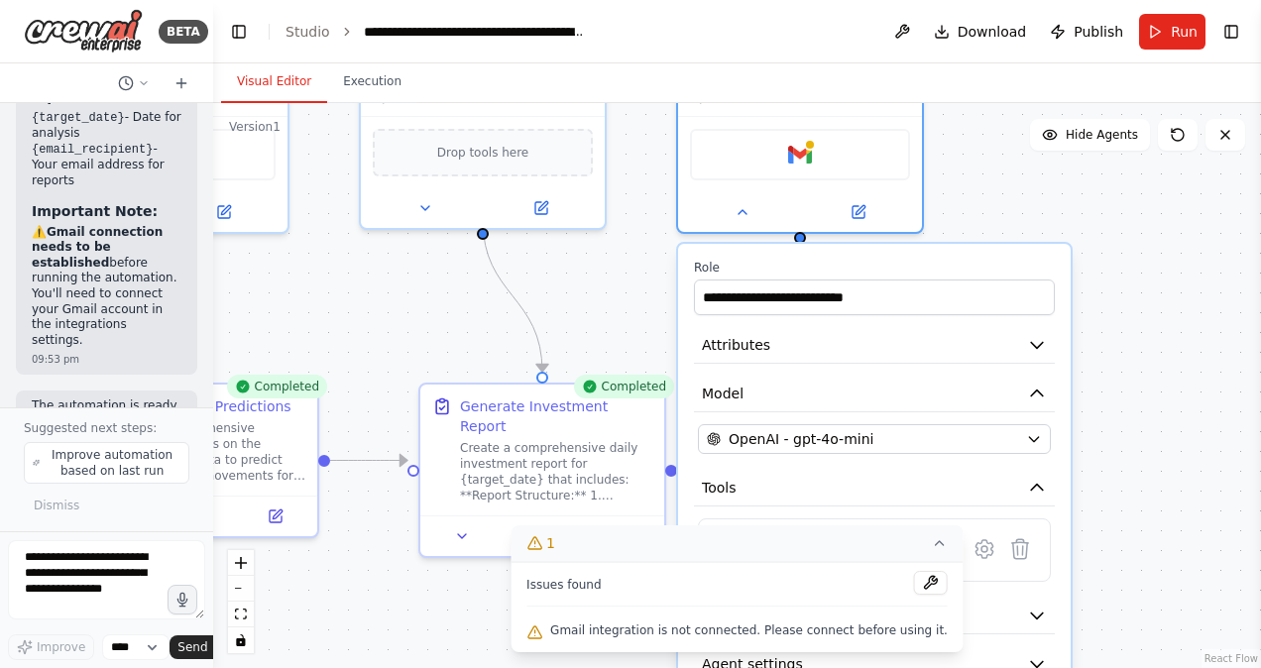
drag, startPoint x: 1194, startPoint y: 324, endPoint x: 1090, endPoint y: 93, distance: 253.4
click at [1090, 93] on div "Visual Editor Execution Version 1 Show Tools Hide Agents .deletable-edge-delete…" at bounding box center [737, 365] width 1048 height 605
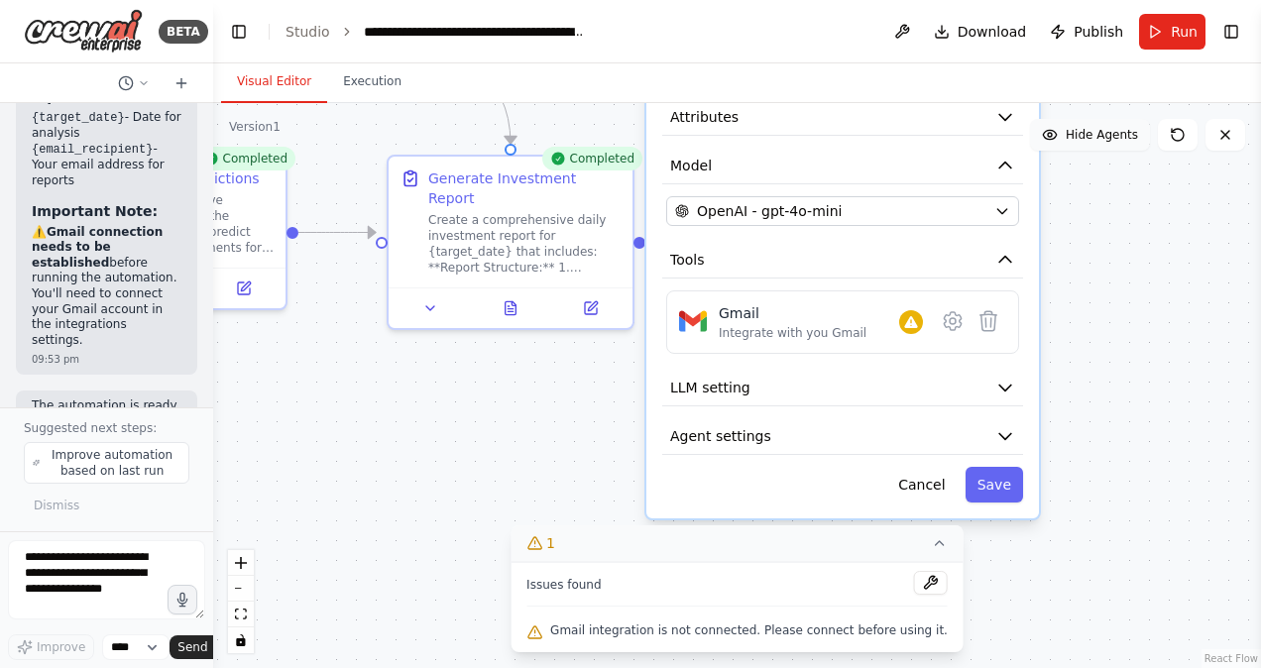
drag, startPoint x: 1121, startPoint y: 371, endPoint x: 1089, endPoint y: 144, distance: 229.3
click at [1089, 144] on div "Version 1 Show Tools Hide Agents .deletable-edge-delete-btn { width: 20px; heig…" at bounding box center [737, 385] width 1048 height 565
click at [954, 327] on icon at bounding box center [952, 322] width 17 height 18
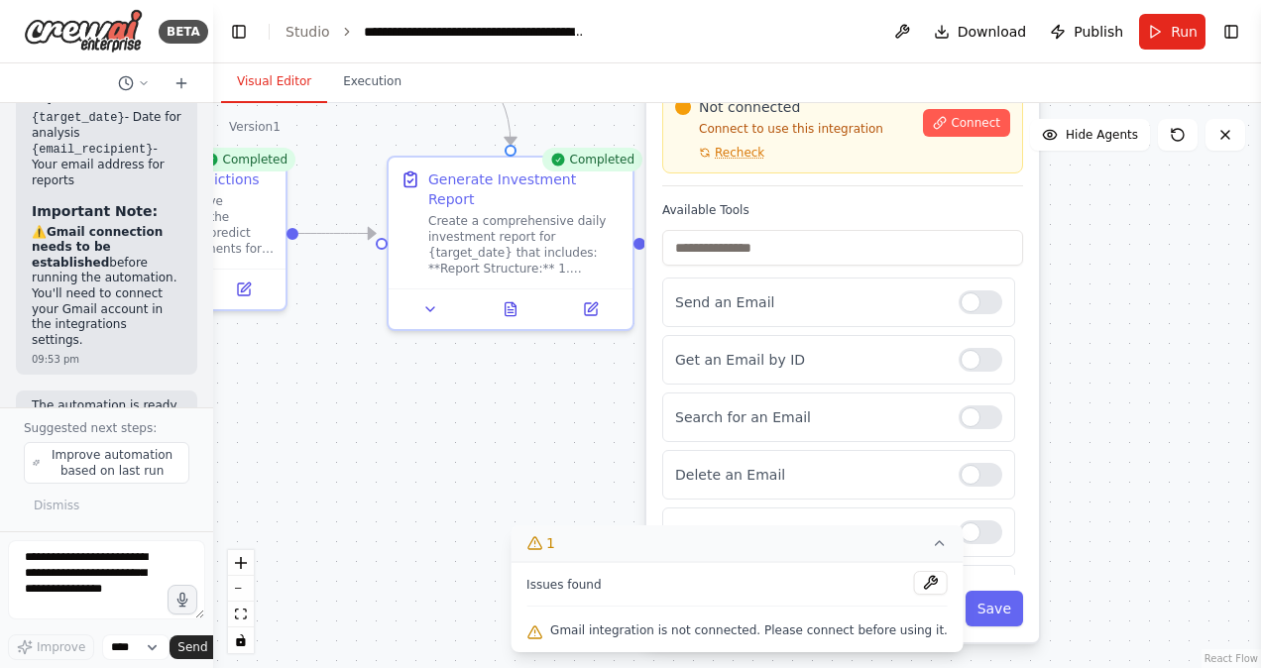
click at [743, 165] on div "Not connected Connect to use this integration Recheck Connect" at bounding box center [842, 128] width 361 height 89
click at [47, 567] on textarea at bounding box center [106, 579] width 197 height 79
type textarea "**********"
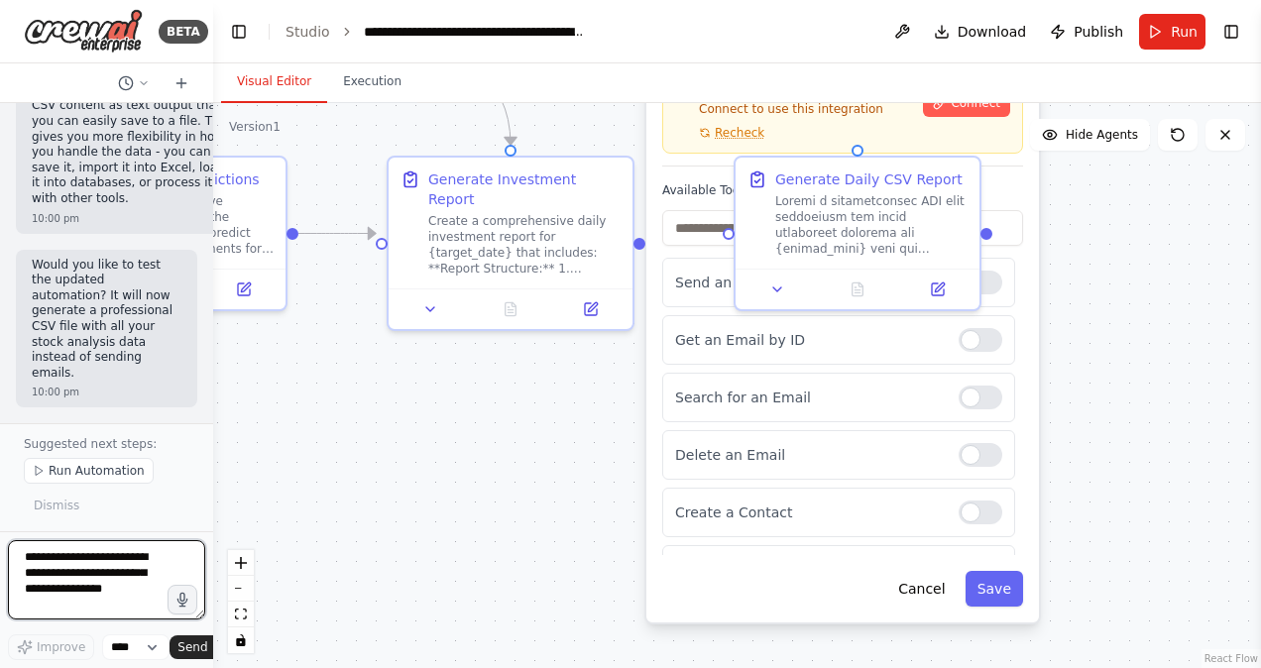
scroll to position [10712, 0]
click at [647, 351] on div "Gmail Integrate with you Gmail Not connected Connect to use this integration Re…" at bounding box center [843, 310] width 393 height 626
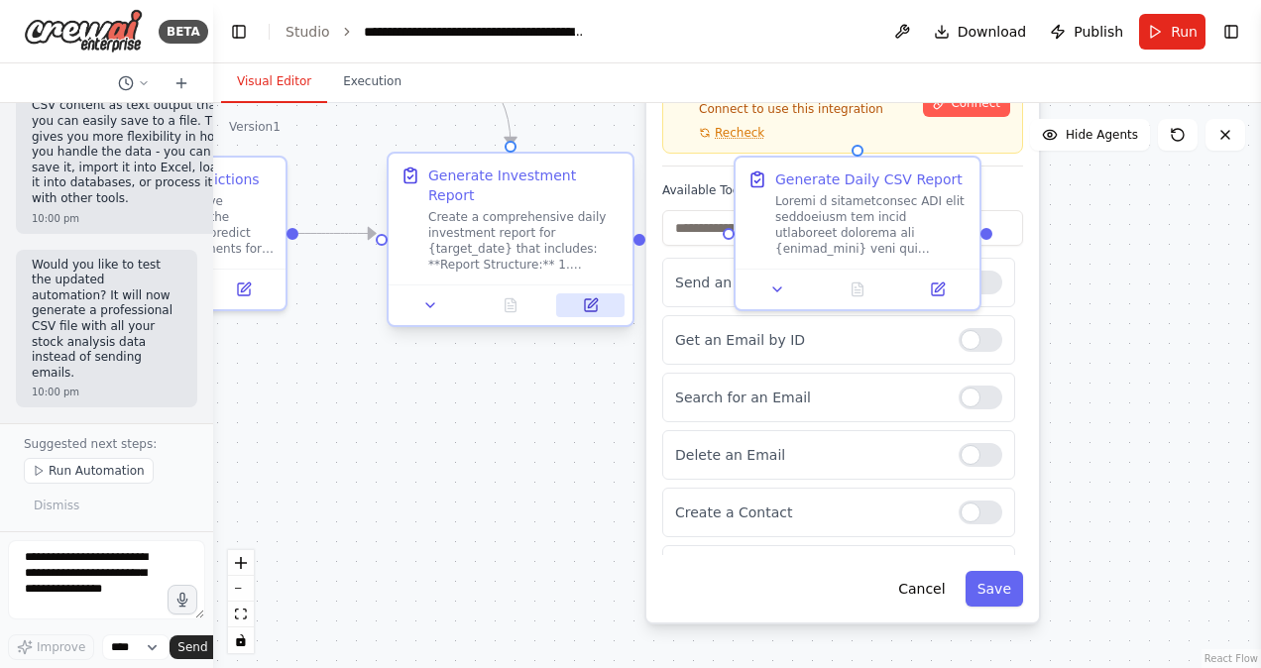
click at [598, 297] on icon at bounding box center [591, 305] width 16 height 16
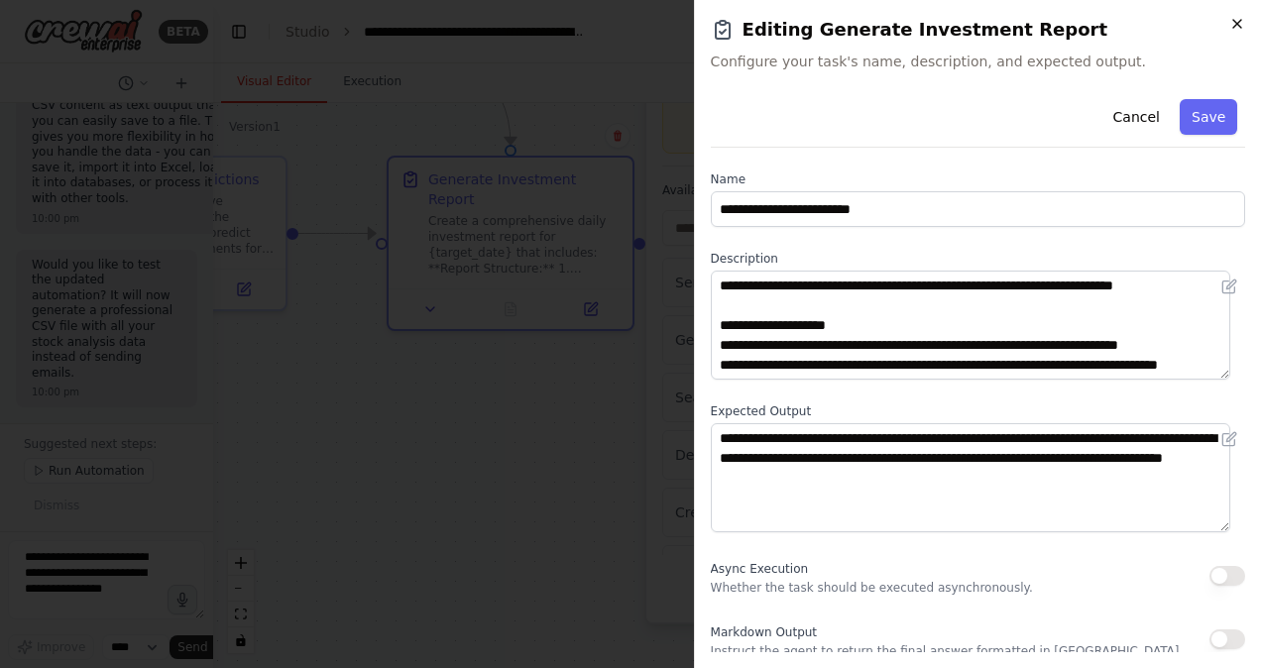
click at [1238, 24] on icon "button" at bounding box center [1238, 24] width 8 height 8
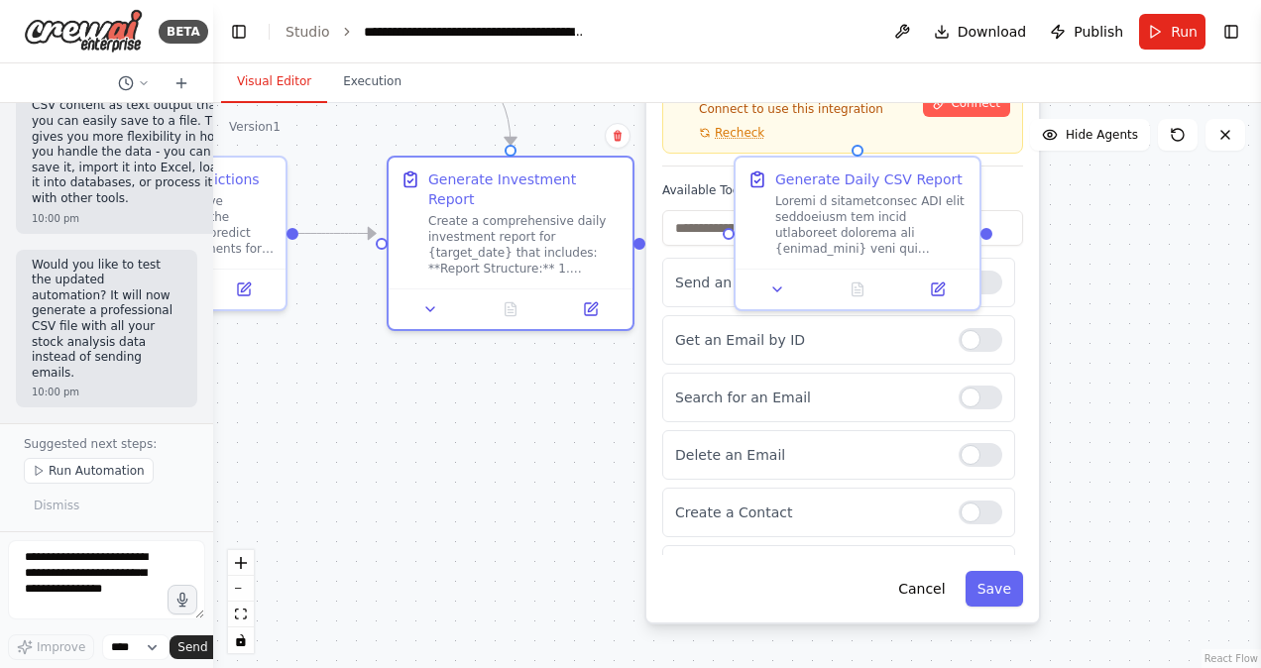
click at [1143, 198] on div ".deletable-edge-delete-btn { width: 20px; height: 20px; border: 0px solid #ffff…" at bounding box center [737, 385] width 1048 height 565
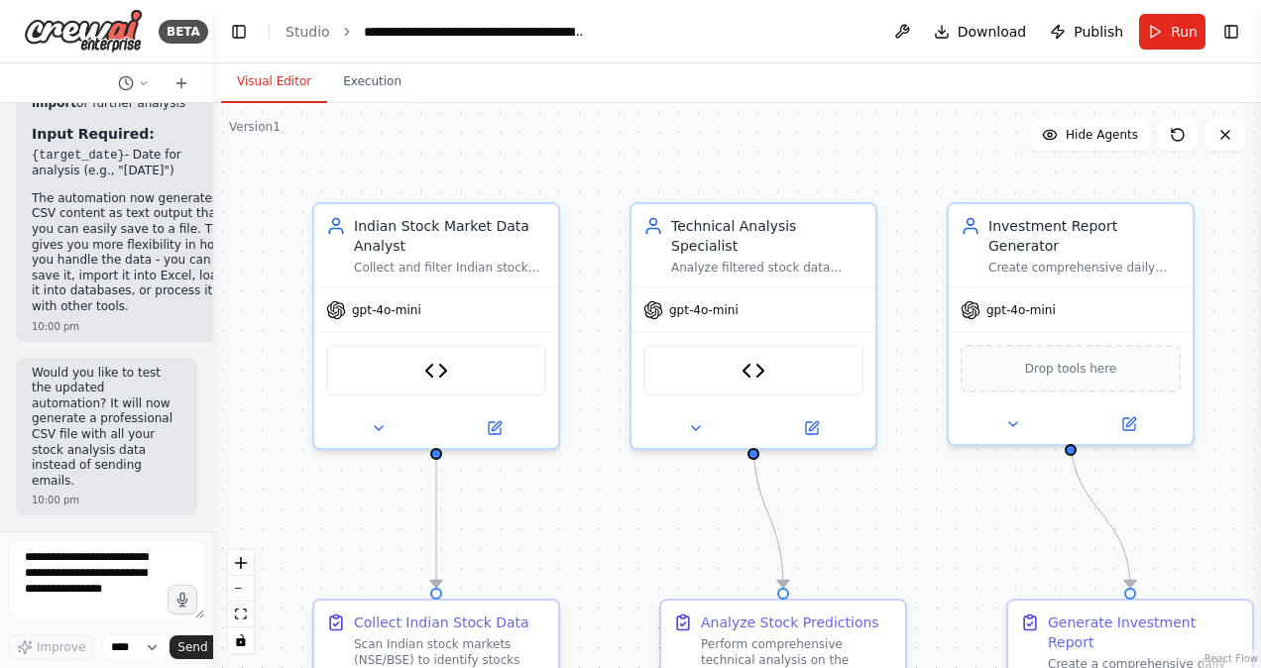
scroll to position [10604, 0]
click at [1240, 256] on div ".deletable-edge-delete-btn { width: 20px; height: 20px; border: 0px solid #ffff…" at bounding box center [737, 385] width 1048 height 565
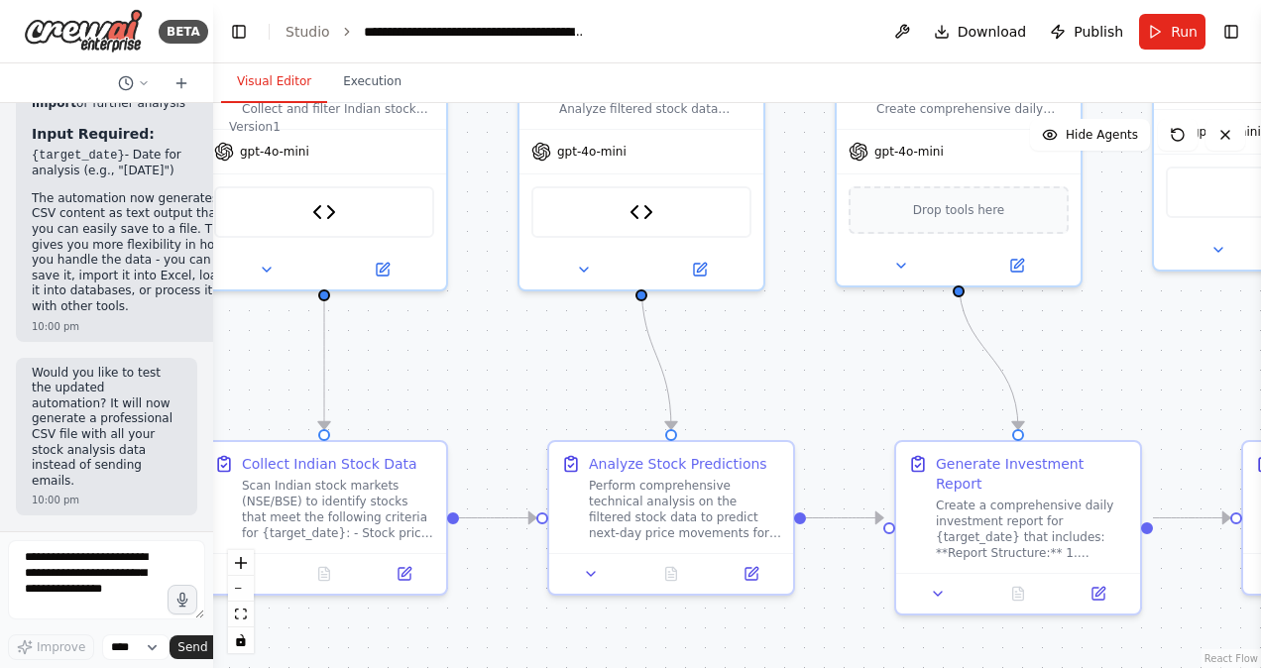
drag, startPoint x: 1240, startPoint y: 256, endPoint x: 1128, endPoint y: 97, distance: 194.2
click at [1128, 97] on div "Visual Editor Execution Version 1 Show Tools Hide Agents .deletable-edge-delete…" at bounding box center [737, 365] width 1048 height 605
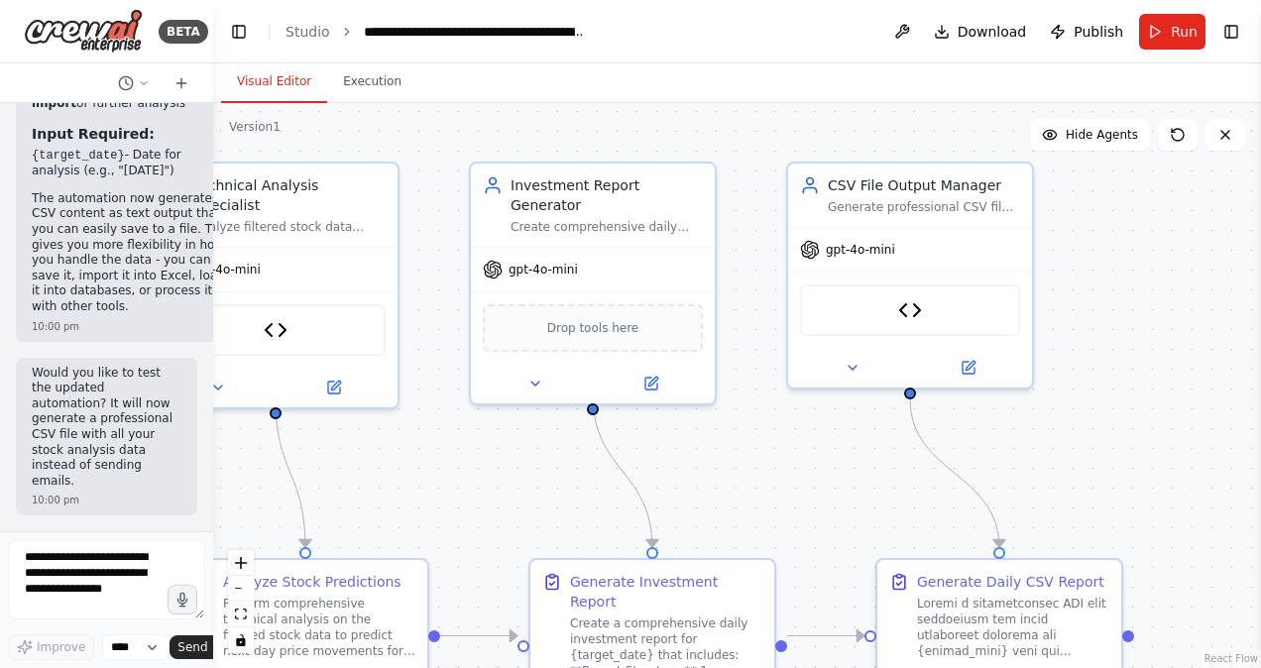
drag, startPoint x: 1099, startPoint y: 294, endPoint x: 733, endPoint y: 412, distance: 384.5
click at [733, 412] on div ".deletable-edge-delete-btn { width: 20px; height: 20px; border: 0px solid #ffff…" at bounding box center [737, 385] width 1048 height 565
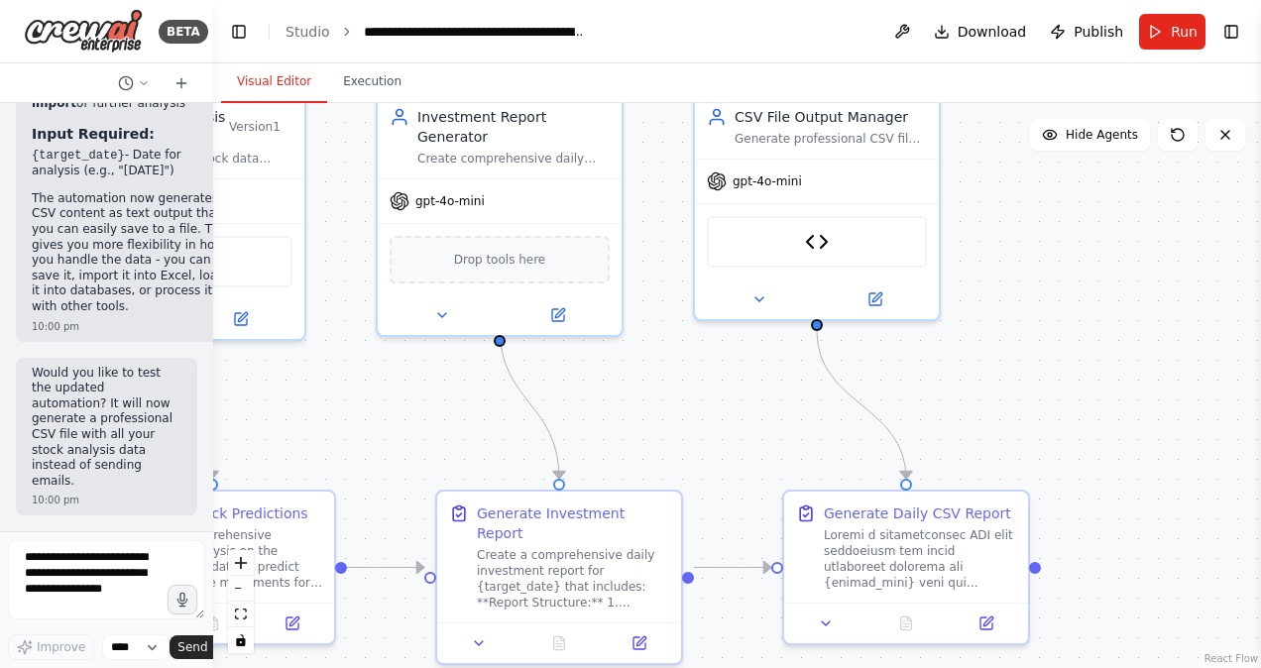
drag, startPoint x: 1185, startPoint y: 456, endPoint x: 1093, endPoint y: 389, distance: 114.2
click at [1093, 389] on div ".deletable-edge-delete-btn { width: 20px; height: 20px; border: 0px solid #ffff…" at bounding box center [737, 385] width 1048 height 565
click at [878, 293] on icon at bounding box center [878, 294] width 9 height 9
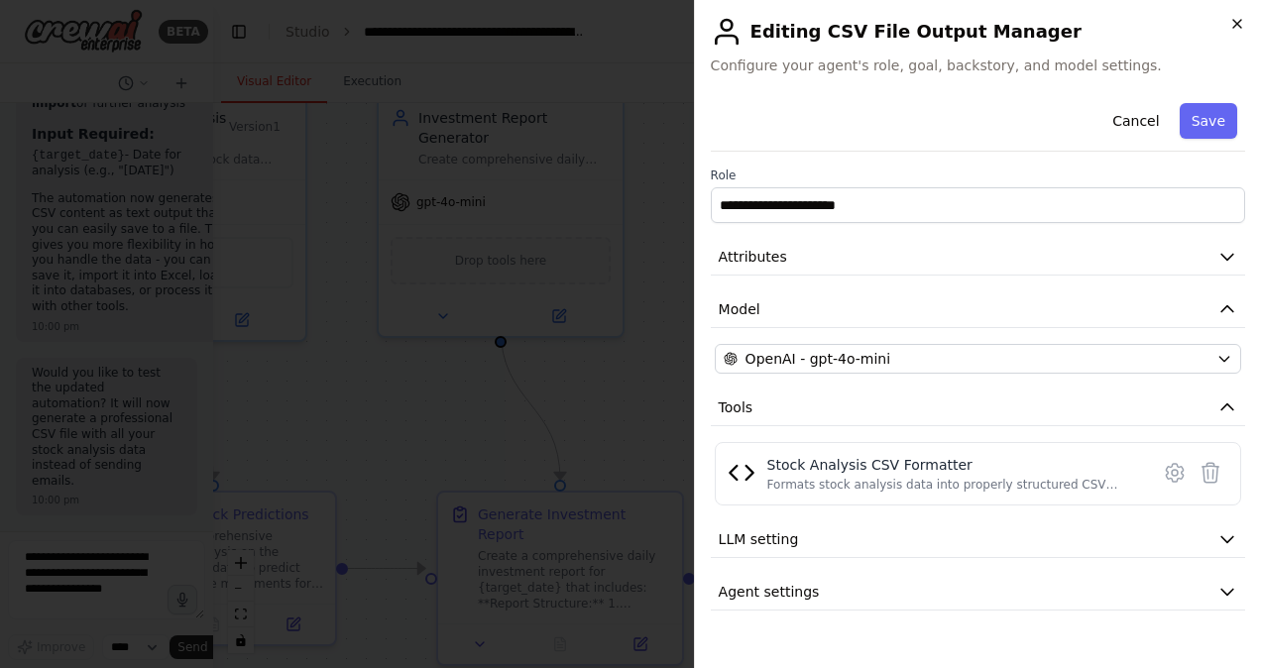
click at [1238, 29] on icon "button" at bounding box center [1238, 24] width 16 height 16
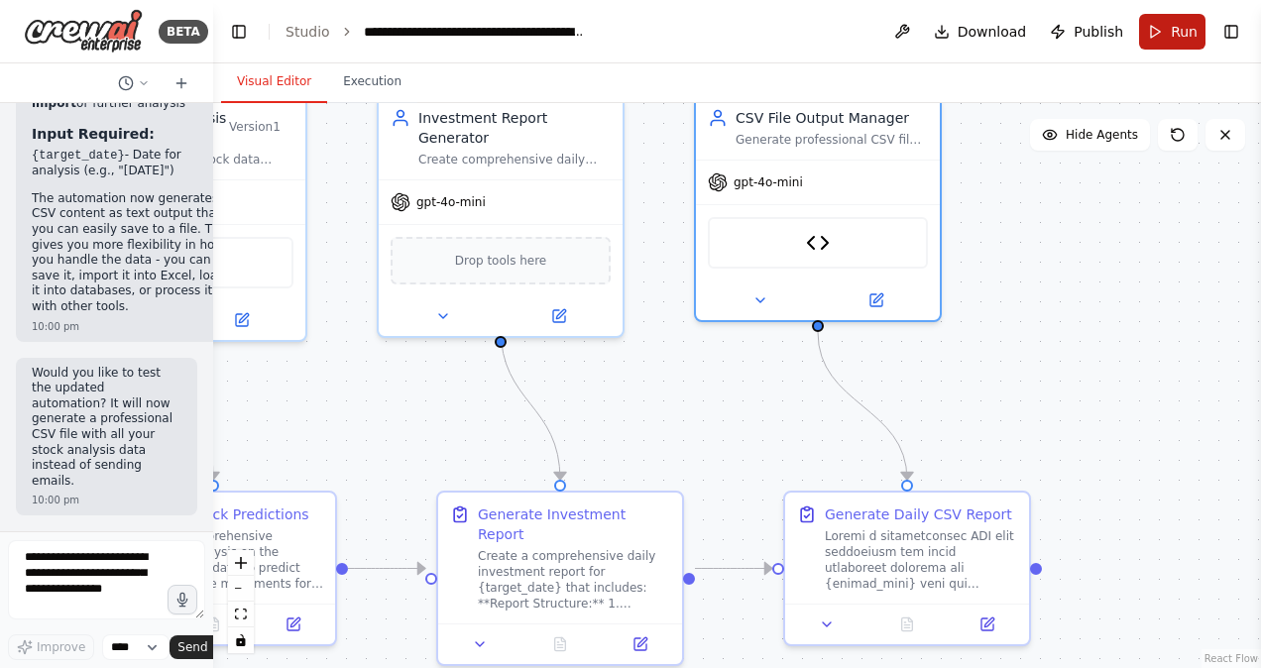
click at [1177, 32] on span "Run" at bounding box center [1184, 32] width 27 height 20
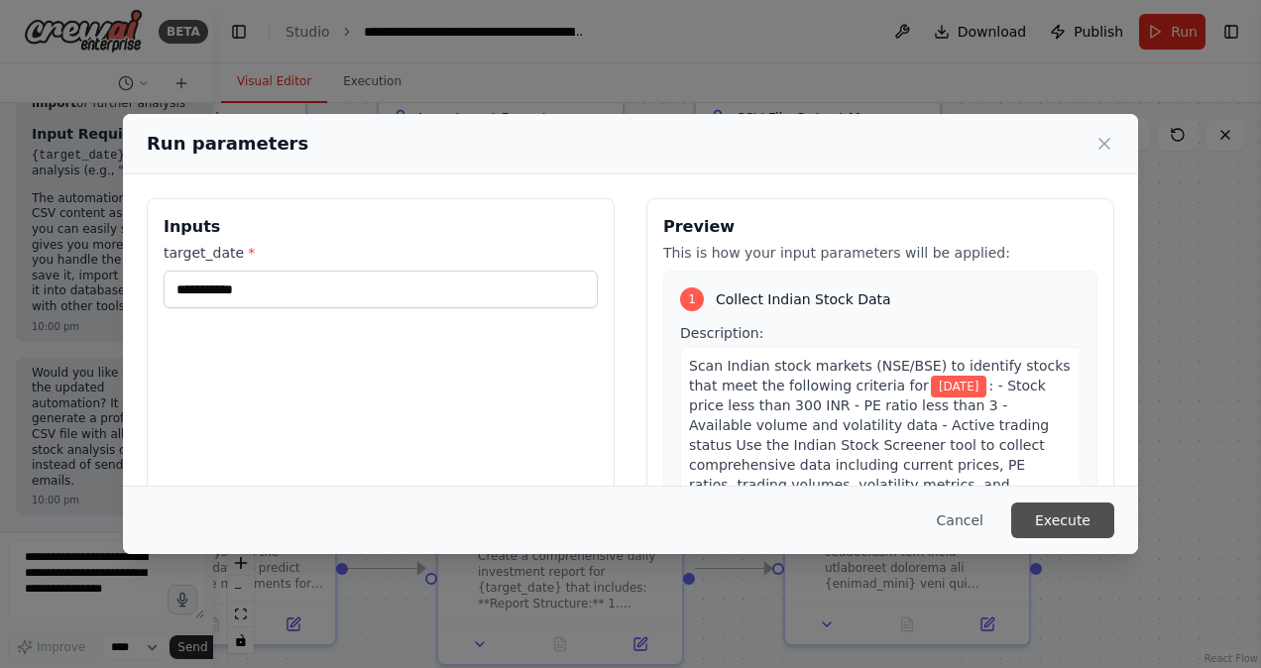
click at [1088, 522] on button "Execute" at bounding box center [1062, 521] width 103 height 36
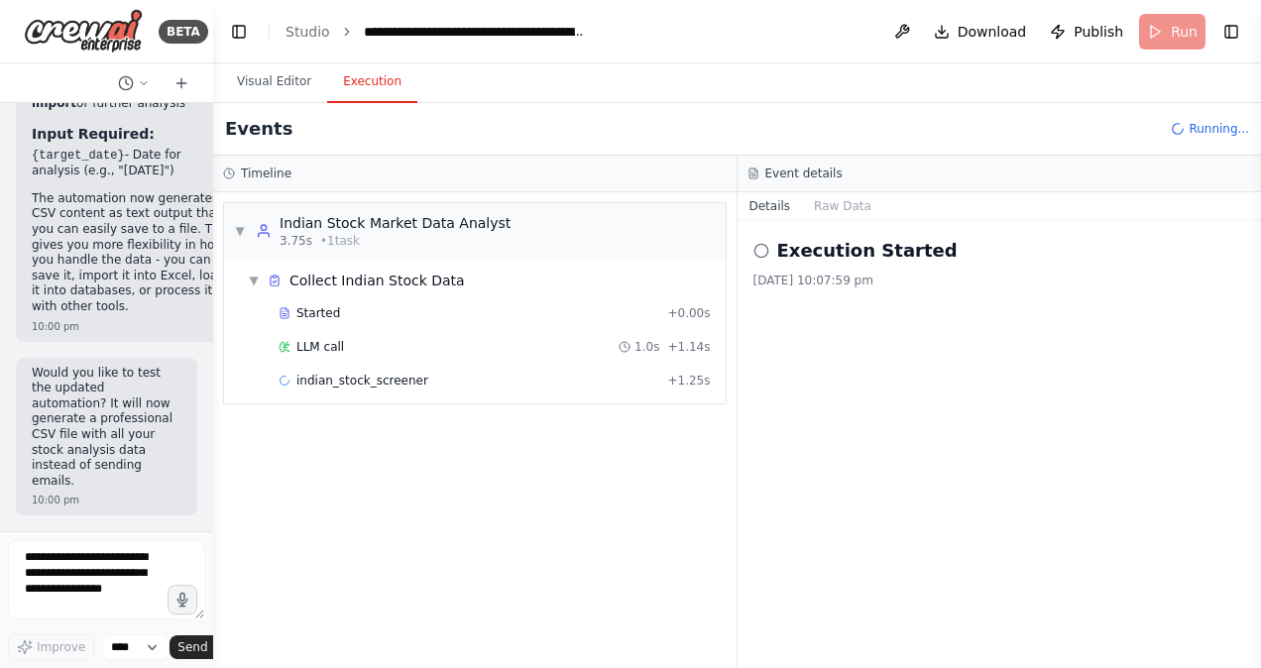
click at [333, 72] on button "Execution" at bounding box center [372, 82] width 90 height 42
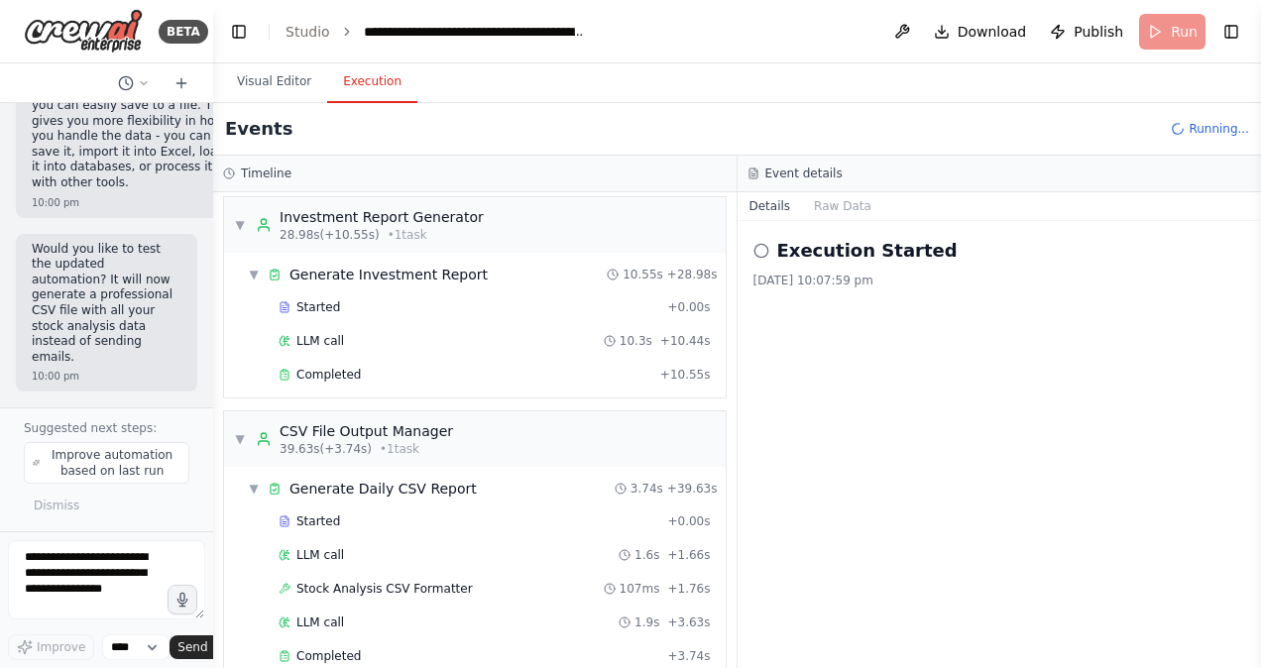
scroll to position [603, 0]
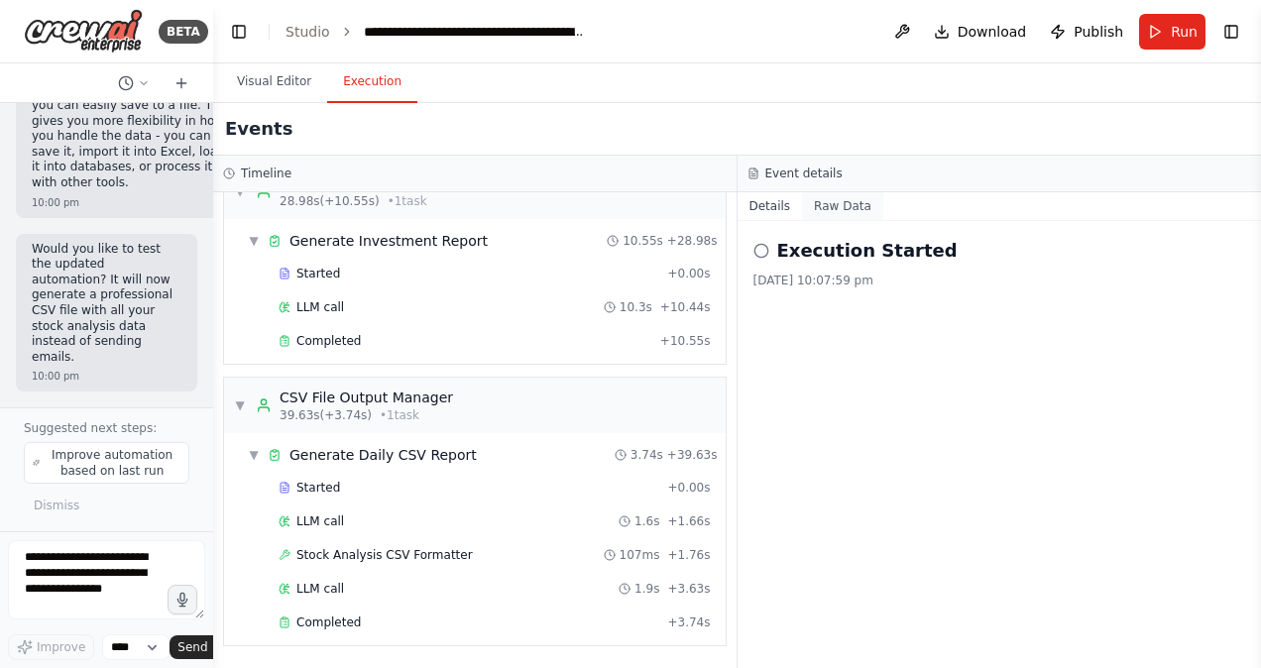
click at [858, 209] on button "Raw Data" at bounding box center [842, 206] width 81 height 28
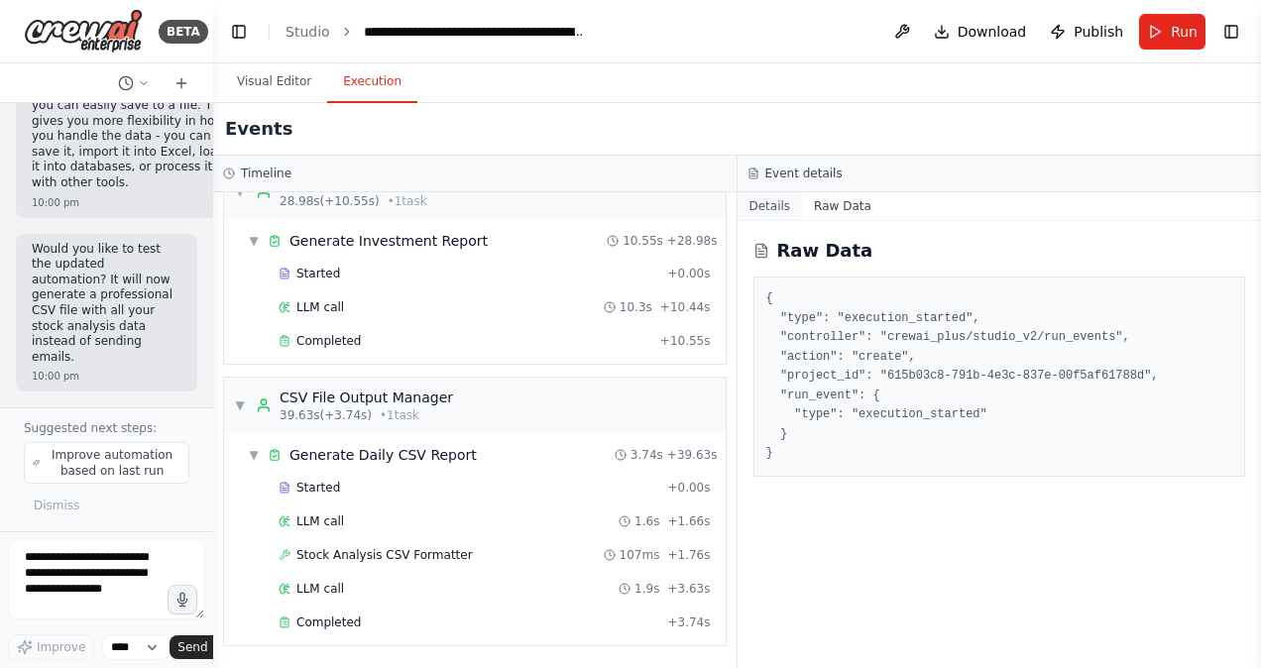
click at [794, 205] on button "Details" at bounding box center [770, 206] width 65 height 28
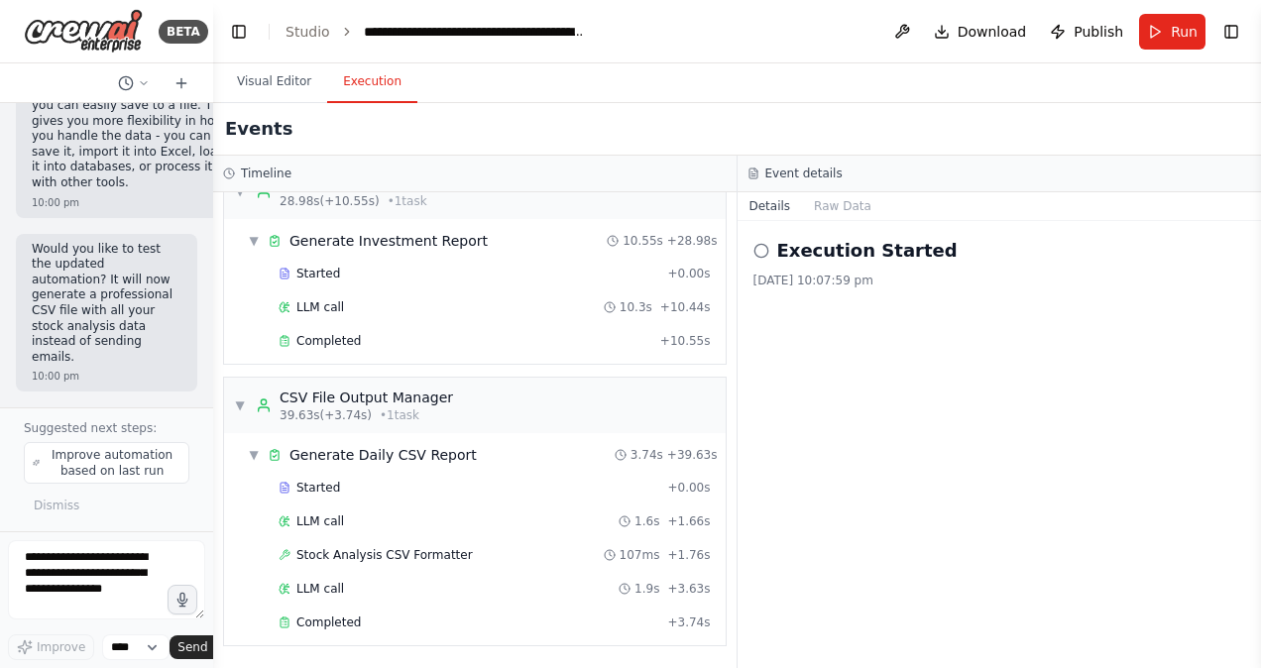
click at [768, 247] on icon at bounding box center [762, 251] width 16 height 16
click at [263, 456] on div "▼ Generate Daily CSV Report" at bounding box center [362, 455] width 229 height 20
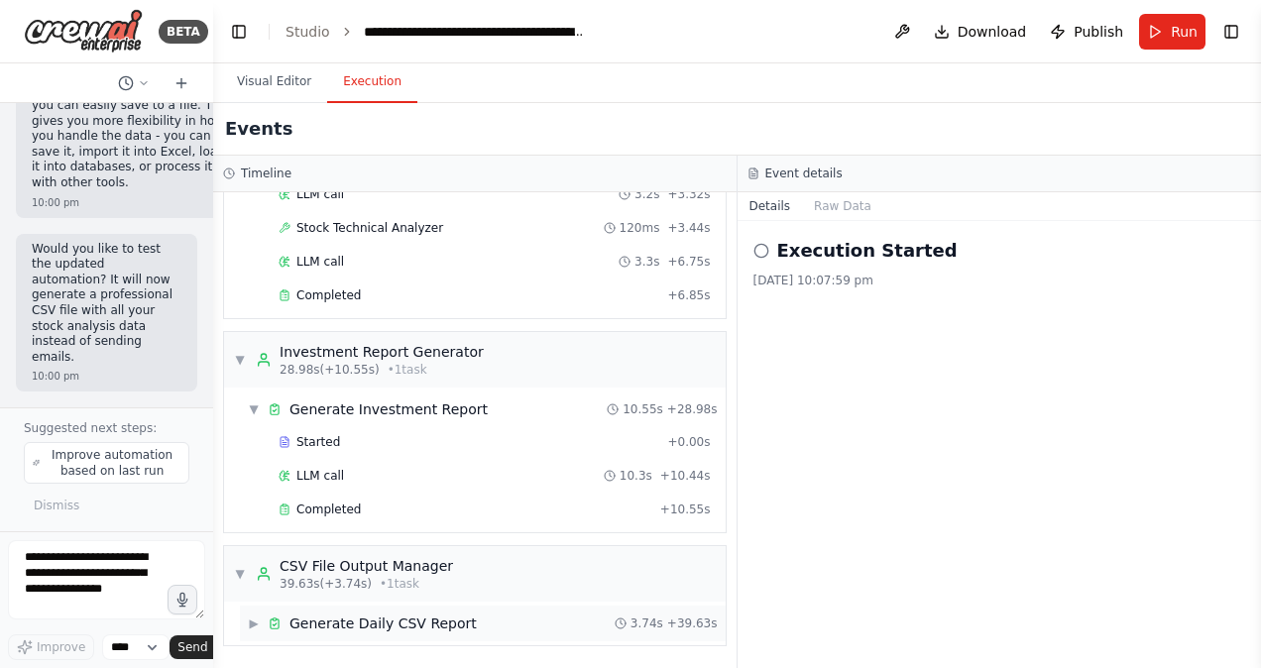
click at [359, 624] on div "Generate Daily CSV Report" at bounding box center [383, 624] width 187 height 20
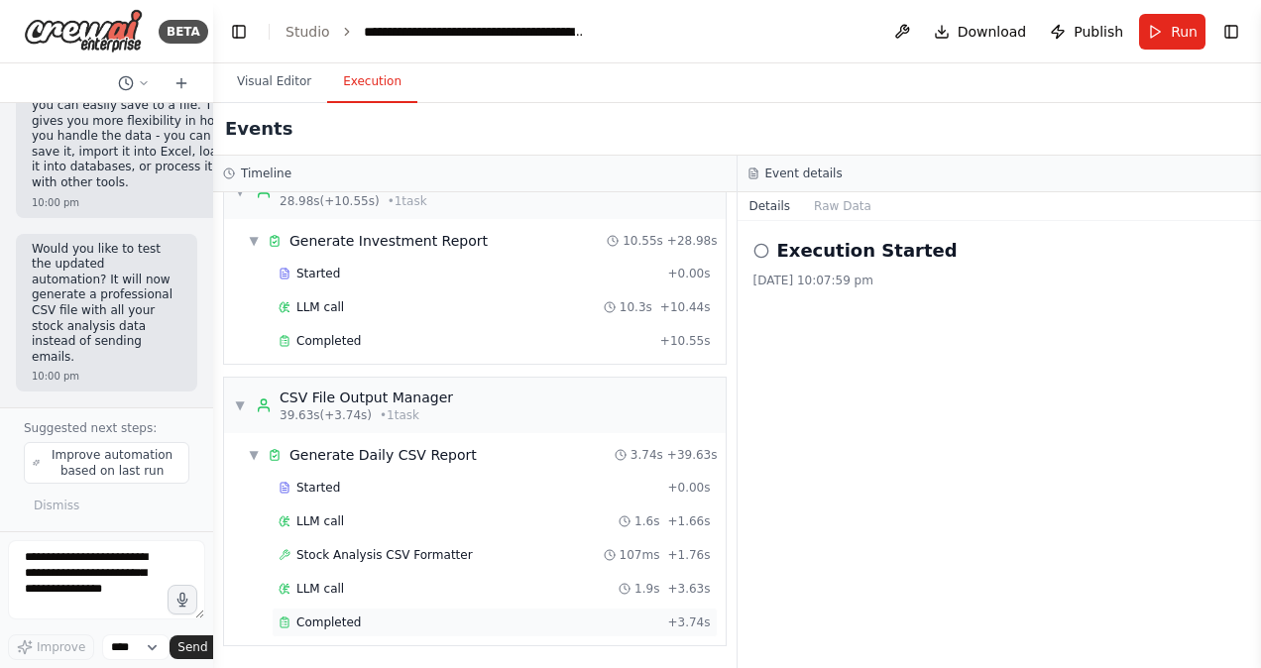
click at [359, 622] on div "Completed" at bounding box center [469, 623] width 381 height 16
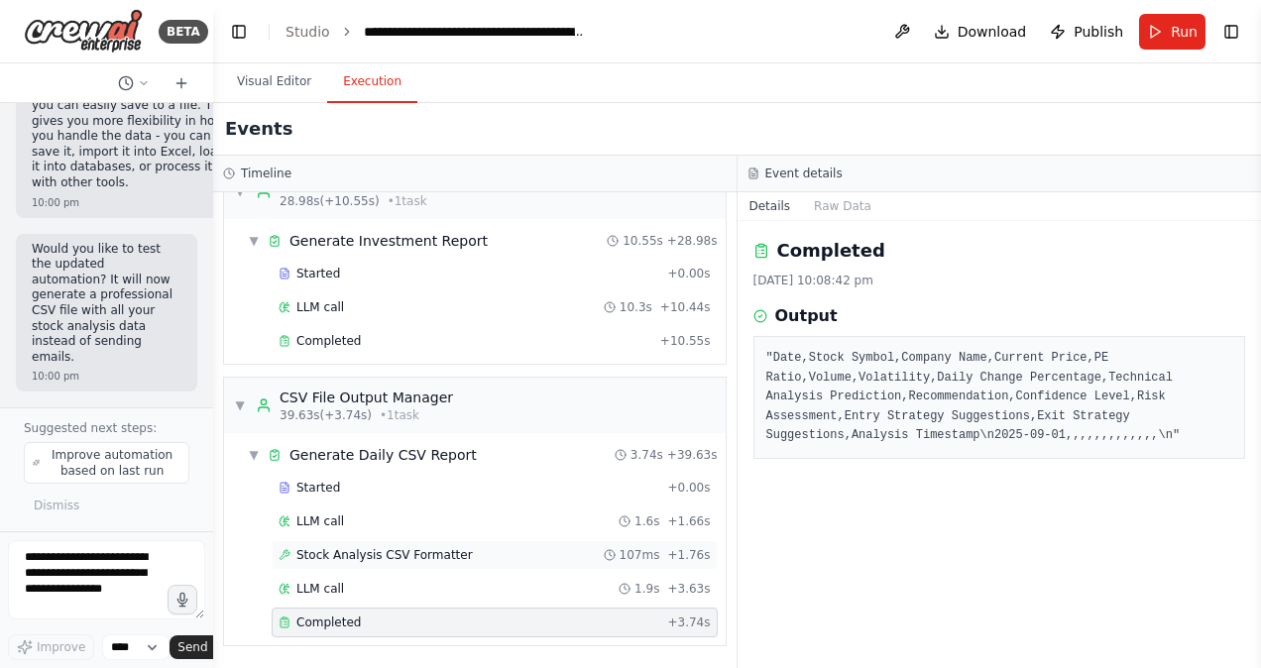
click at [401, 557] on span "Stock Analysis CSV Formatter" at bounding box center [385, 555] width 177 height 16
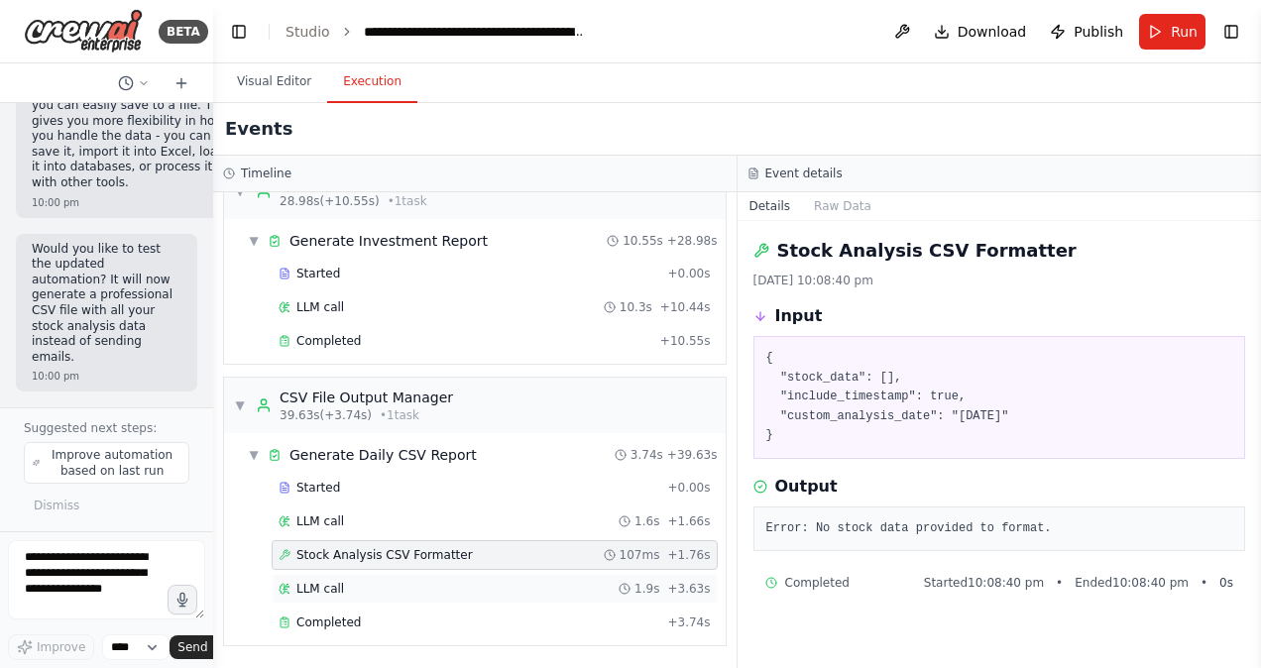
click at [354, 585] on div "LLM call 1.9s + 3.63s" at bounding box center [495, 589] width 432 height 16
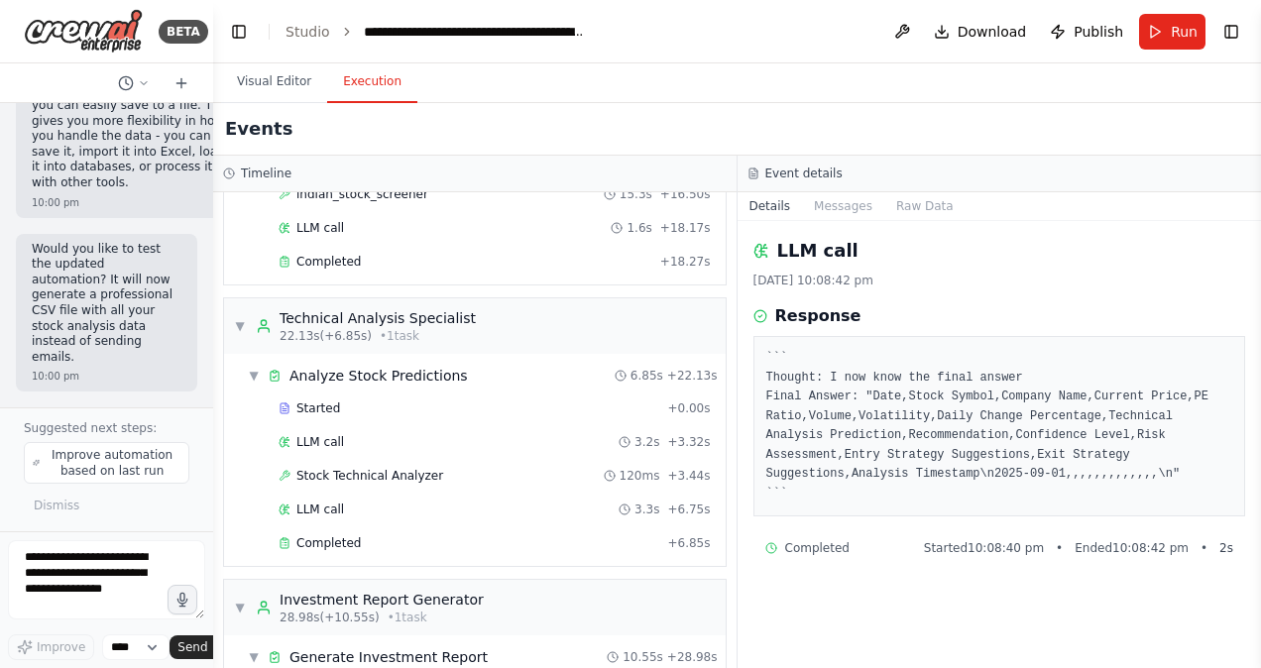
scroll to position [0, 0]
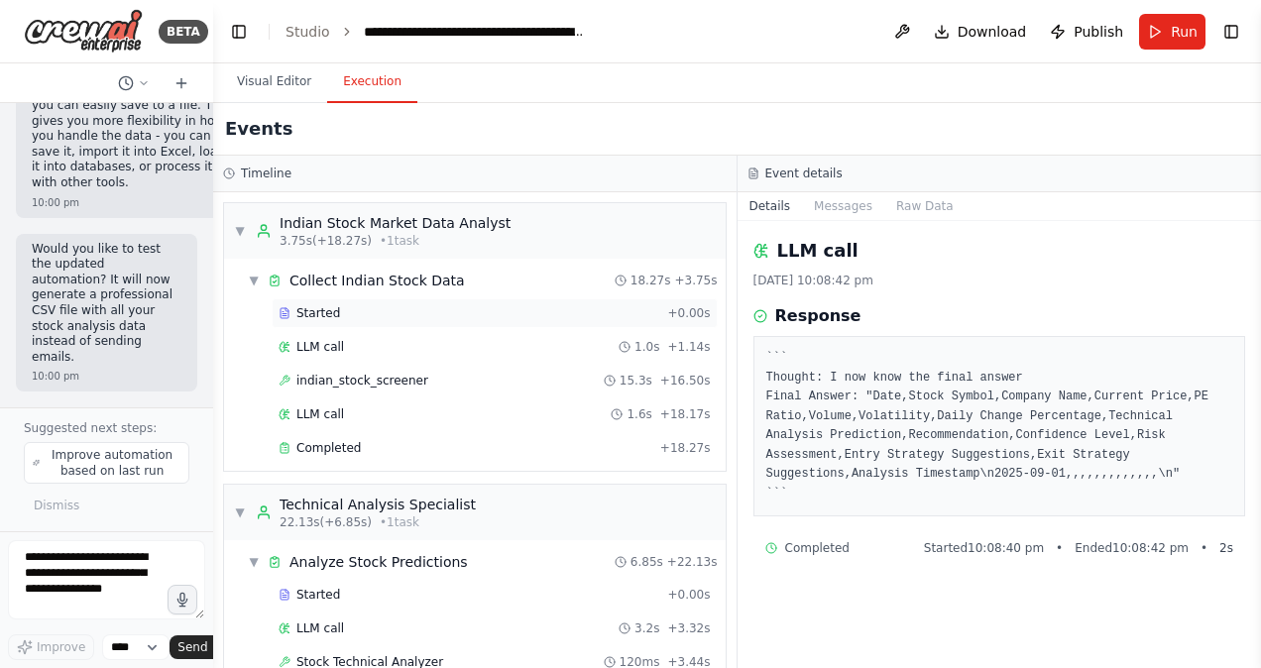
click at [351, 310] on div "Started" at bounding box center [469, 313] width 381 height 16
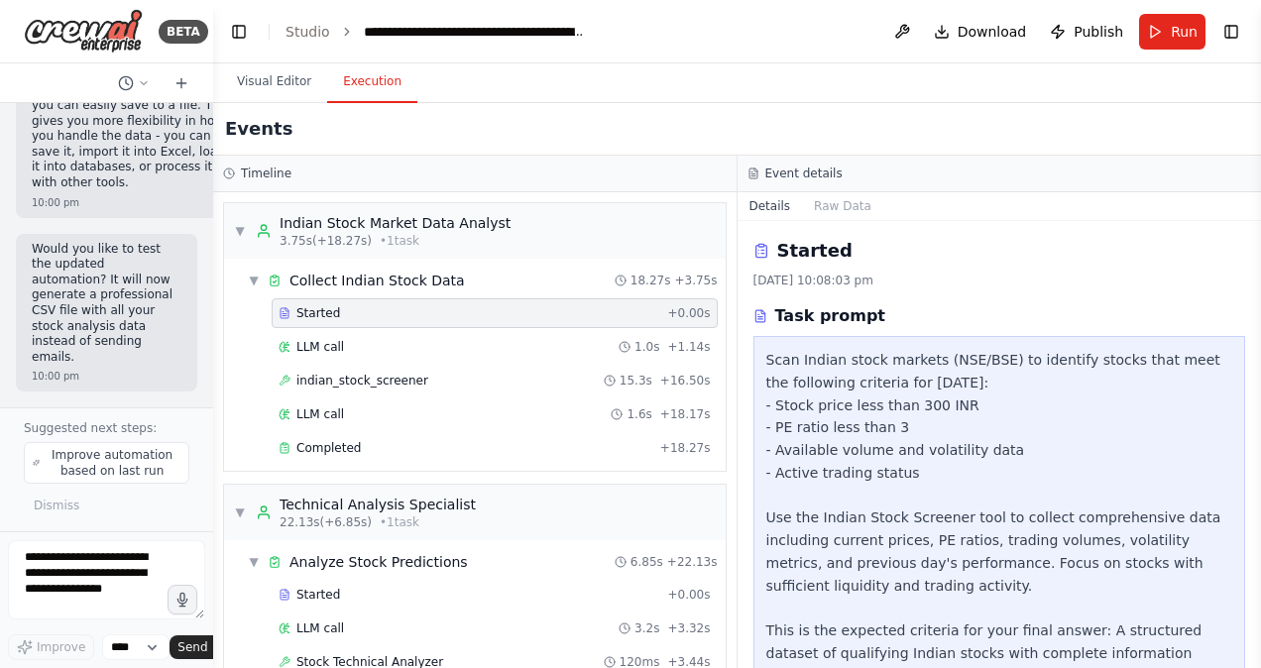
drag, startPoint x: 1260, startPoint y: 470, endPoint x: 1264, endPoint y: 665, distance: 195.4
click at [1260, 665] on html "BETA Set up a crew that analyze the share market data for Indian shares and loo…" at bounding box center [630, 334] width 1261 height 668
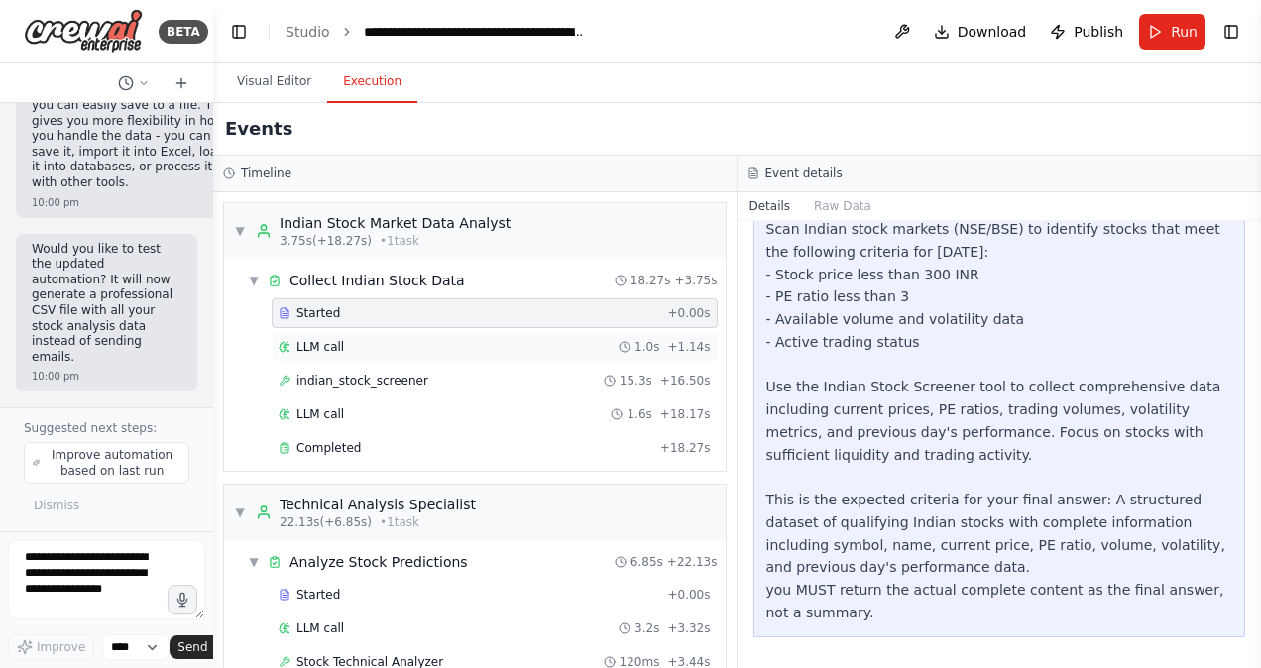
click at [442, 360] on div "LLM call 1.0s + 1.14s" at bounding box center [495, 347] width 446 height 30
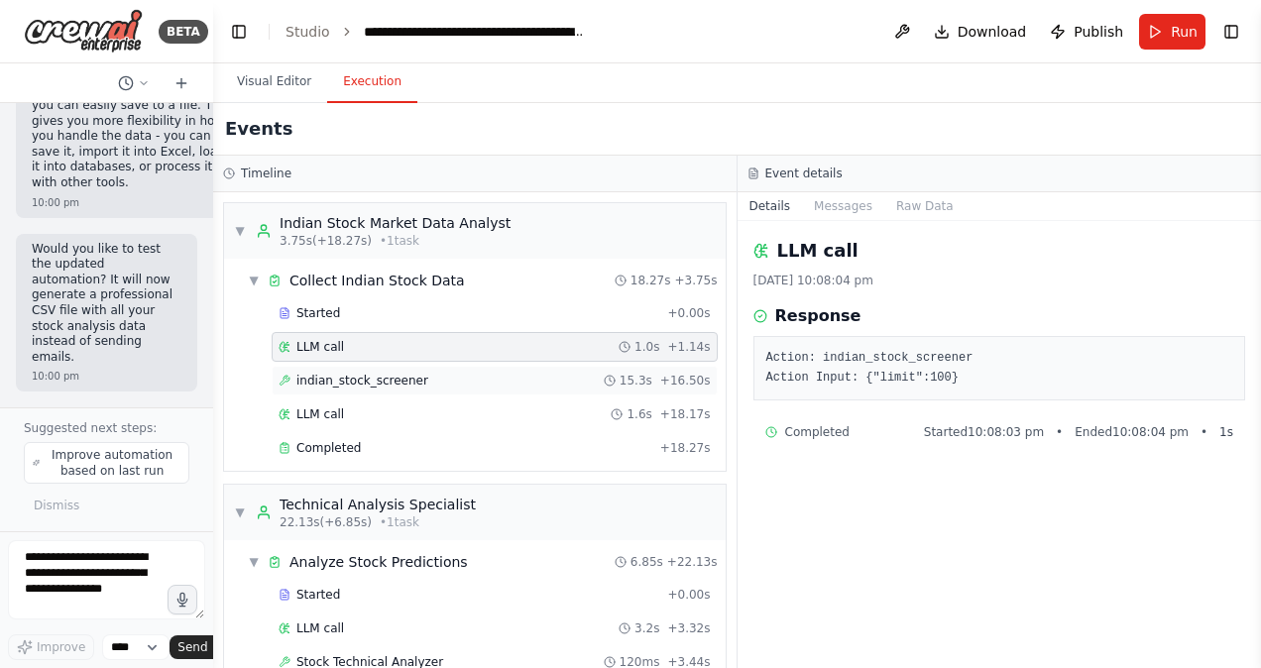
click at [430, 380] on div "indian_stock_screener 15.3s + 16.50s" at bounding box center [495, 381] width 432 height 16
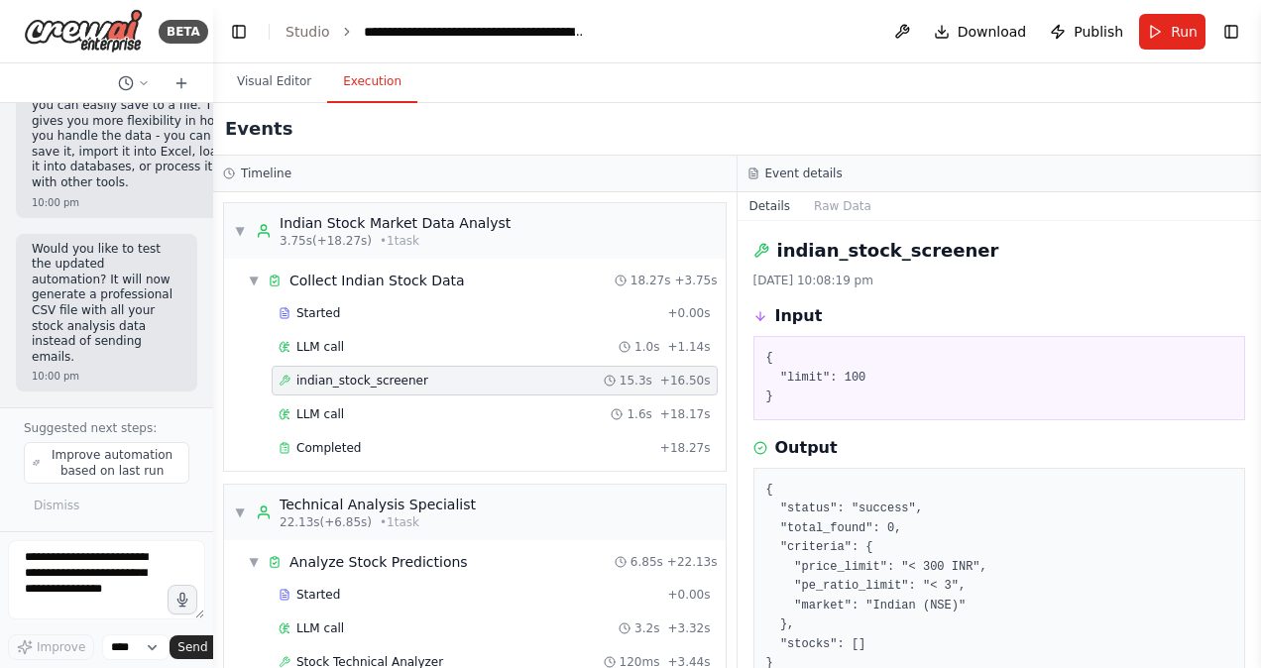
drag, startPoint x: 1260, startPoint y: 376, endPoint x: 1260, endPoint y: 448, distance: 72.4
click at [1260, 448] on html "BETA Set up a crew that analyze the share market data for Indian shares and loo…" at bounding box center [630, 334] width 1261 height 668
drag, startPoint x: 1257, startPoint y: 446, endPoint x: 1259, endPoint y: 543, distance: 97.2
click at [1259, 543] on button "Toggle Sidebar" at bounding box center [1261, 334] width 16 height 668
click at [1258, 614] on button "Toggle Sidebar" at bounding box center [1261, 334] width 16 height 668
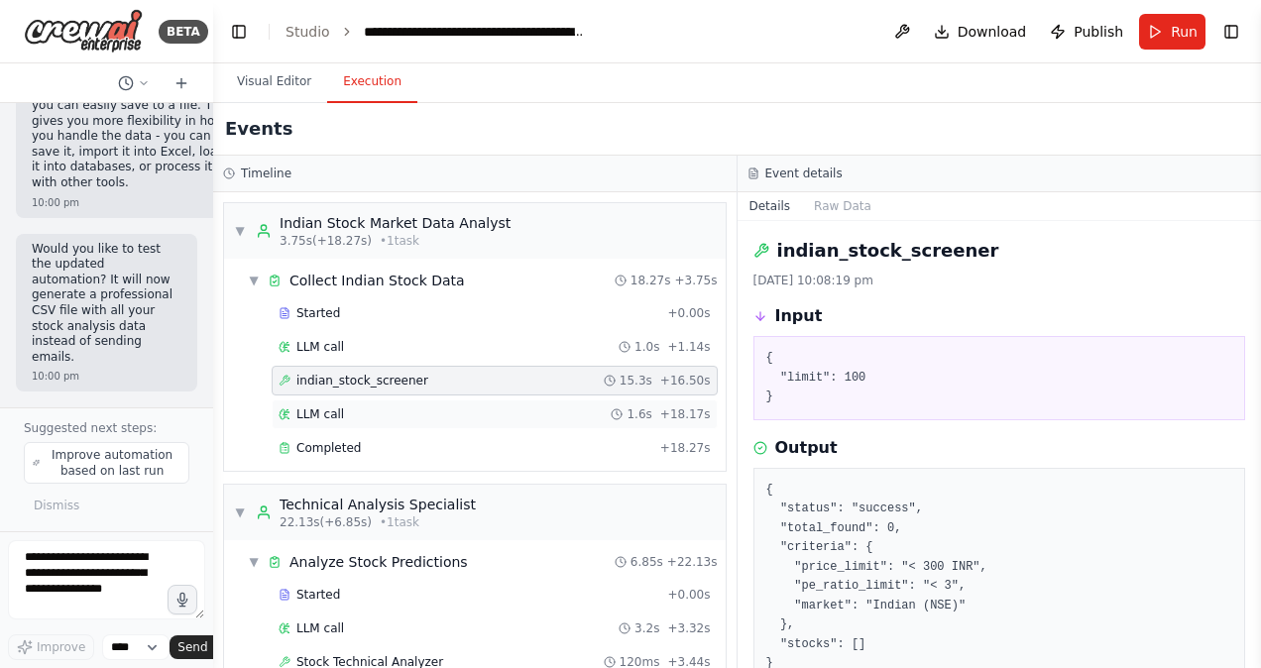
click at [330, 420] on span "LLM call" at bounding box center [321, 415] width 48 height 16
